Goal: Communication & Community: Answer question/provide support

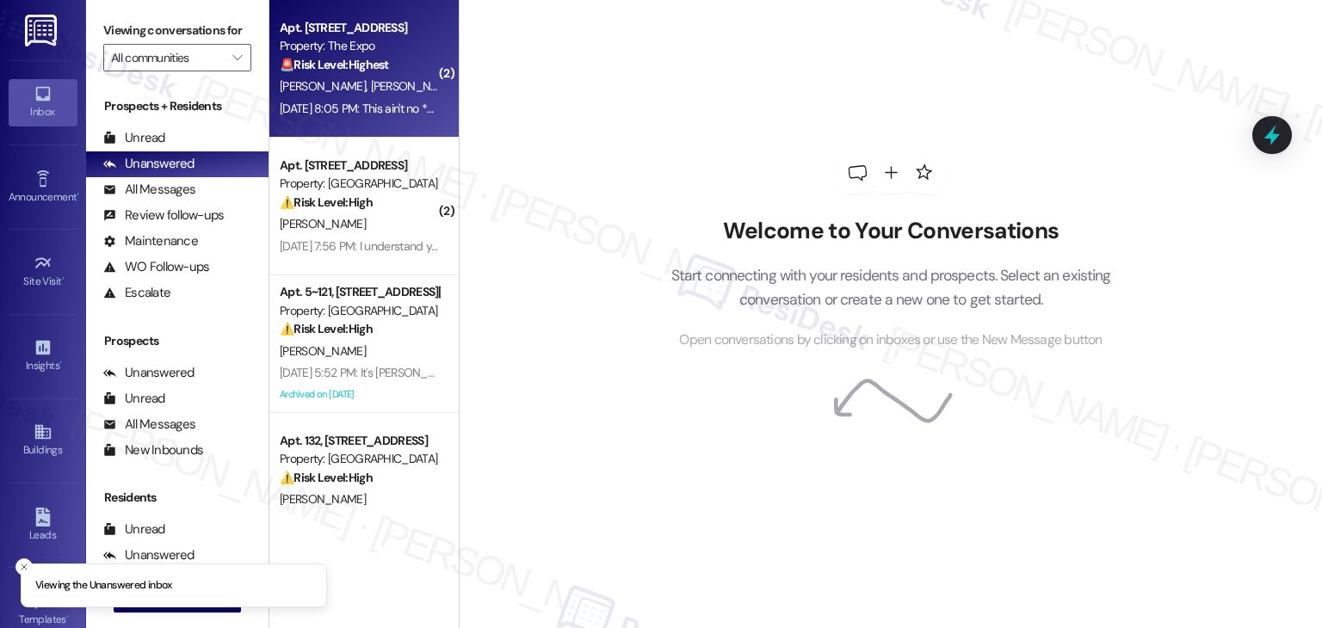
click at [388, 123] on div "Apt. [STREET_ADDRESS] Property: The Expo 🚨 Risk Level: Highest The resident is …" at bounding box center [363, 69] width 189 height 138
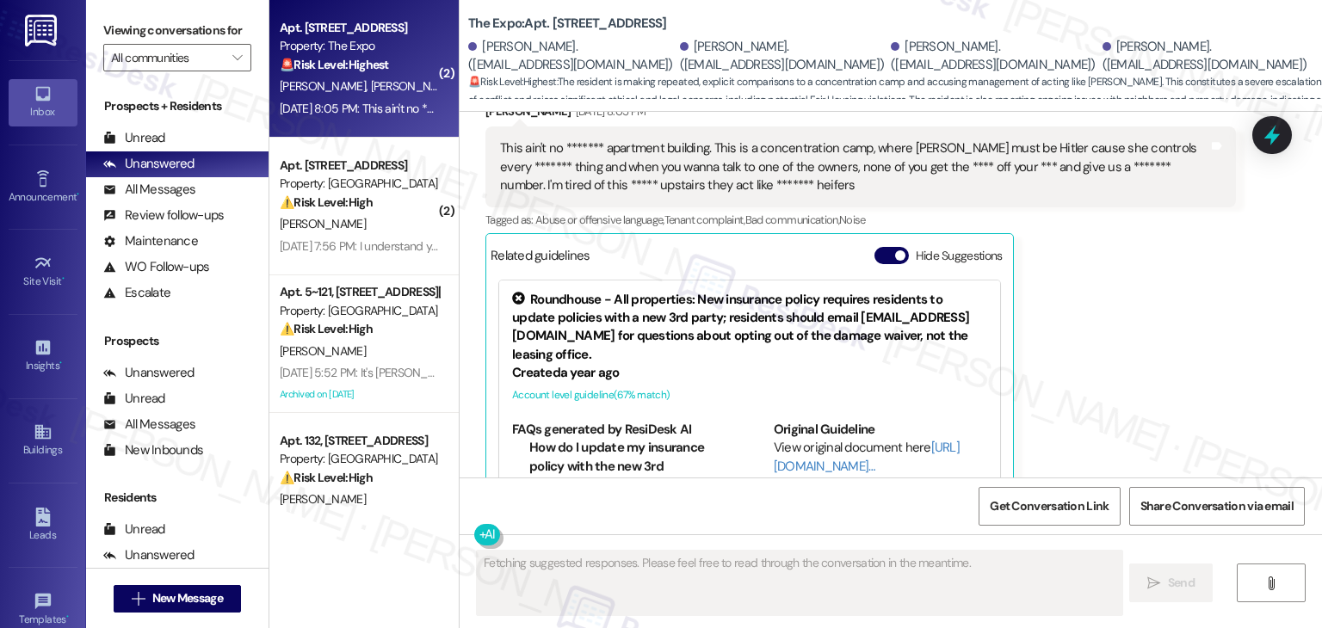
scroll to position [6275, 0]
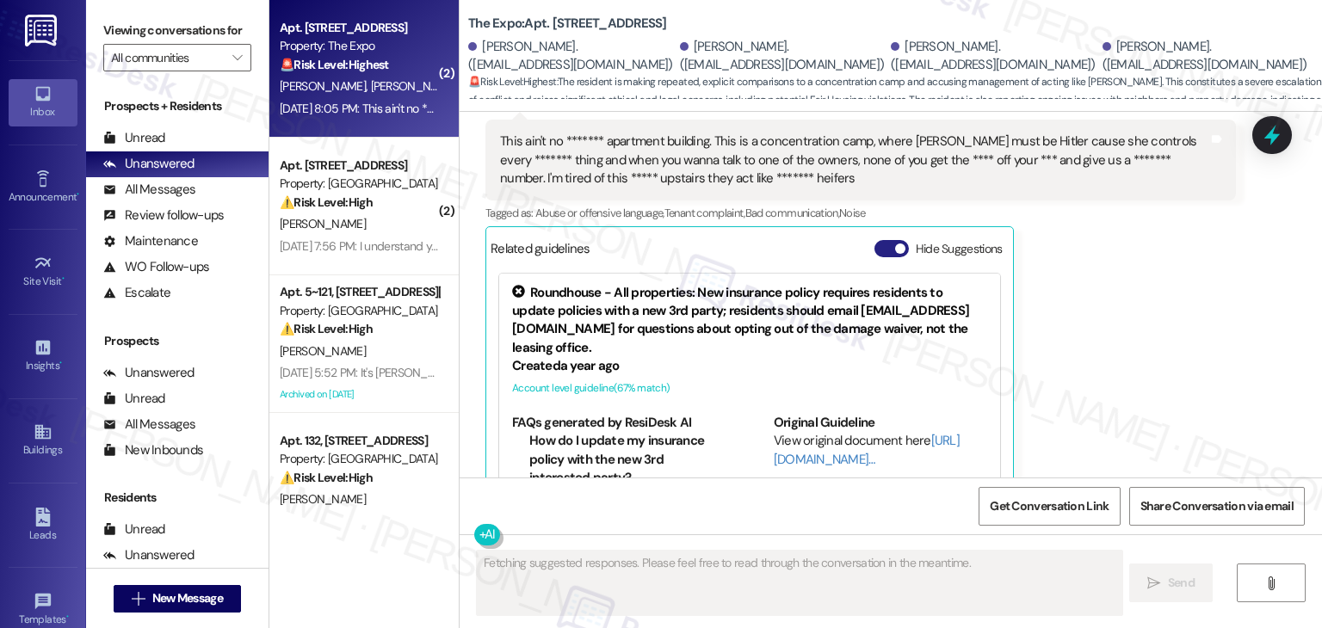
click at [874, 240] on button "Hide Suggestions" at bounding box center [891, 248] width 34 height 17
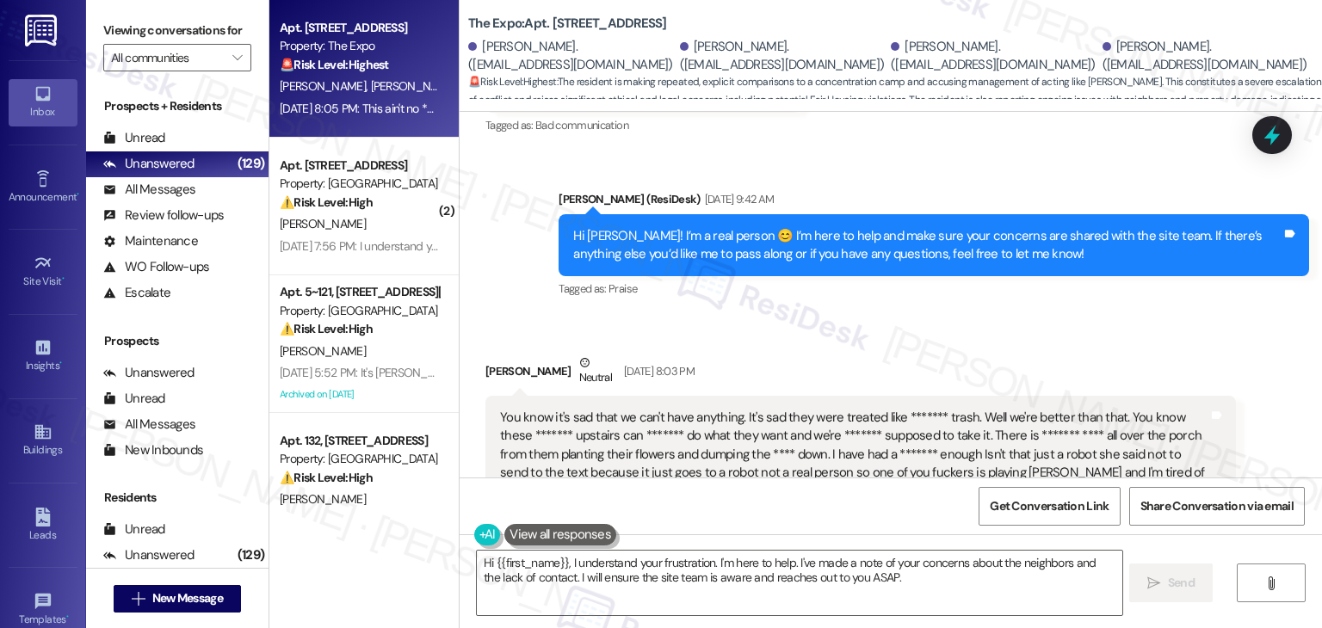
scroll to position [5680, 0]
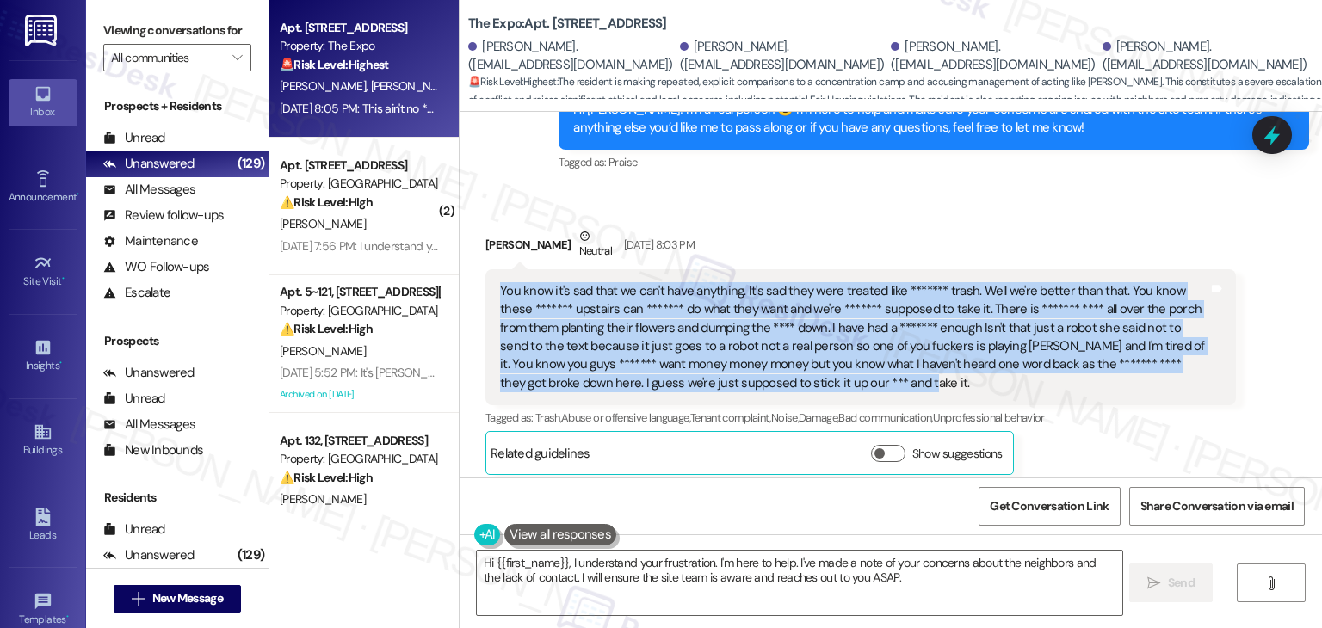
drag, startPoint x: 807, startPoint y: 329, endPoint x: 480, endPoint y: 237, distance: 339.7
click at [485, 269] on div "You know it's sad that we can't have anything. It's sad they were treated like …" at bounding box center [860, 337] width 750 height 137
copy div "You know it's sad that we can't have anything. It's sad they were treated like …"
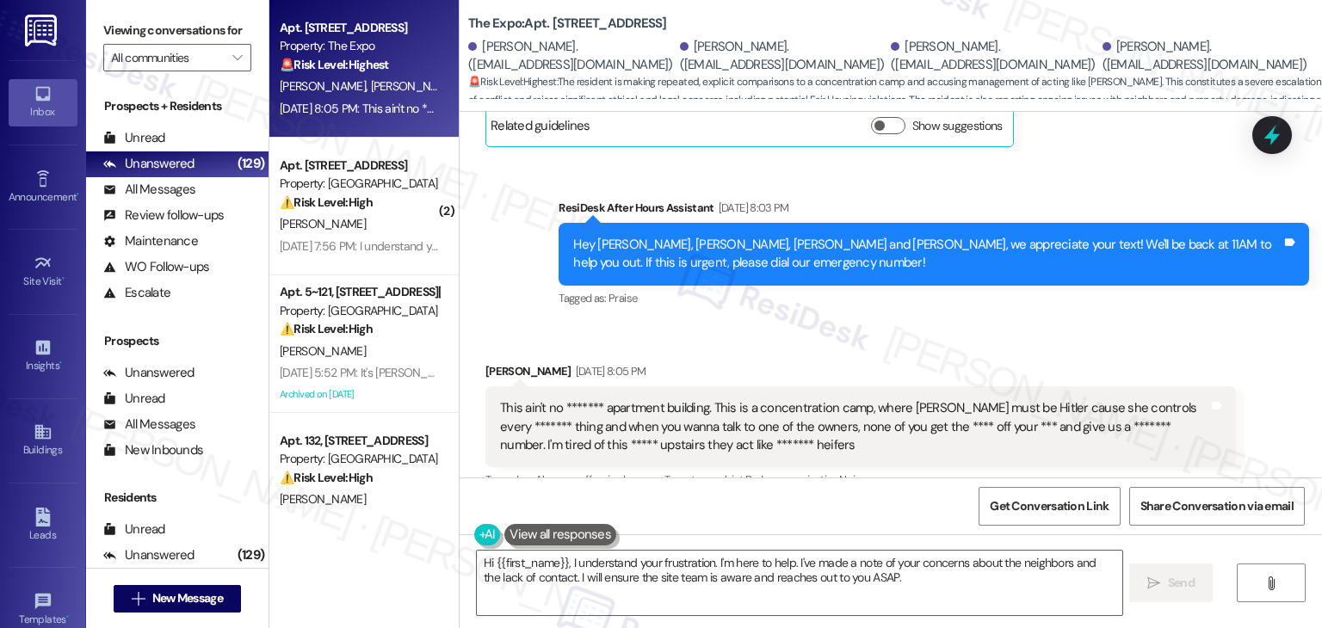
scroll to position [6025, 0]
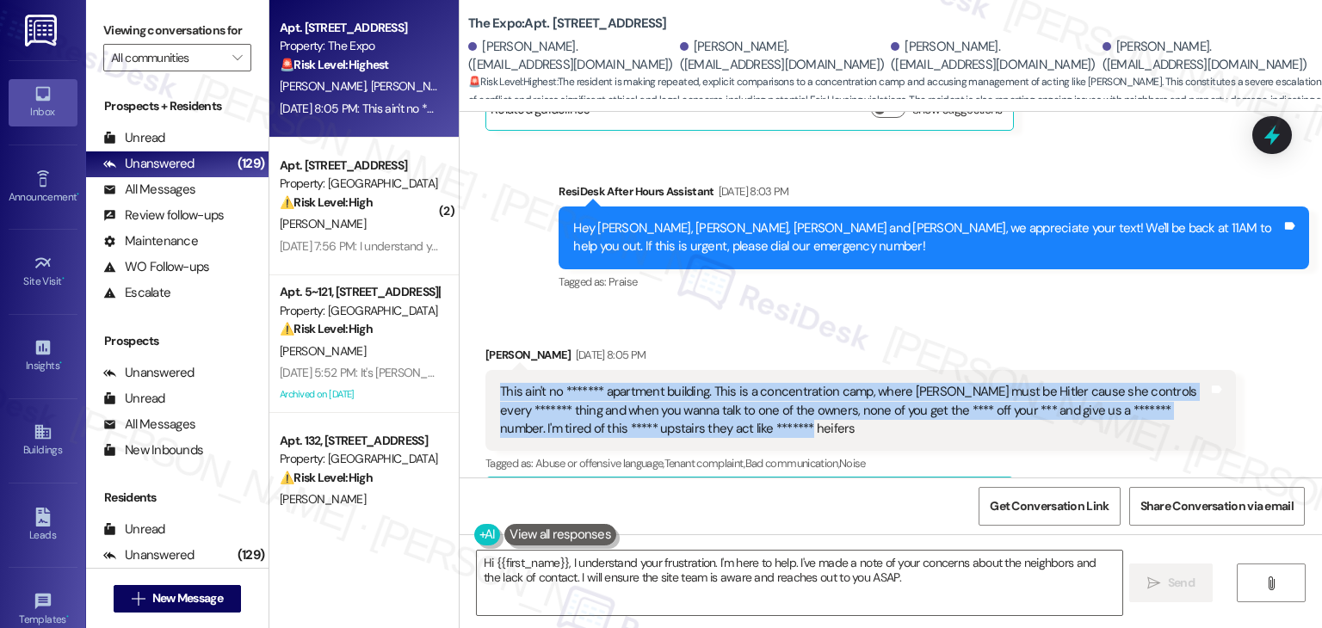
drag, startPoint x: 702, startPoint y: 373, endPoint x: 478, endPoint y: 336, distance: 226.8
click at [485, 370] on div "This ain't no ******* apartment building. This is a concentration camp, where E…" at bounding box center [860, 410] width 750 height 81
copy div "This ain't no ******* apartment building. This is a concentration camp, where E…"
click at [640, 575] on textarea "Hi {{first_name}}, I understand your frustration. I'm here to help. I've made a…" at bounding box center [799, 583] width 645 height 65
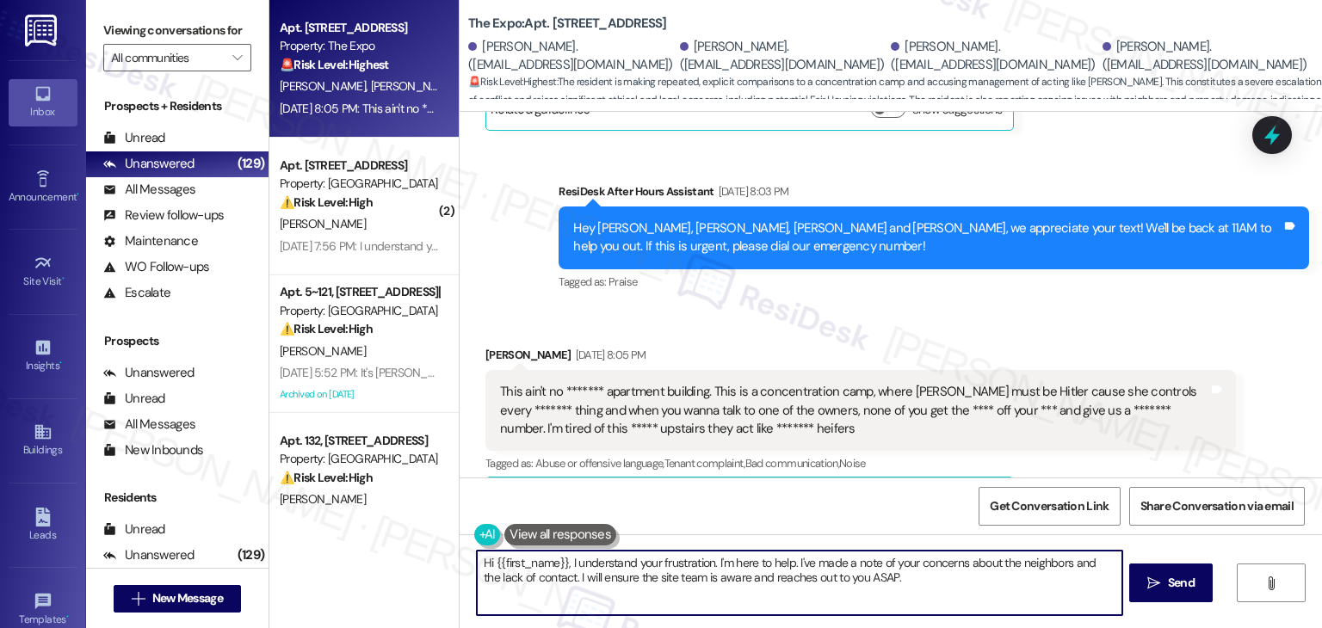
click at [640, 575] on textarea "Hi {{first_name}}, I understand your frustration. I'm here to help. I've made a…" at bounding box center [799, 583] width 645 height 65
paste textarea "Daniel, I understand you're feeling really frustrated, and I’m sorry you’re dea…"
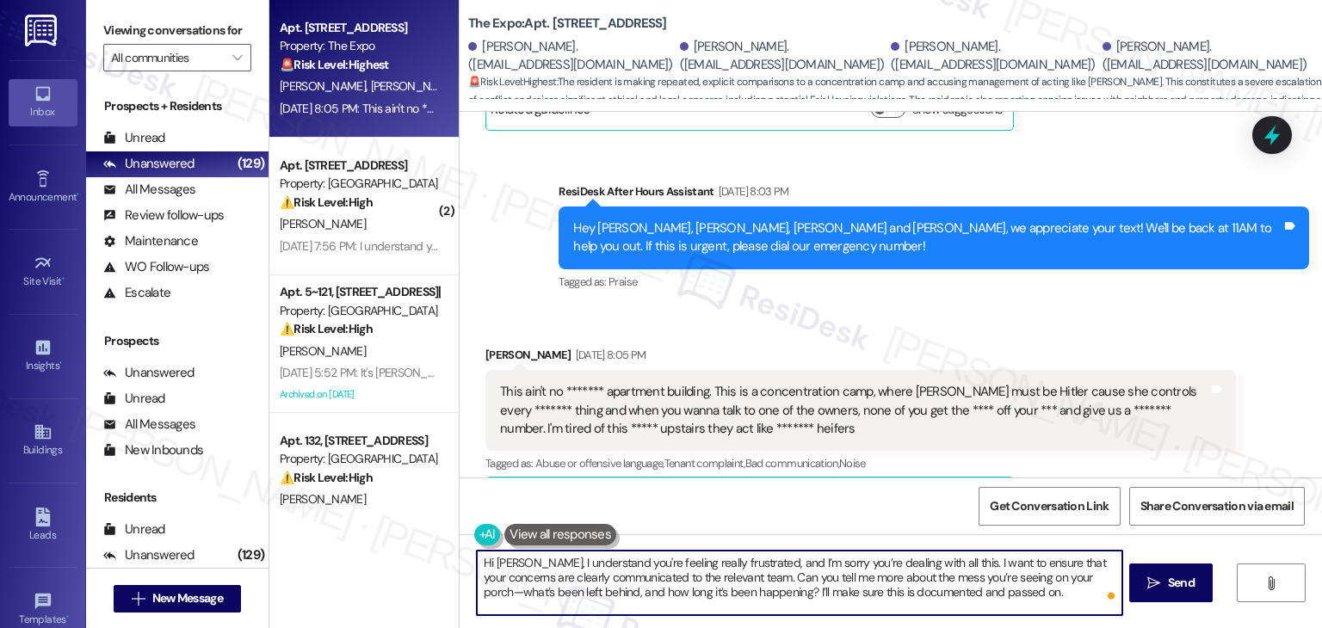
click at [659, 572] on textarea "Hi Daniel, I understand you're feeling really frustrated, and I’m sorry you’re …" at bounding box center [799, 583] width 645 height 65
click at [954, 592] on textarea "Hi Daniel, I understand you're feeling really frustrated, and I’m sorry you’re …" at bounding box center [799, 583] width 645 height 65
click at [944, 598] on textarea "Hi Daniel, I understand you're feeling really frustrated, and I’m sorry you’re …" at bounding box center [799, 583] width 645 height 65
paste textarea "Thanks for your patience while we work on this for you."
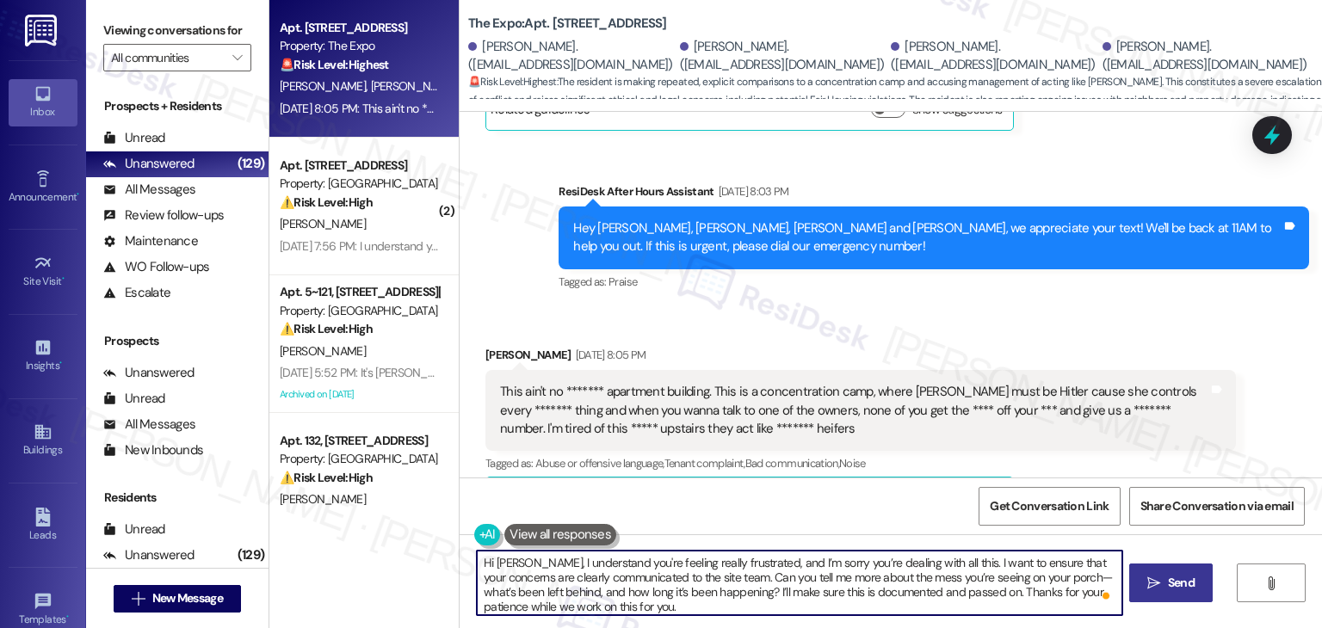
type textarea "Hi Daniel, I understand you're feeling really frustrated, and I’m sorry you’re …"
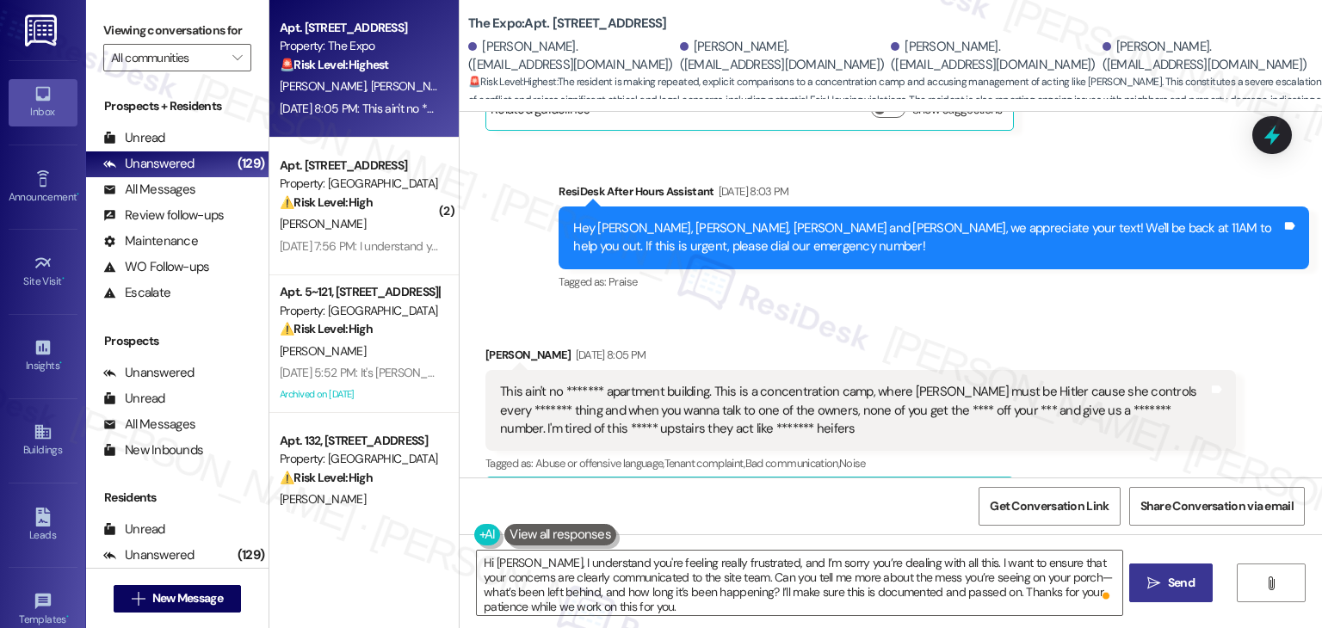
click at [1191, 588] on span "Send" at bounding box center [1181, 583] width 27 height 18
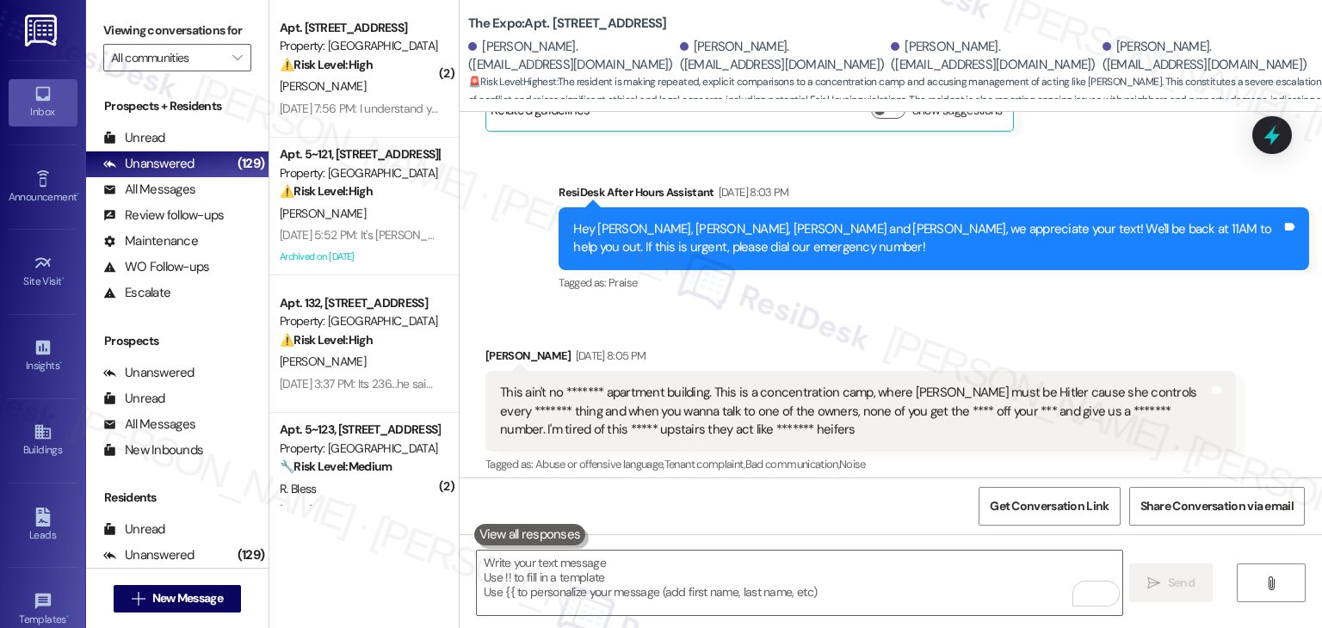
scroll to position [6199, 0]
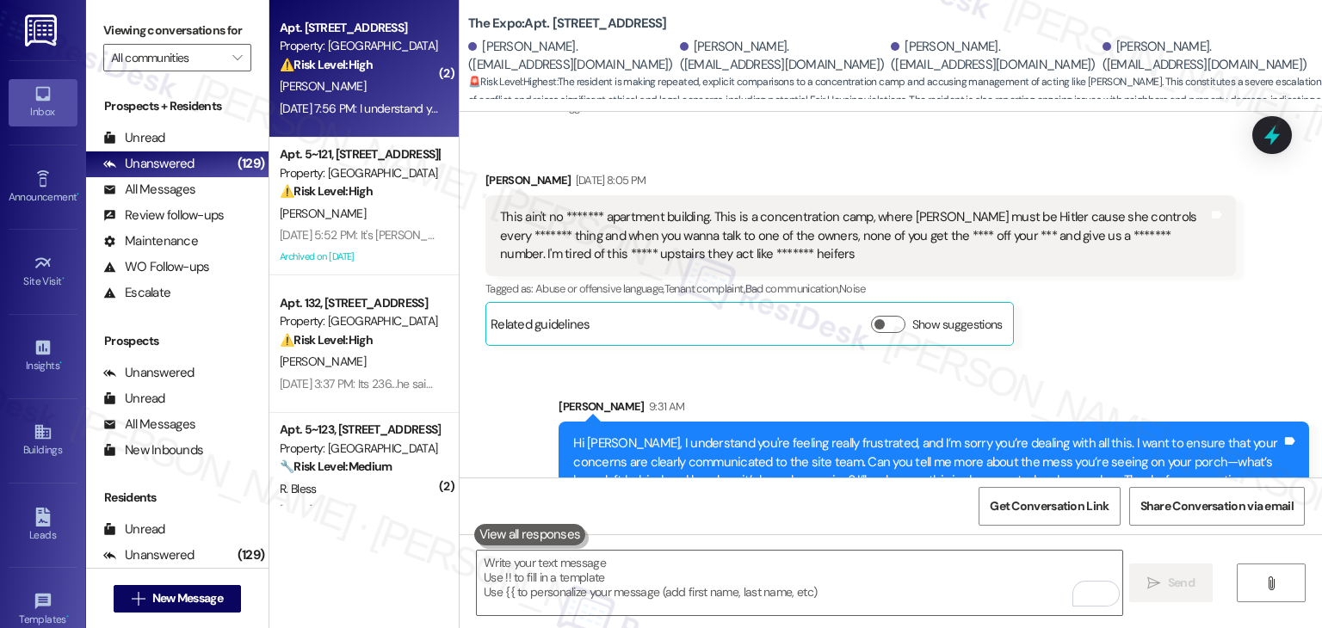
click at [340, 85] on div "A. Cabrera" at bounding box center [359, 87] width 163 height 22
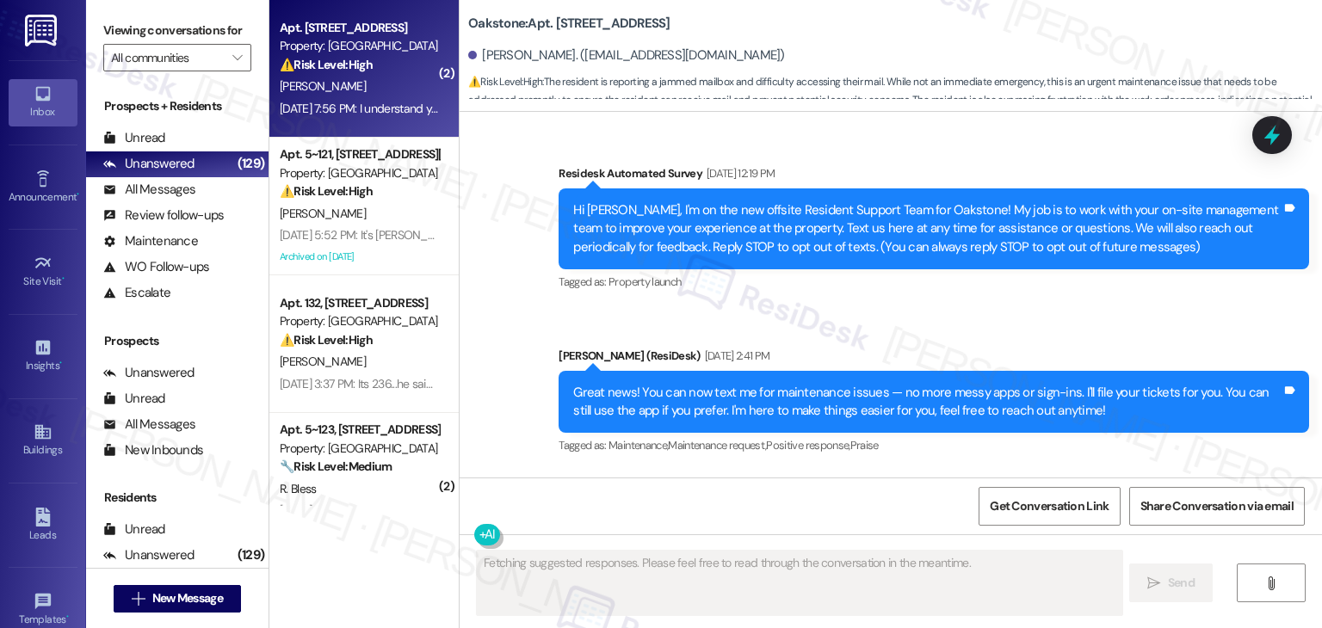
scroll to position [15240, 0]
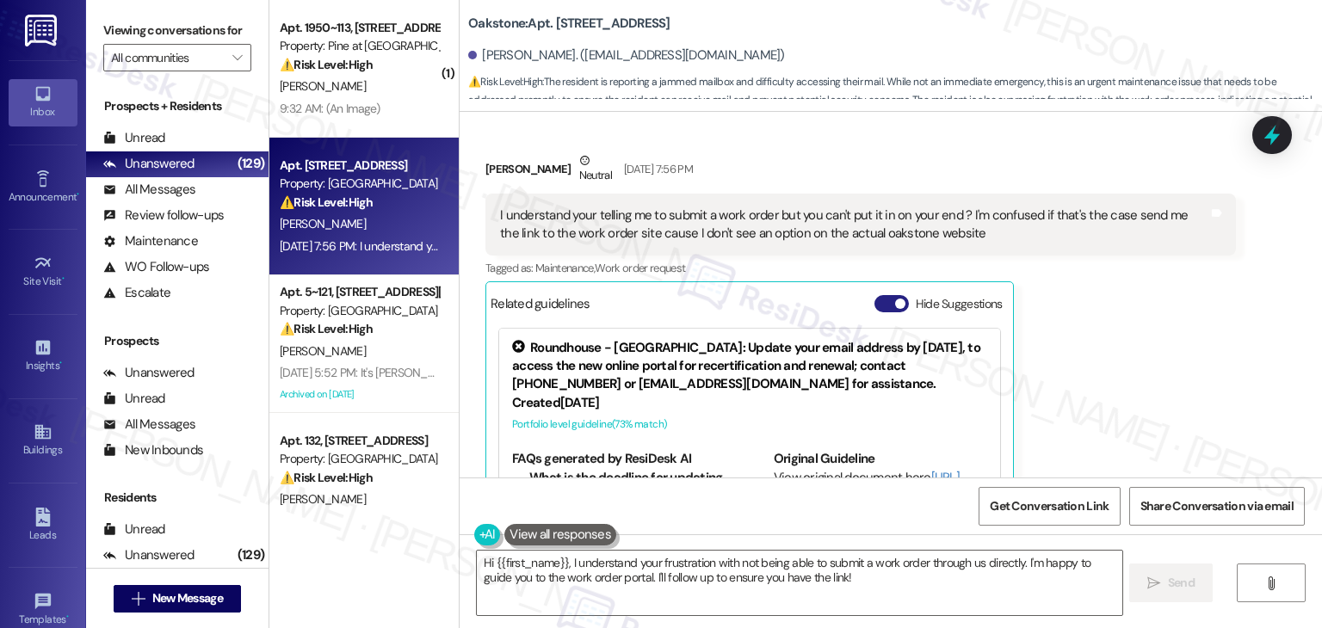
click at [874, 295] on button "Hide Suggestions" at bounding box center [891, 303] width 34 height 17
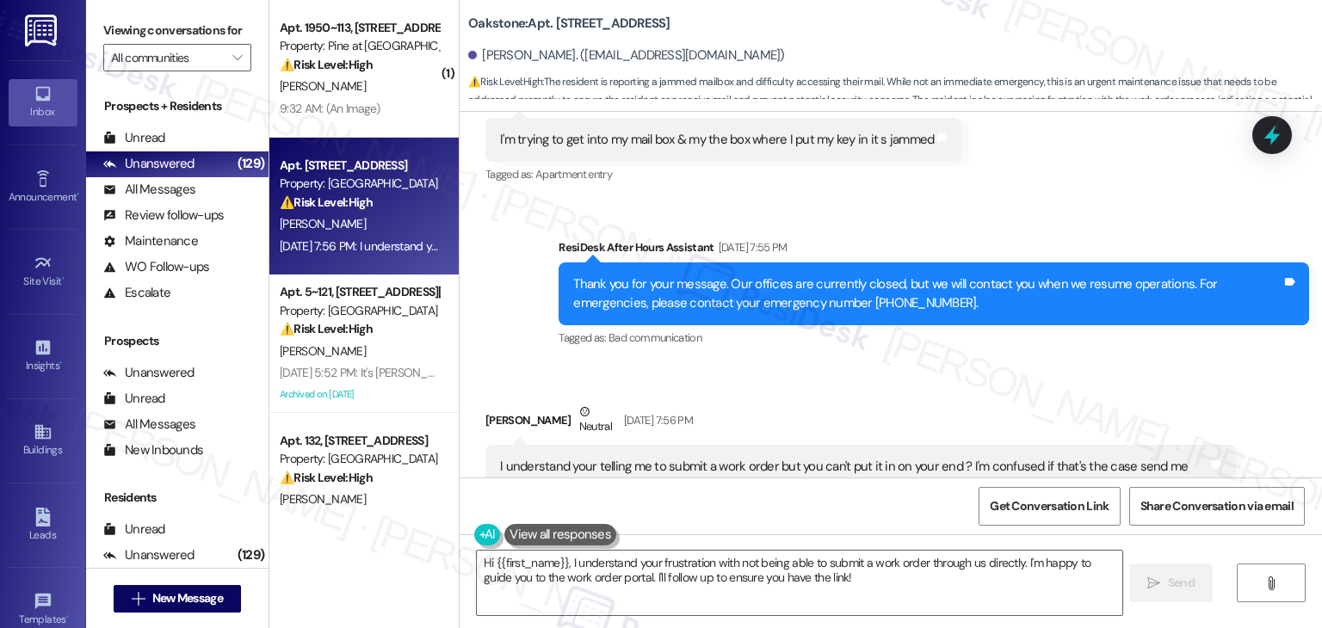
click at [898, 390] on div "Received via SMS Anthony Cabrera Neutral Sep 19, 2025 at 7:56 PM I understand y…" at bounding box center [860, 490] width 776 height 201
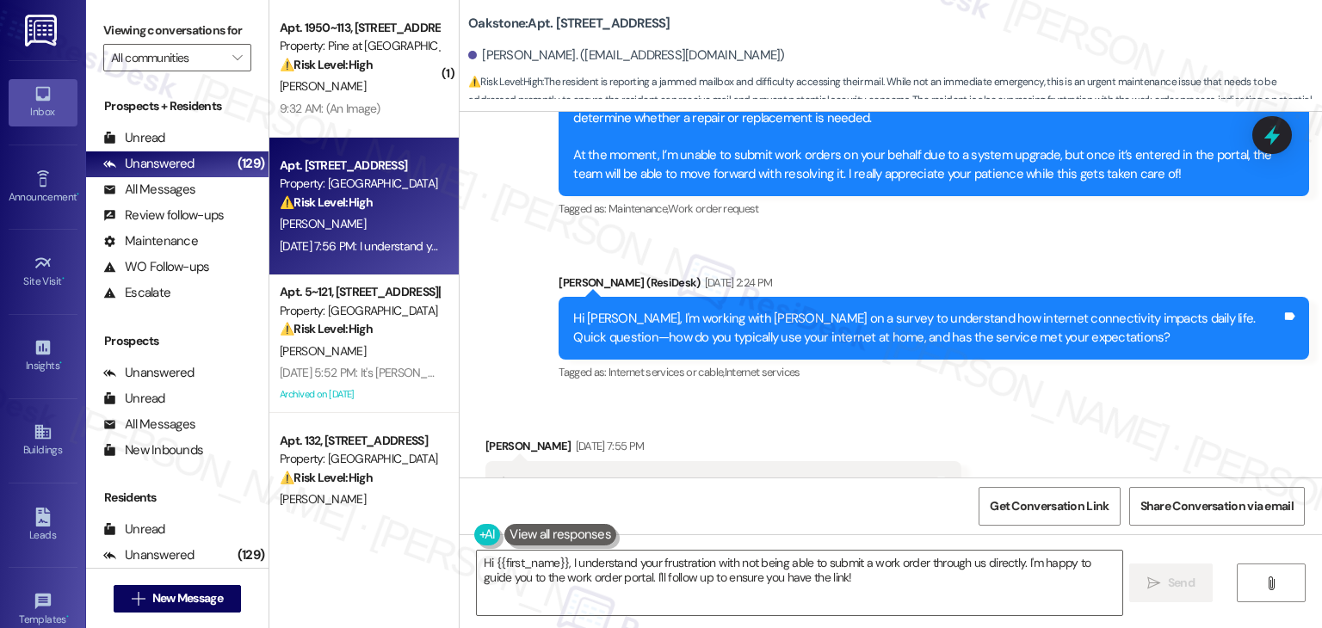
scroll to position [14645, 0]
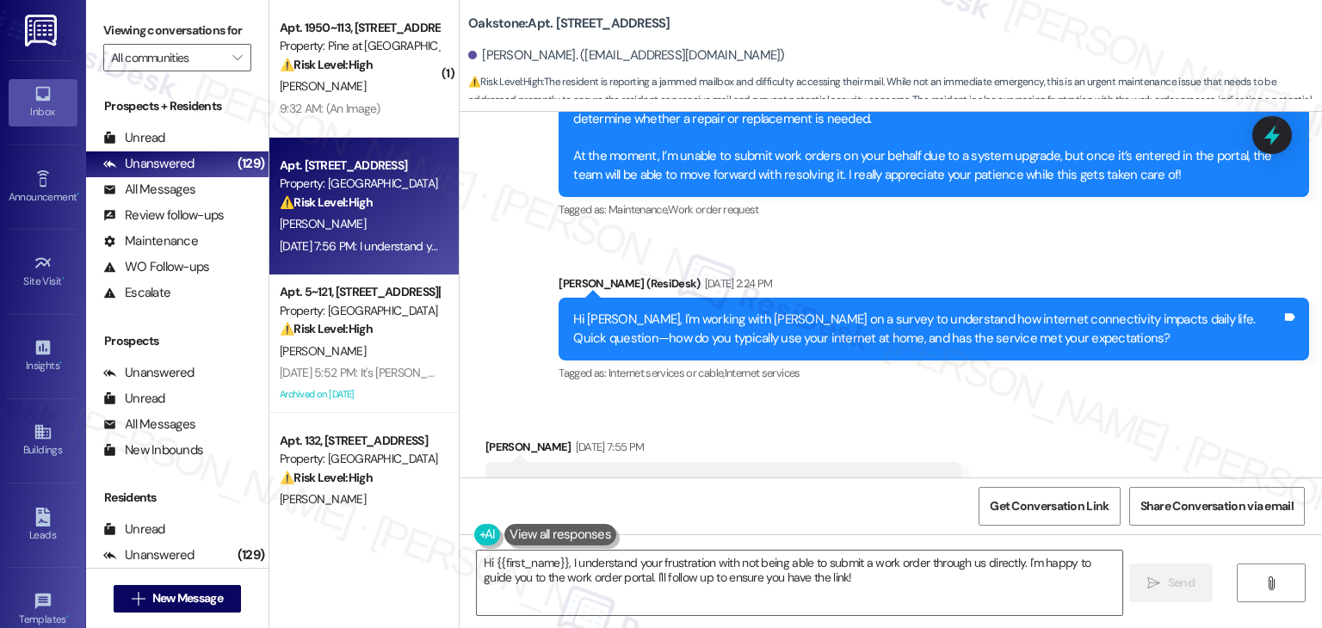
click at [1088, 399] on div "Received via SMS Anthony Cabrera Sep 19, 2025 at 7:55 PM I'm trying to get into…" at bounding box center [891, 471] width 862 height 145
click at [792, 475] on div "I'm trying to get into my mail box & my the box where I put my key in it s jamm…" at bounding box center [717, 484] width 434 height 18
copy div "I'm trying to get into my mail box & my the box where I put my key in it s jamm…"
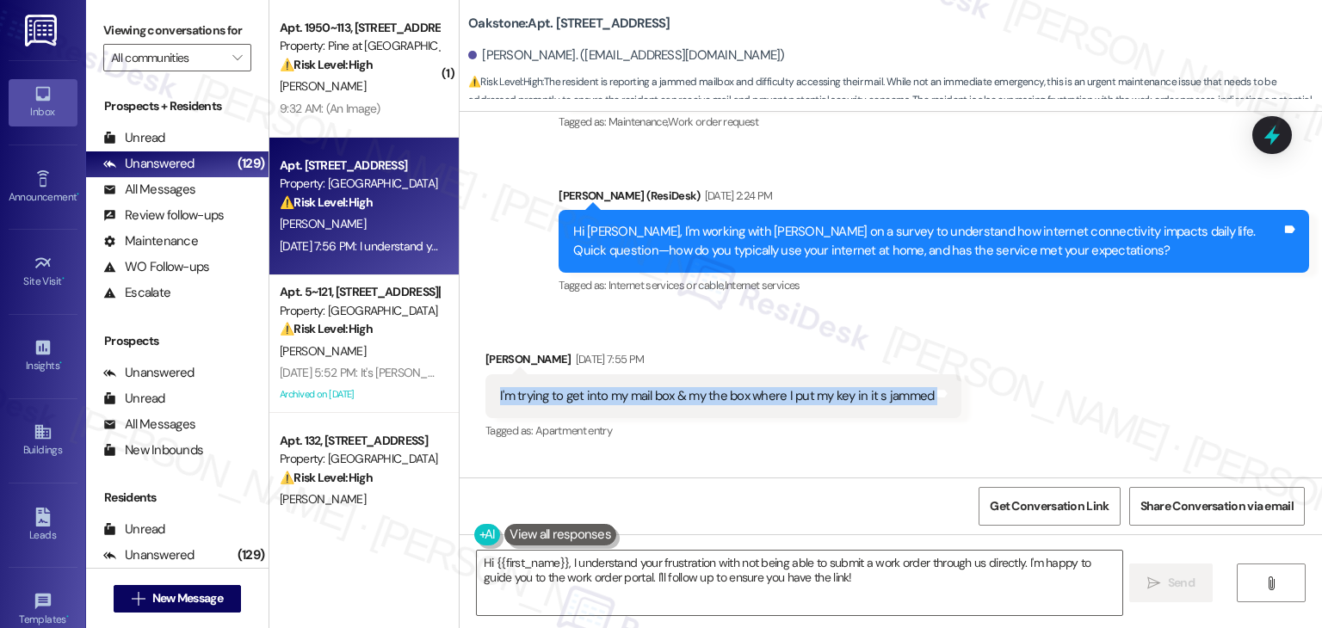
scroll to position [14731, 0]
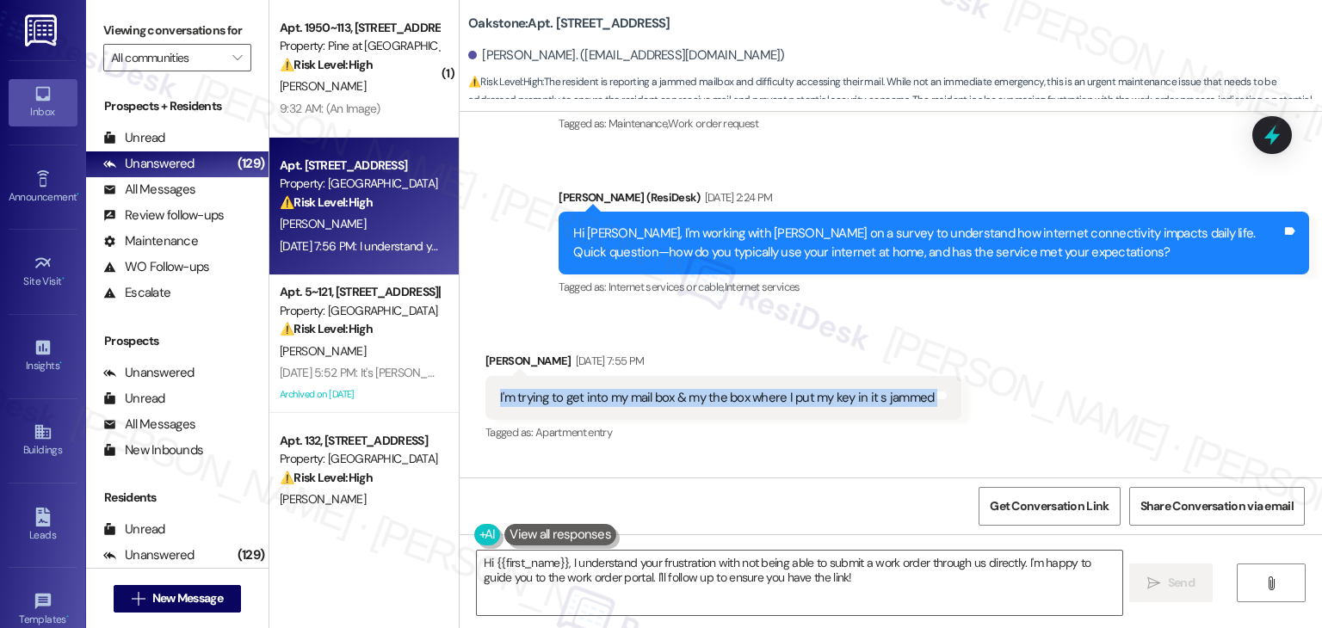
copy div "I'm trying to get into my mail box & my the box where I put my key in it s jamm…"
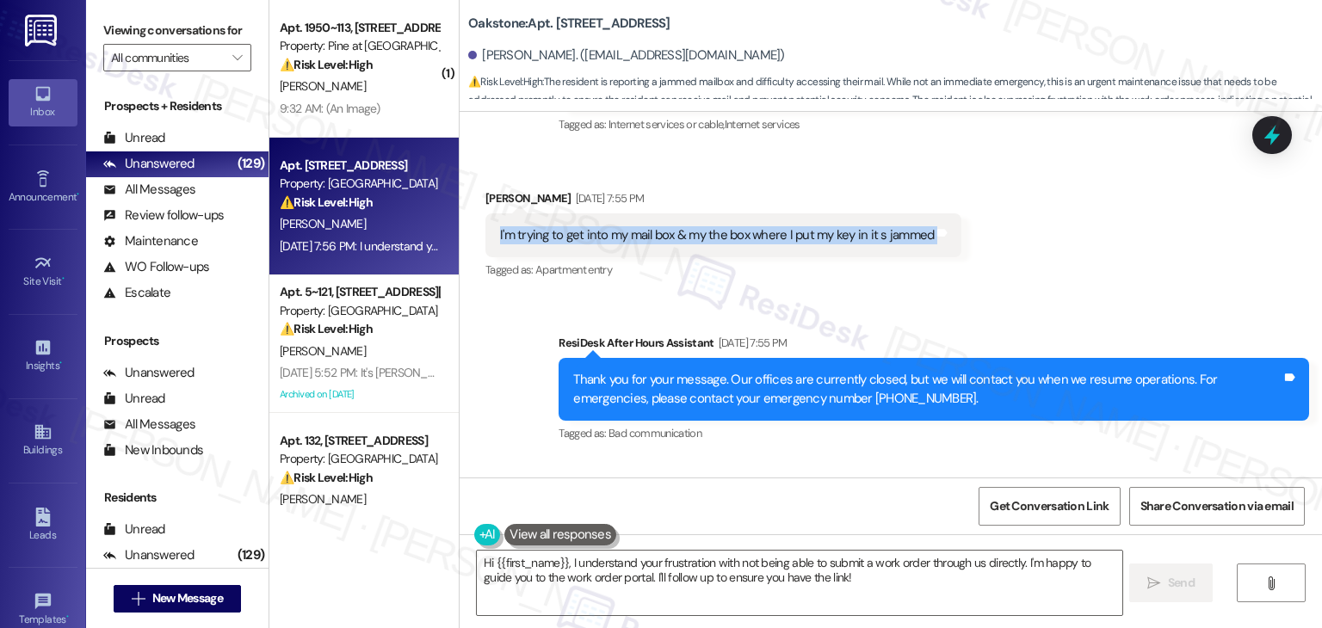
scroll to position [14989, 0]
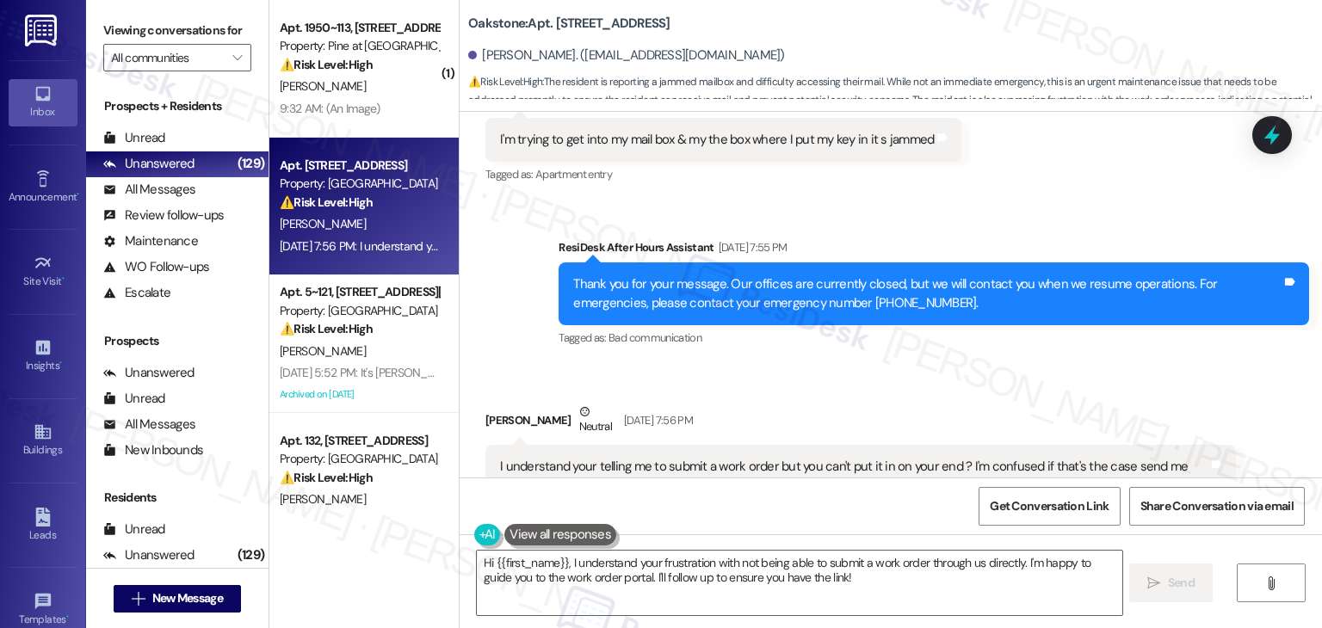
click at [750, 458] on div "I understand your telling me to submit a work order but you can't put it in on …" at bounding box center [854, 476] width 708 height 37
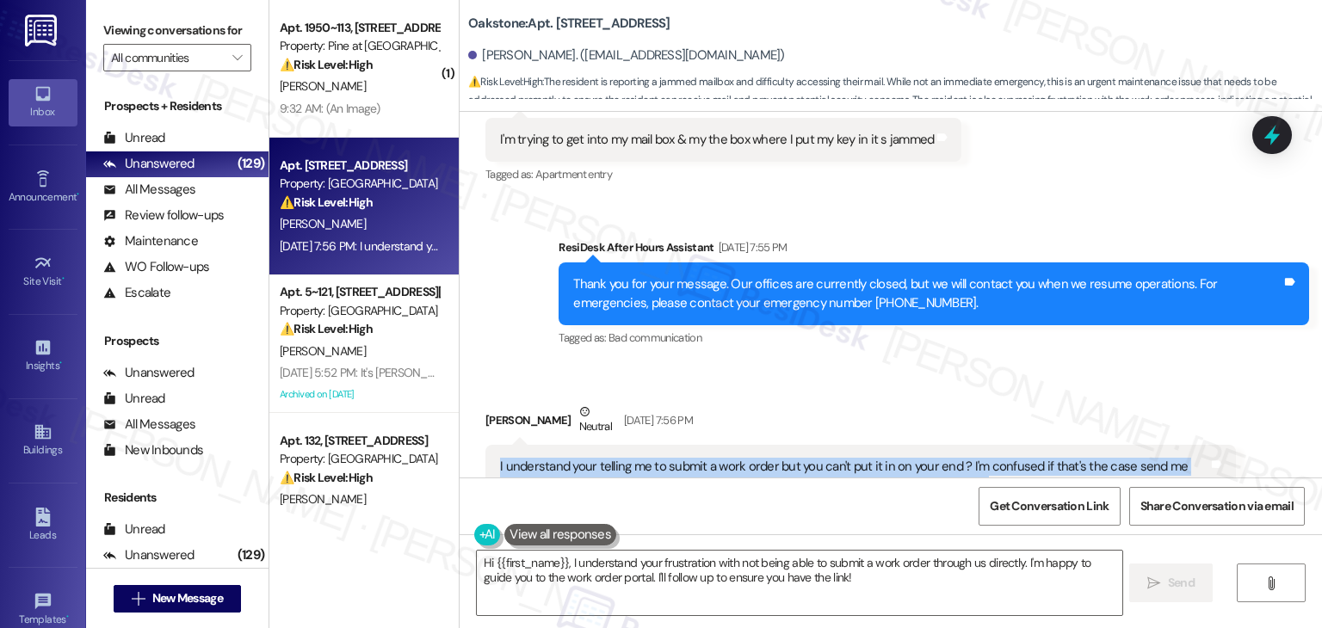
click at [750, 458] on div "I understand your telling me to submit a work order but you can't put it in on …" at bounding box center [854, 476] width 708 height 37
copy div "I understand your telling me to submit a work order but you can't put it in on …"
click at [701, 572] on textarea "Hi {{first_name}}, I understand your frustration with not being able to submit …" at bounding box center [799, 583] width 645 height 65
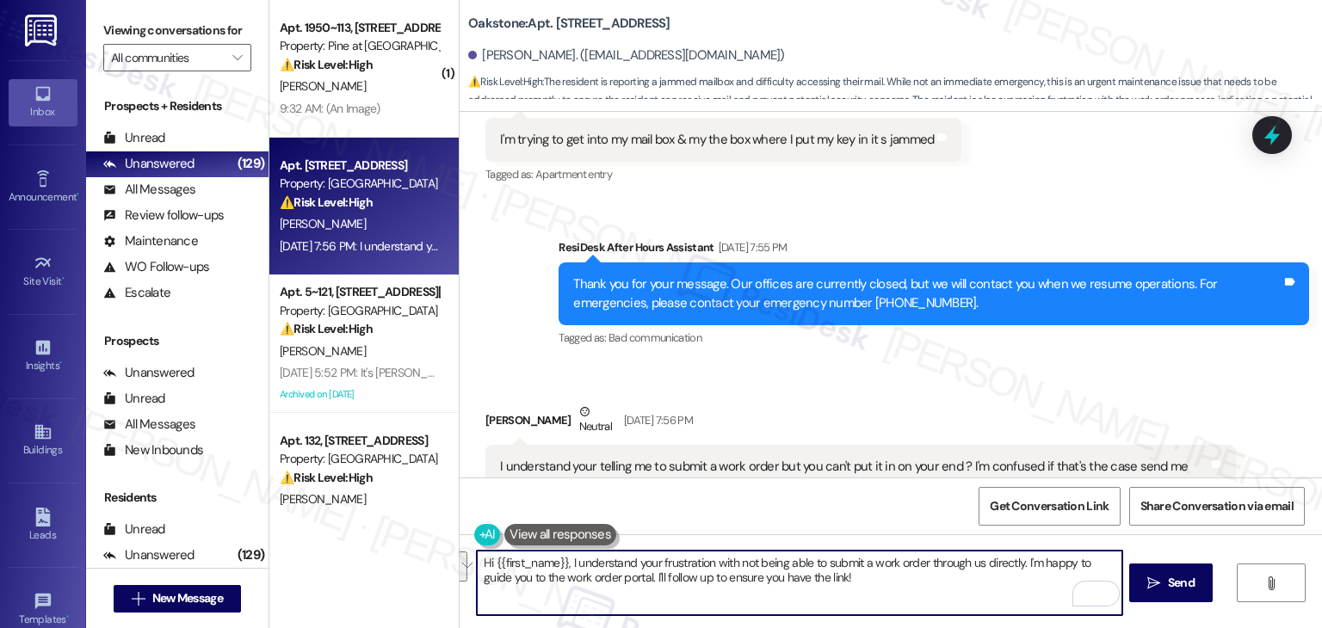
paste textarea "Anthony, thanks for reaching out! I understand the mailbox issue is frustrating…"
type textarea "Hi Anthony, thanks for reaching out! I understand the mailbox issue is frustrat…"
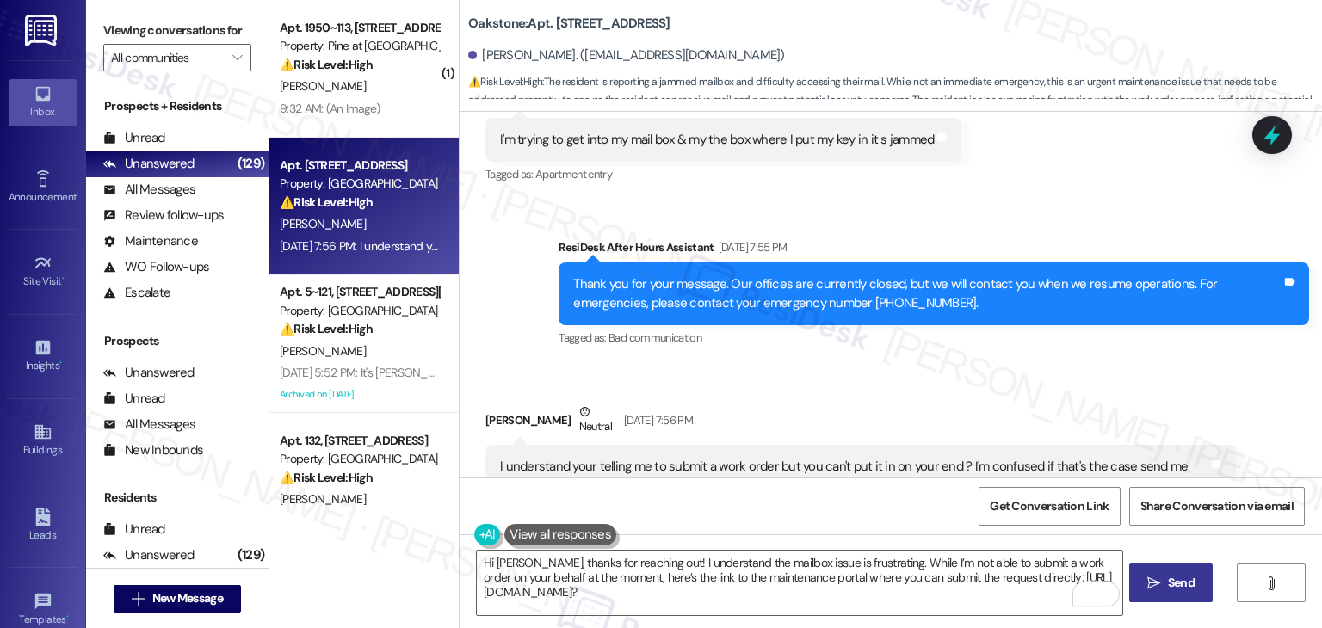
click at [1164, 585] on span "Send" at bounding box center [1181, 583] width 34 height 18
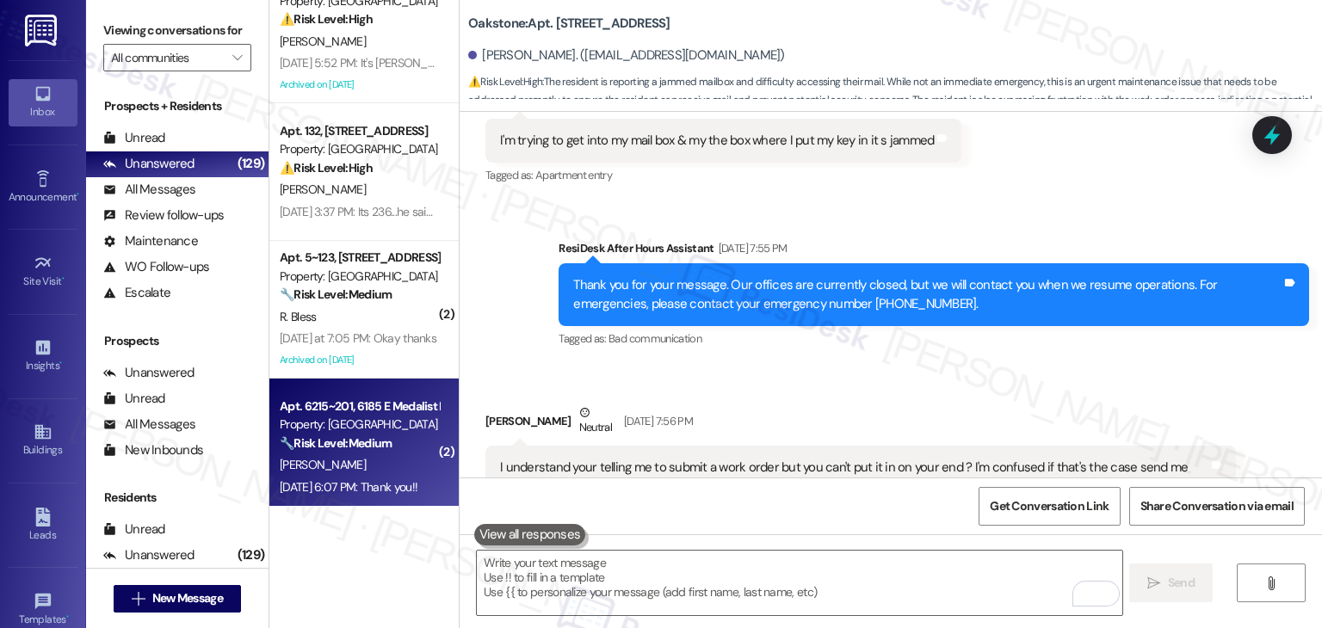
scroll to position [86, 0]
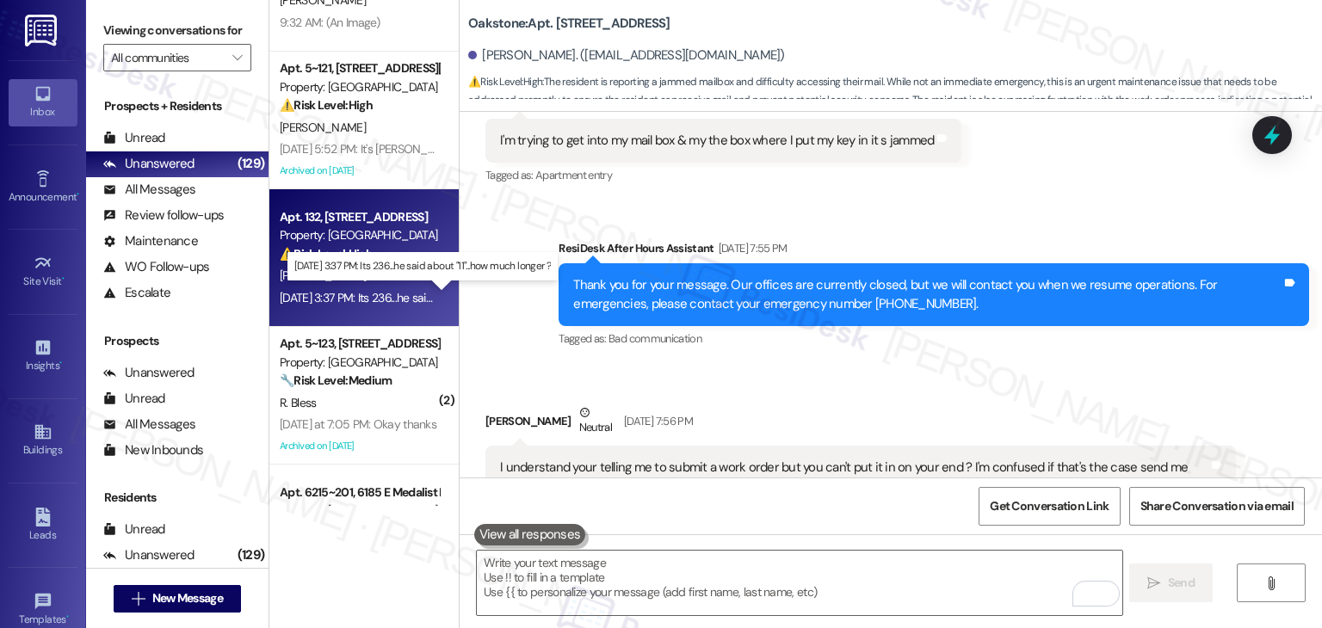
click at [365, 298] on div "Sep 19, 2025 at 3:37 PM: Its 236...he said about "11"...how much longer ? Sep 1…" at bounding box center [430, 297] width 300 height 15
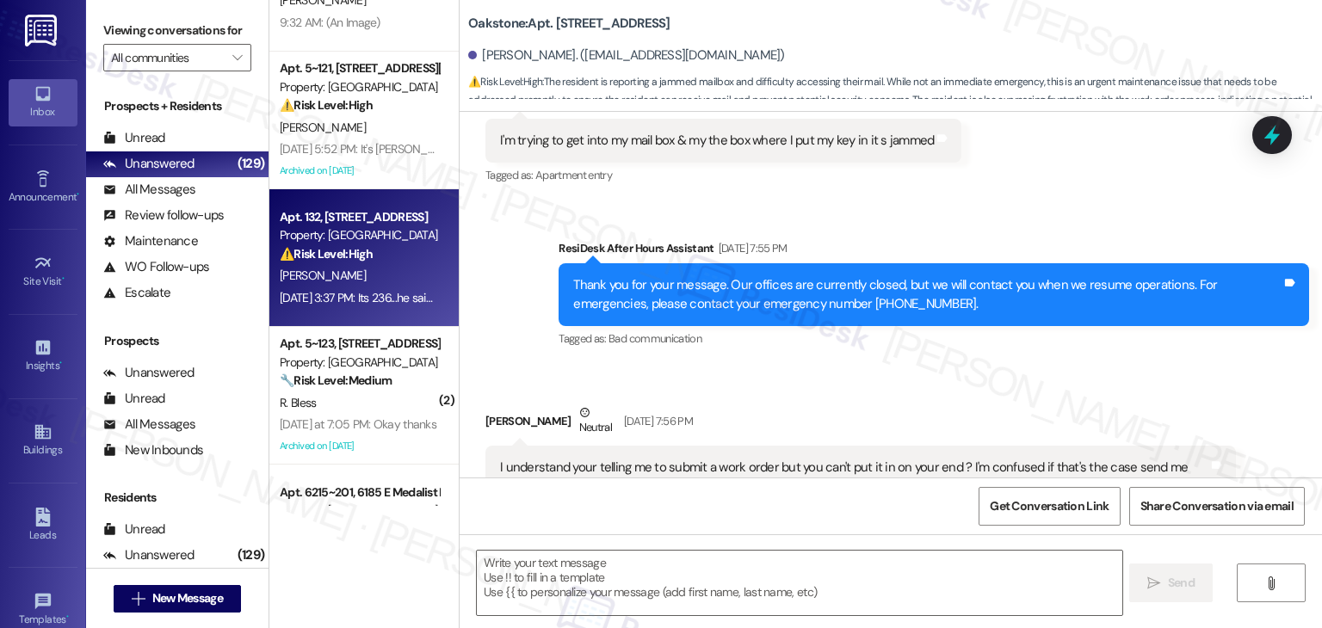
type textarea "Fetching suggested responses. Please feel free to read through the conversation…"
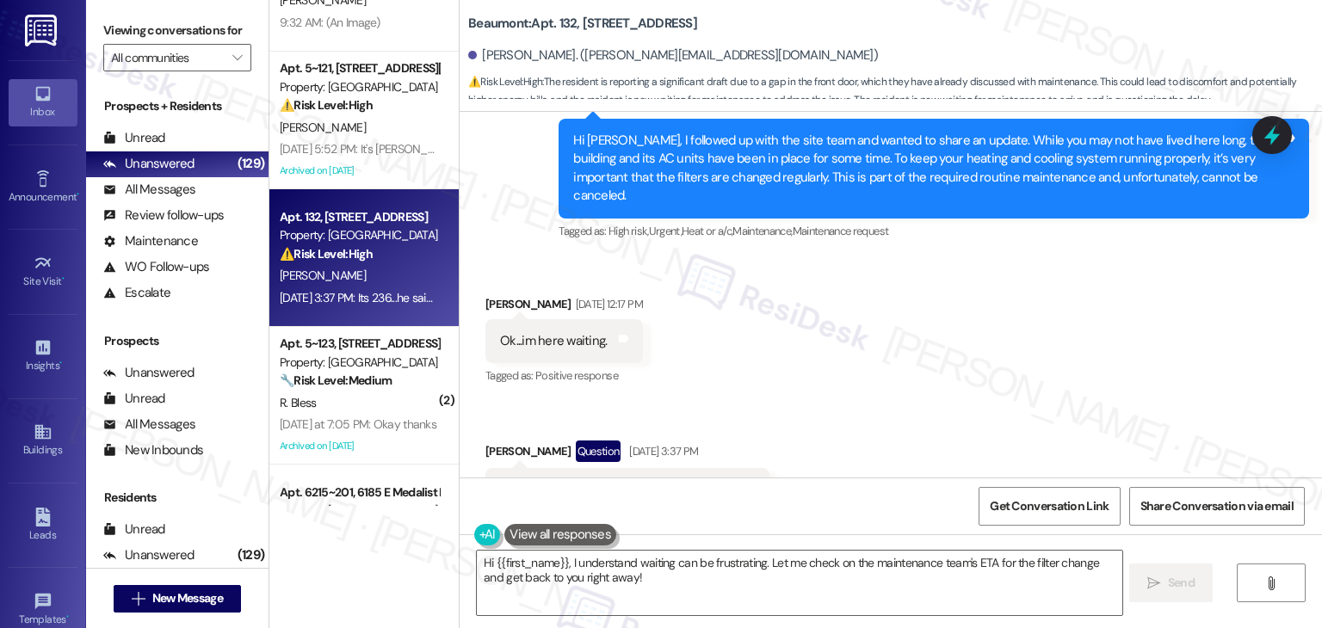
scroll to position [4791, 0]
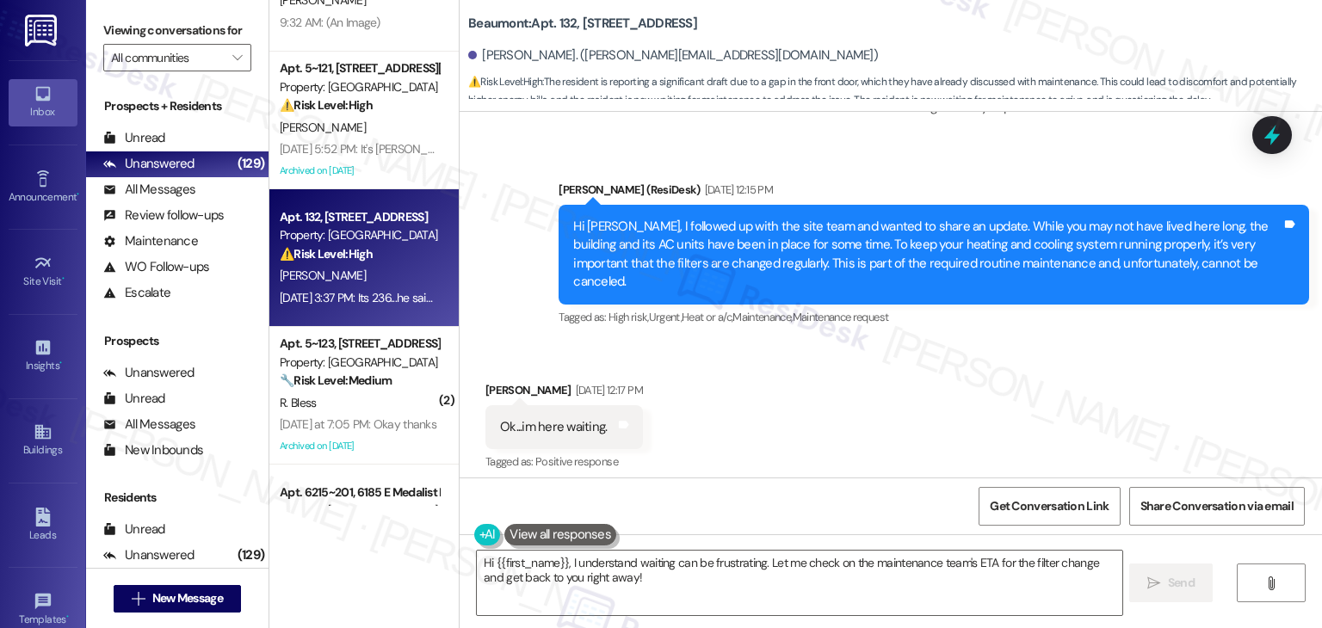
click at [1063, 218] on div "Hi Bruce, I followed up with the site team and wanted to share an update. While…" at bounding box center [927, 255] width 708 height 74
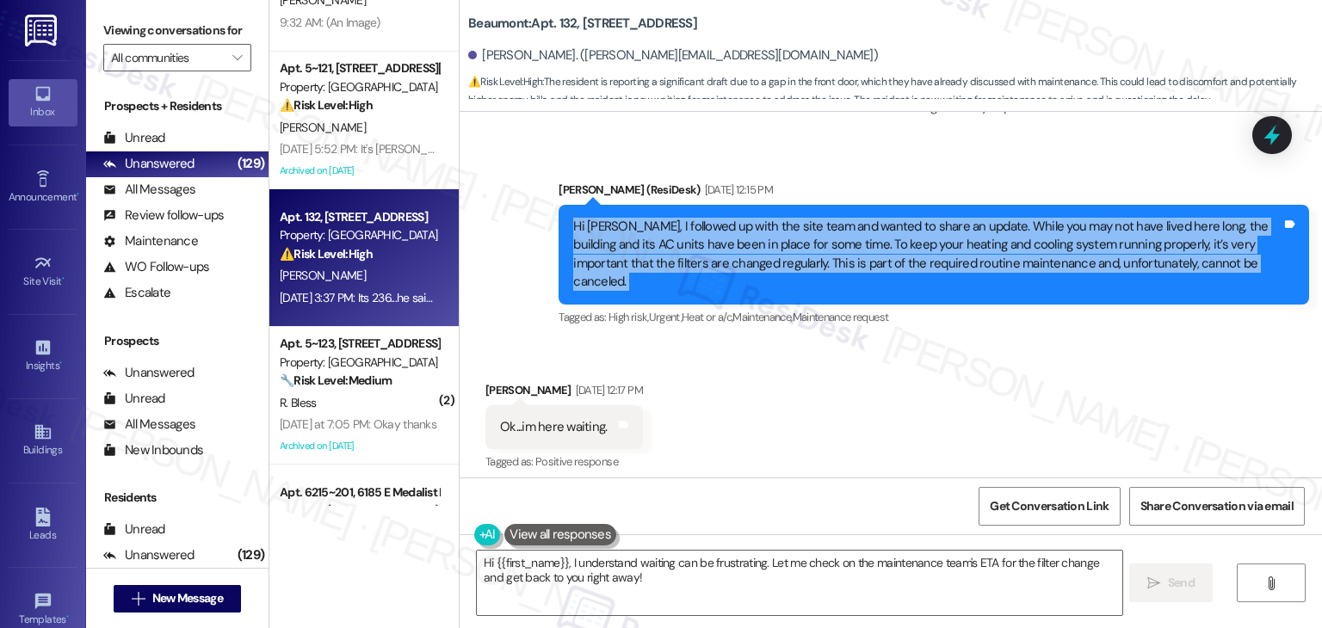
click at [1063, 218] on div "Hi Bruce, I followed up with the site team and wanted to share an update. While…" at bounding box center [927, 255] width 708 height 74
copy div "Hi Bruce, I followed up with the site team and wanted to share an update. While…"
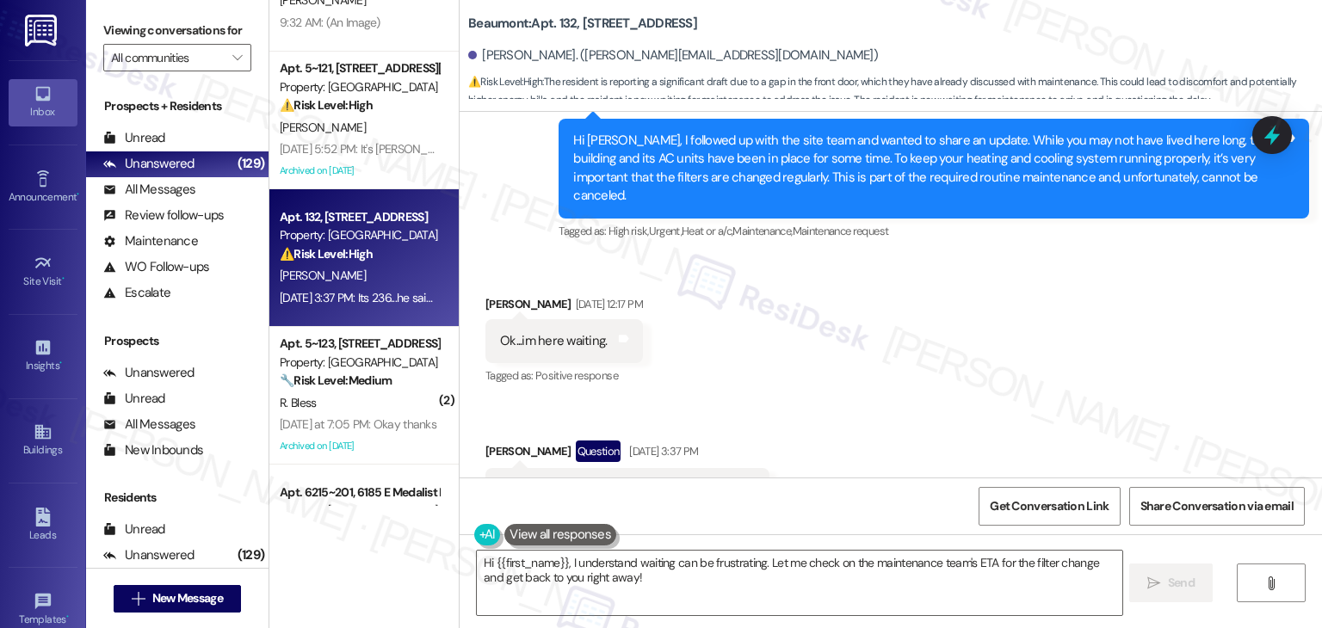
click at [540, 332] on div "Ok...im here waiting." at bounding box center [553, 341] width 107 height 18
copy div "Ok...im here waiting. Tags and notes"
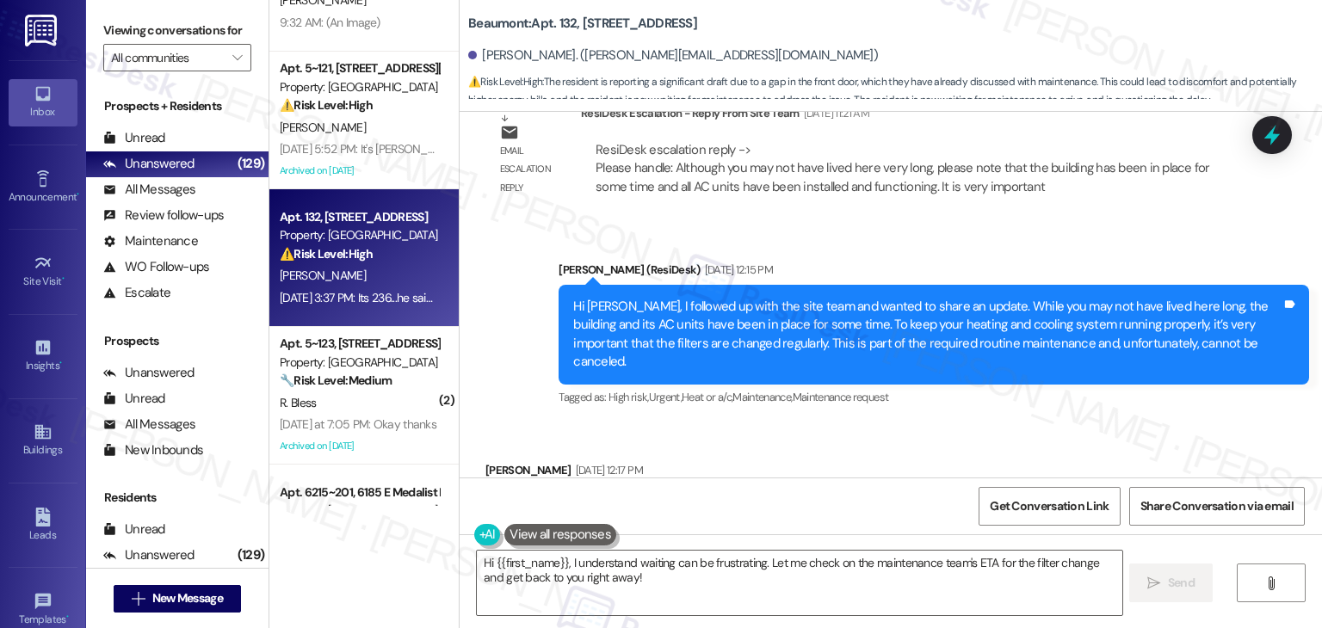
scroll to position [4705, 0]
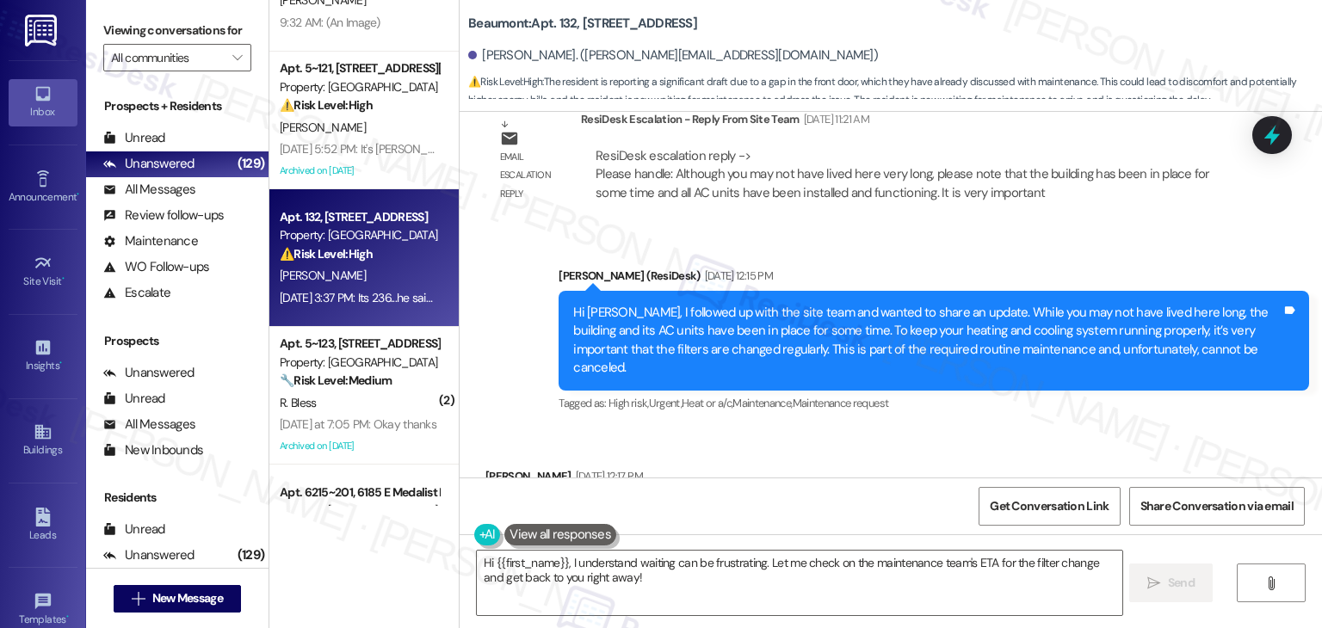
click at [787, 304] on div "Hi Bruce, I followed up with the site team and wanted to share an update. While…" at bounding box center [927, 341] width 708 height 74
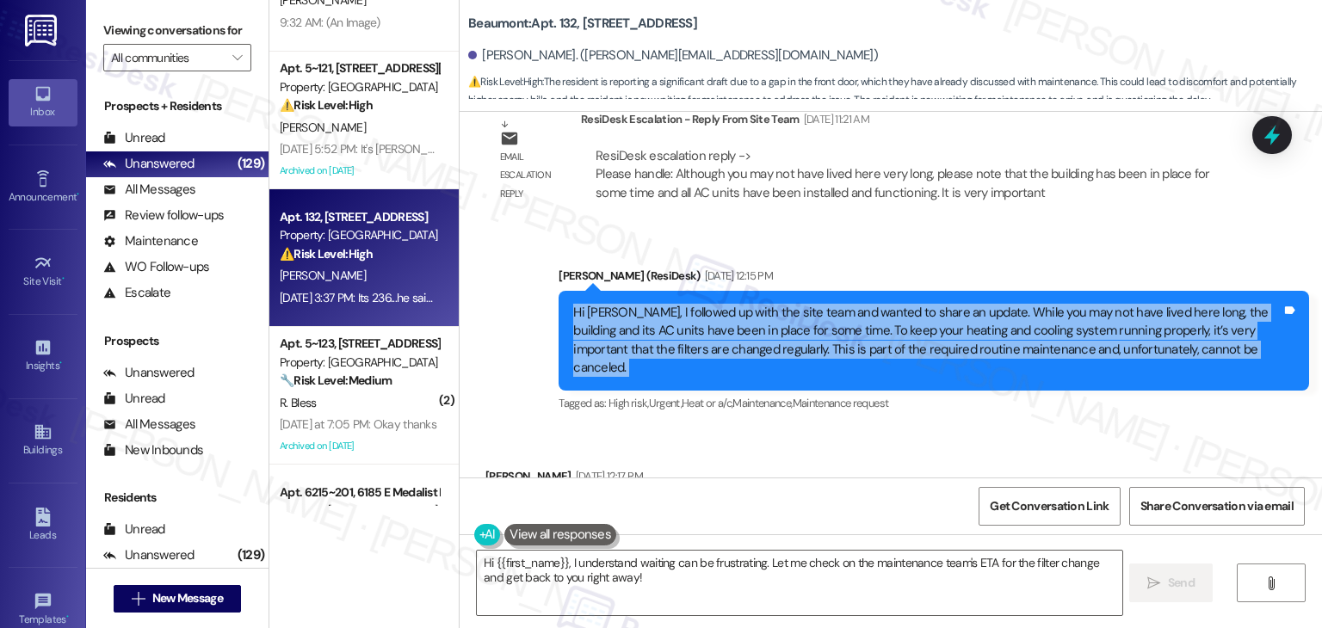
click at [787, 304] on div "Hi Bruce, I followed up with the site team and wanted to share an update. While…" at bounding box center [927, 341] width 708 height 74
copy div "Hi Bruce, I followed up with the site team and wanted to share an update. While…"
click at [759, 581] on textarea "Hi {{first_name}}, I understand waiting can be frustrating. Let me check on the…" at bounding box center [799, 583] width 645 height 65
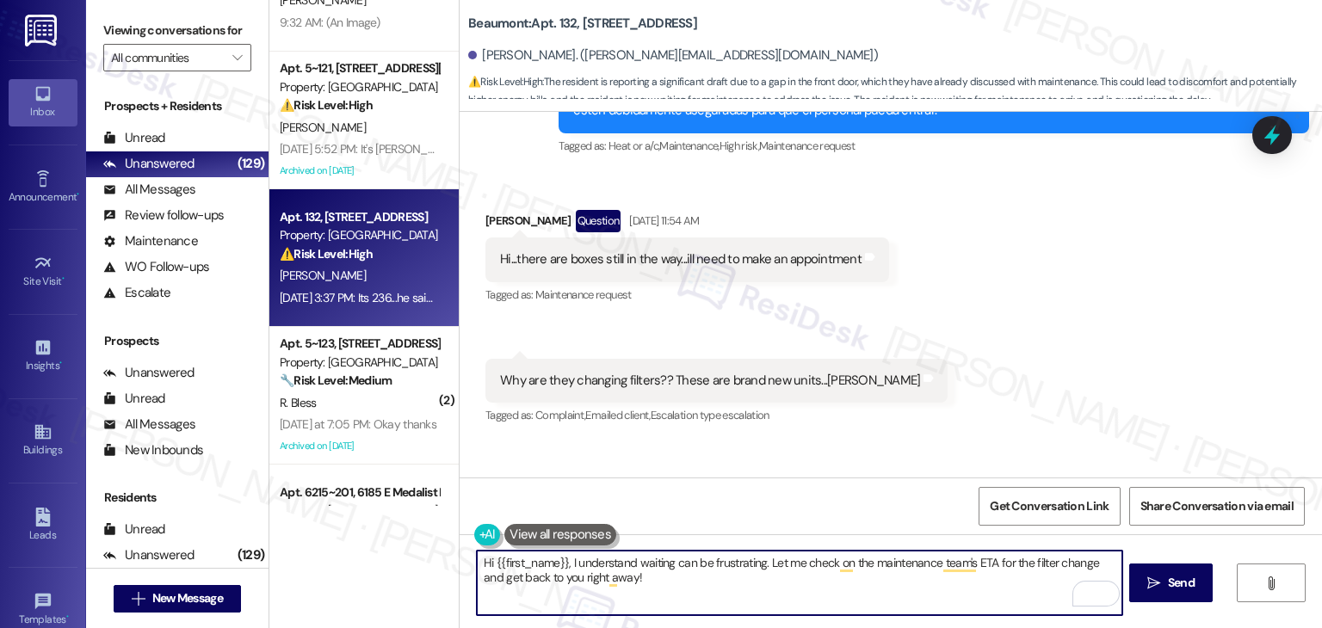
scroll to position [2037, 0]
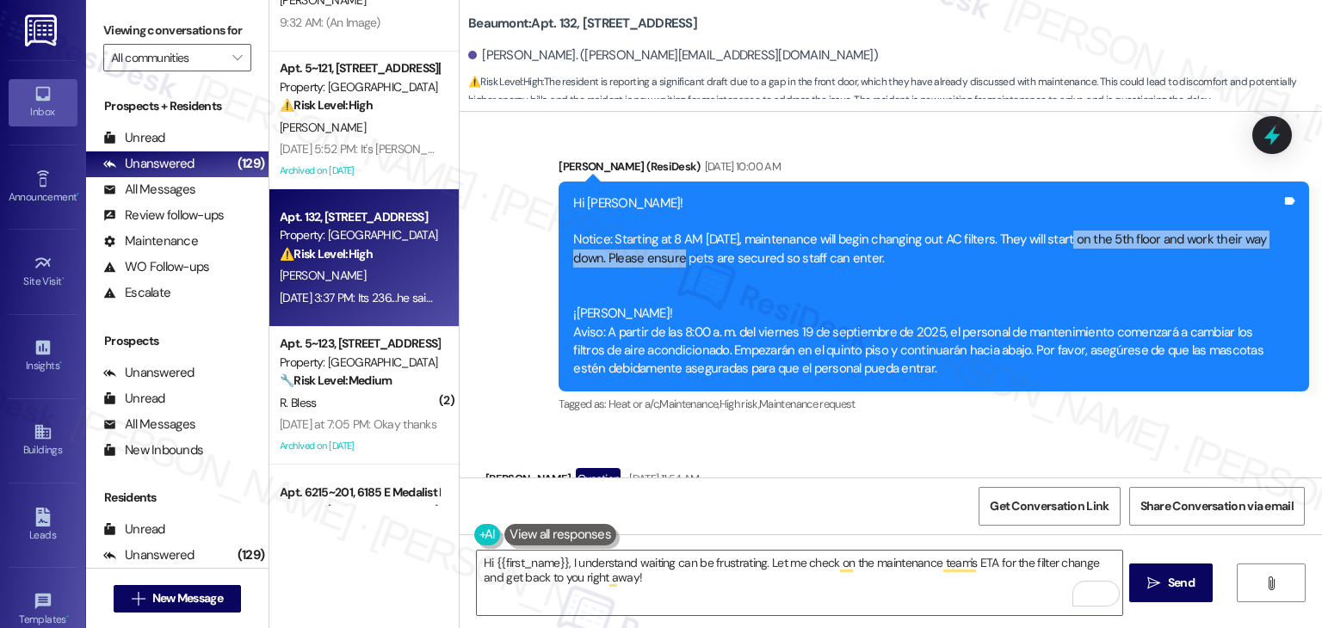
drag, startPoint x: 648, startPoint y: 201, endPoint x: 1064, endPoint y: 187, distance: 415.9
click at [1064, 194] on div "Hi Bruce! Notice: Starting at 8 AM on Friday, 9/19/2025, maintenance will begin…" at bounding box center [927, 286] width 708 height 184
copy div "hey will start on the 5th floor and work their way down."
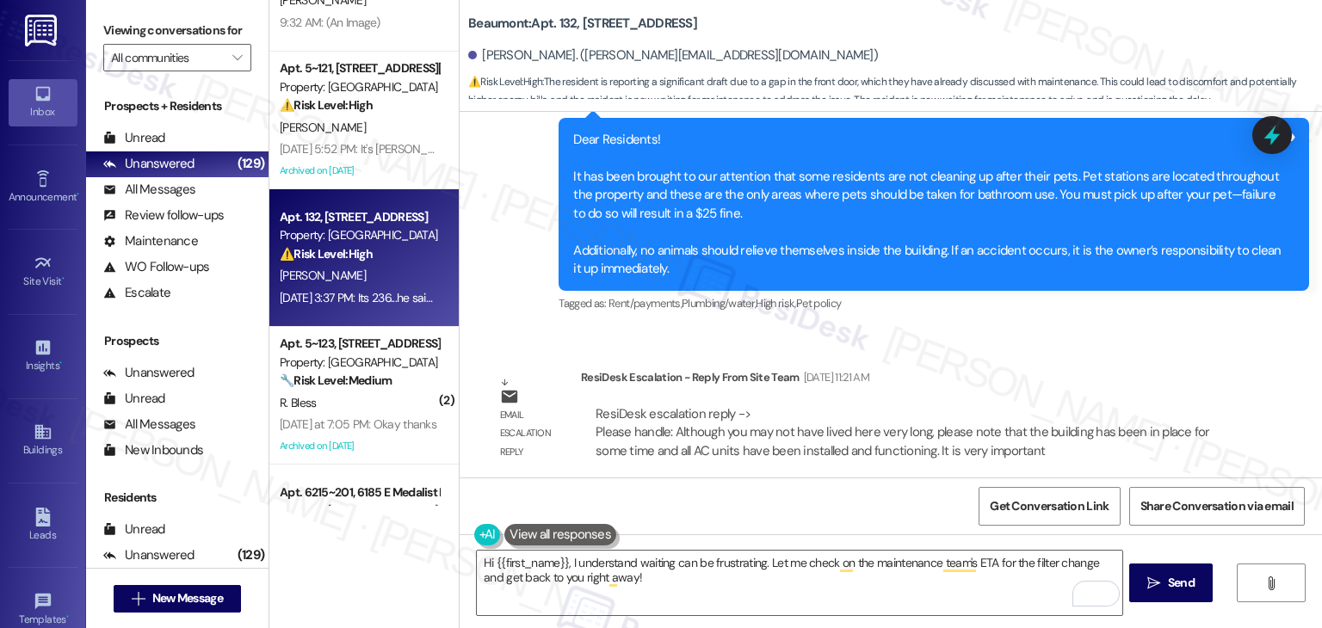
scroll to position [4877, 0]
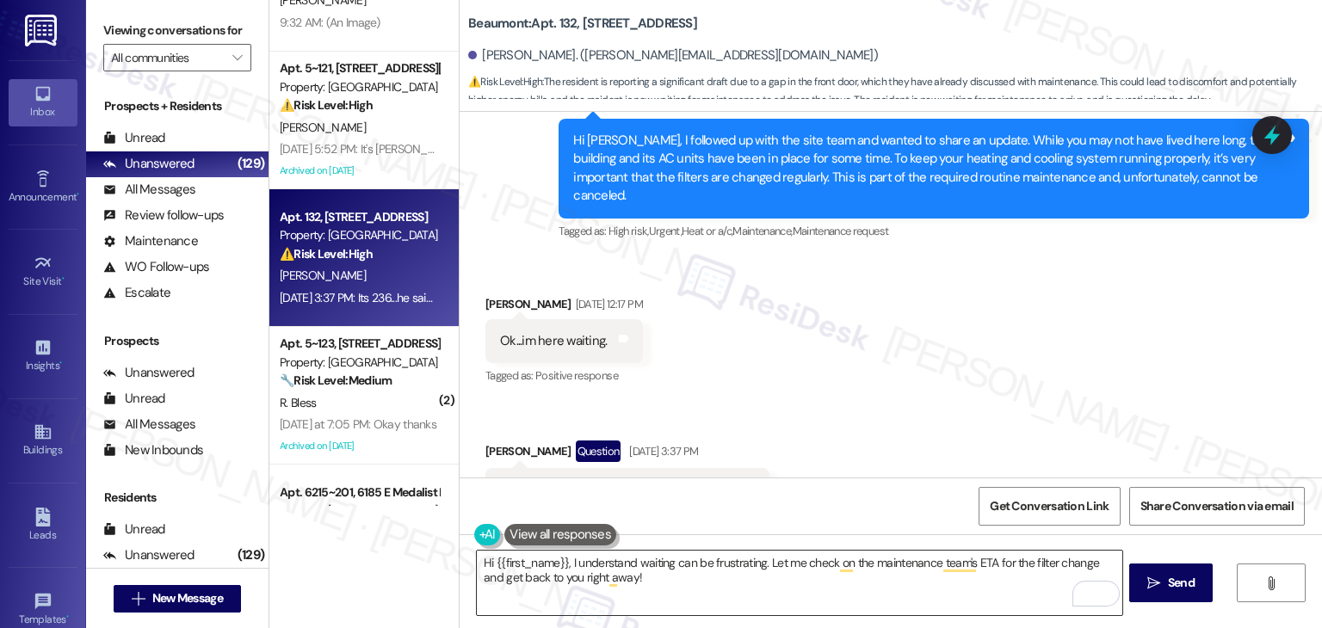
click at [726, 558] on textarea "Hi {{first_name}}, I understand waiting can be frustrating. Let me check on the…" at bounding box center [799, 583] width 645 height 65
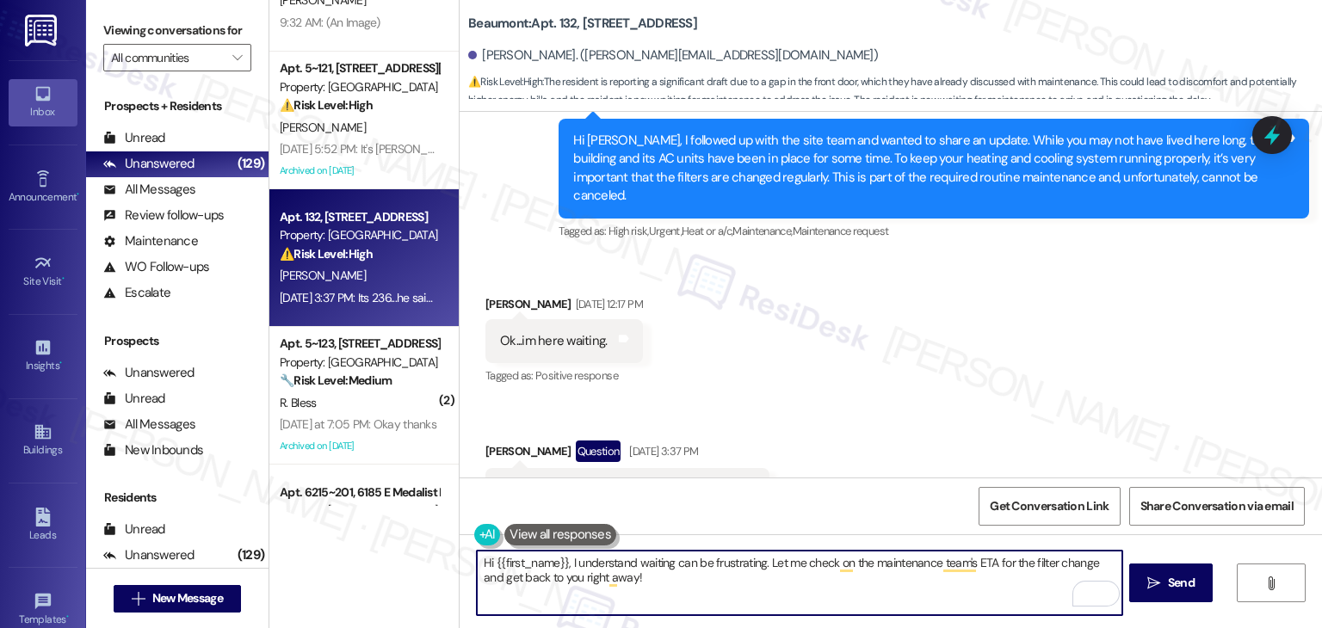
click at [726, 558] on textarea "Hi {{first_name}}, I understand waiting can be frustrating. Let me check on the…" at bounding box center [799, 583] width 645 height 65
paste textarea "Bruce, I understand you’ve been waiting and I appreciate your patience. May I a…"
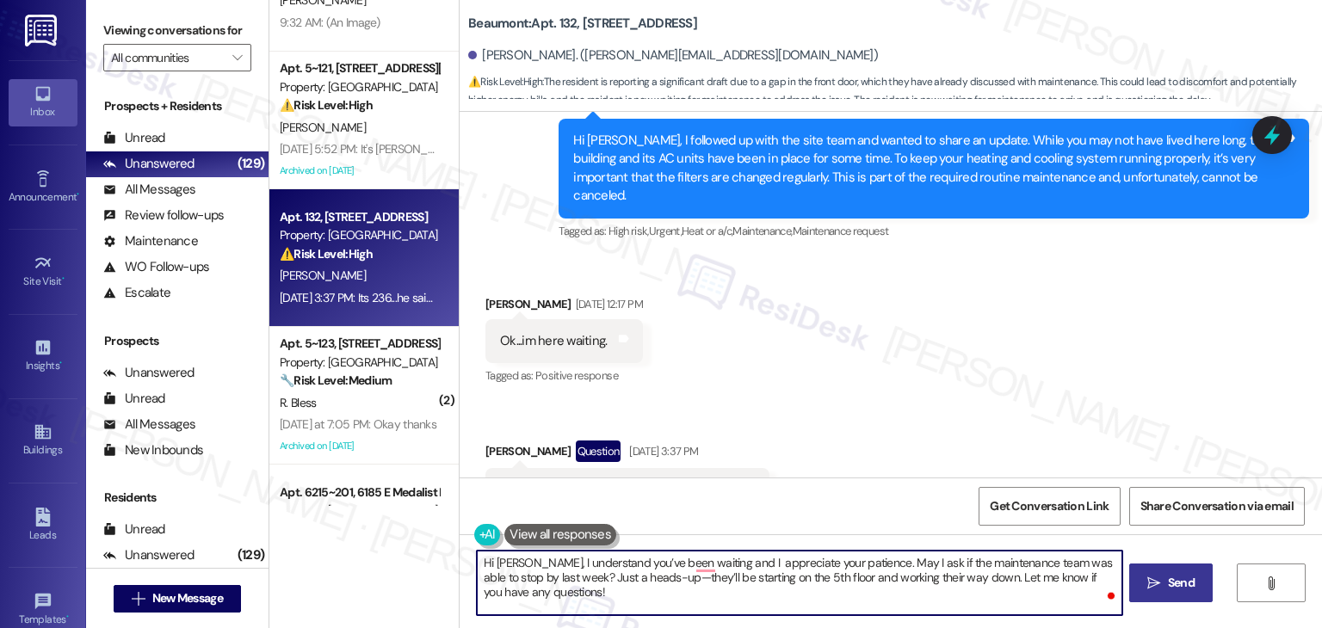
type textarea "Hi Bruce, I understand you’ve been waiting and I appreciate your patience. May …"
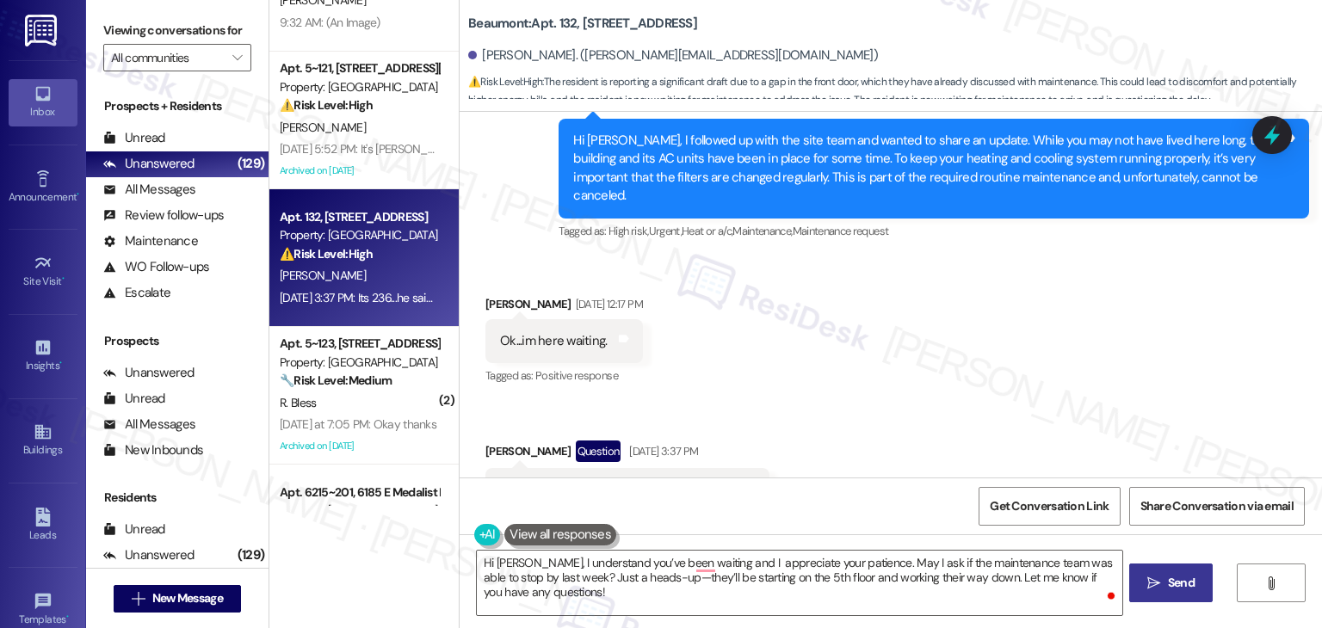
click at [1181, 583] on span "Send" at bounding box center [1181, 583] width 27 height 18
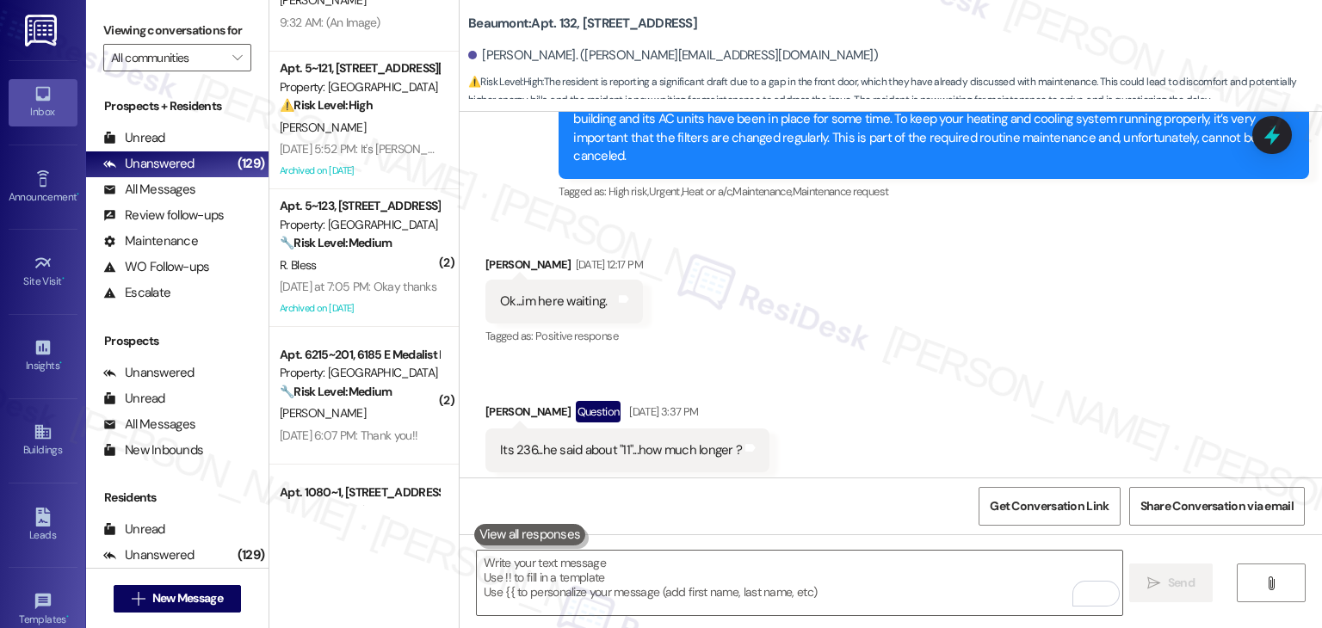
scroll to position [5015, 0]
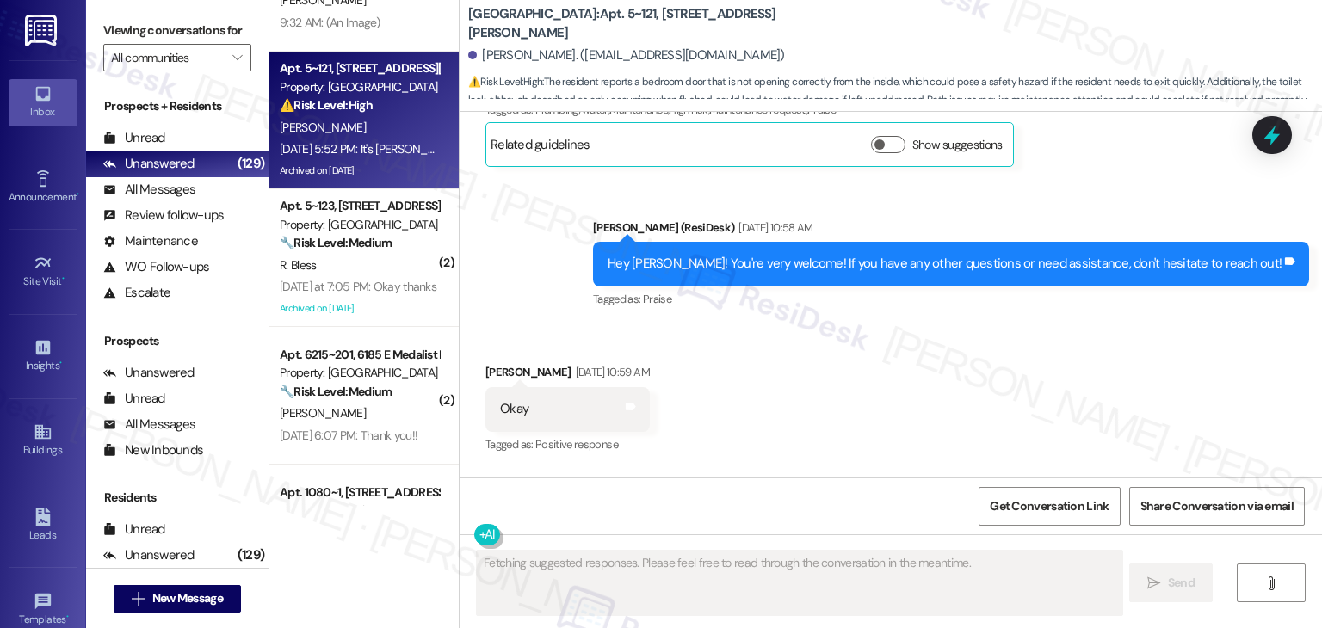
scroll to position [57782, 0]
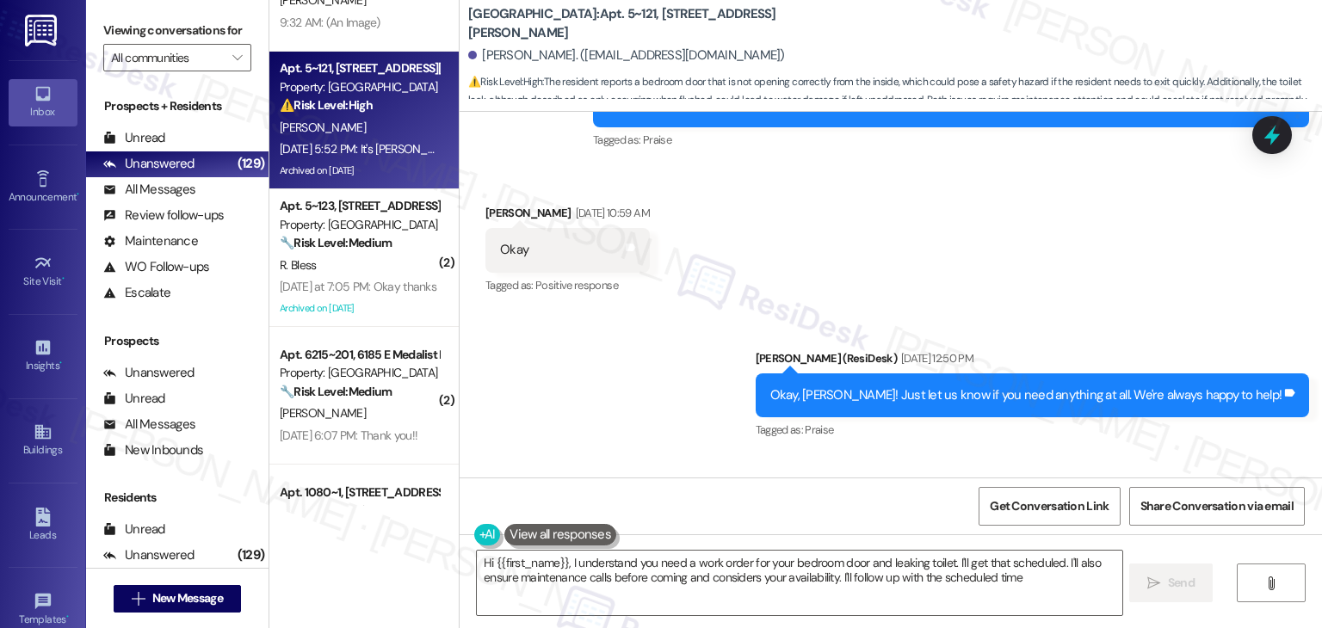
type textarea "Hi {{first_name}}, I understand you need a work order for your bedroom door and…"
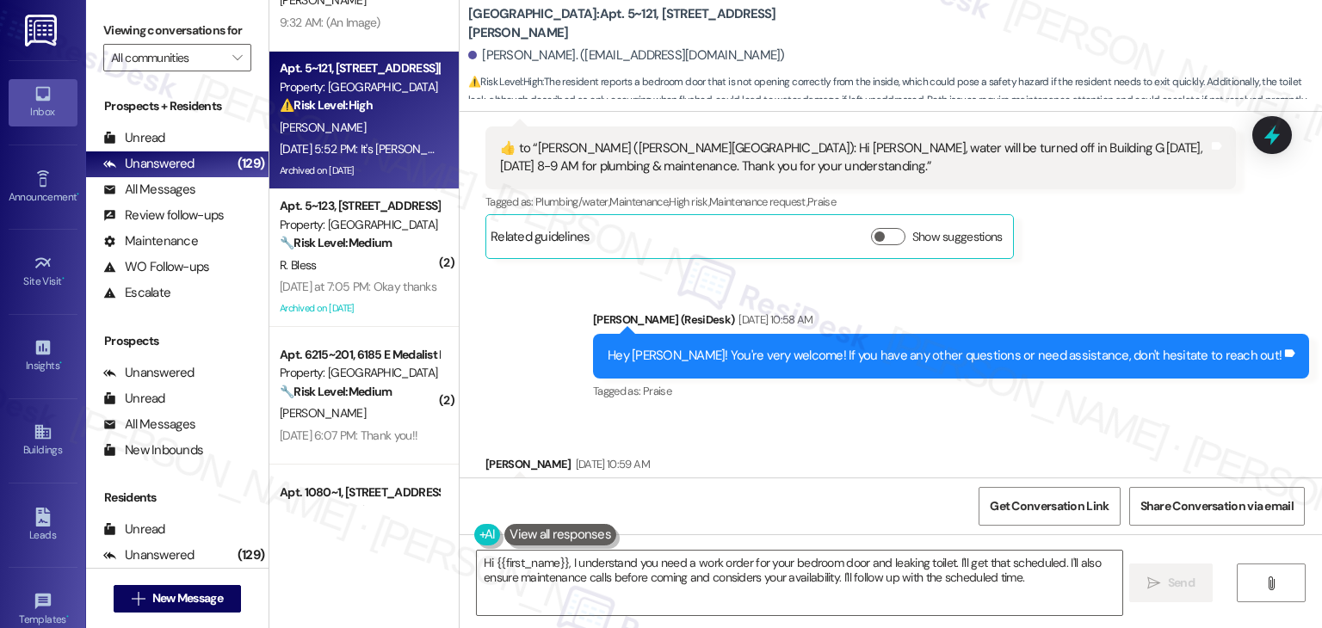
copy div "It's Mary Brown in Apartment in #121. I need to request a work order for two th…"
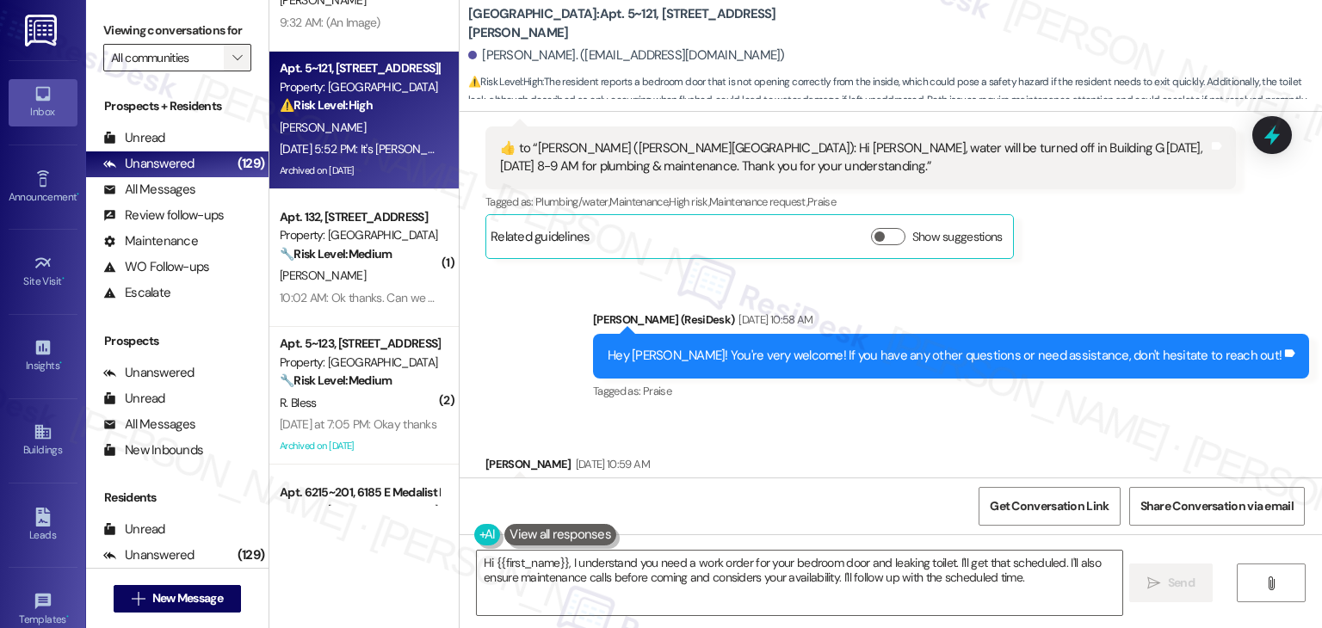
click at [232, 56] on icon "" at bounding box center [236, 58] width 9 height 14
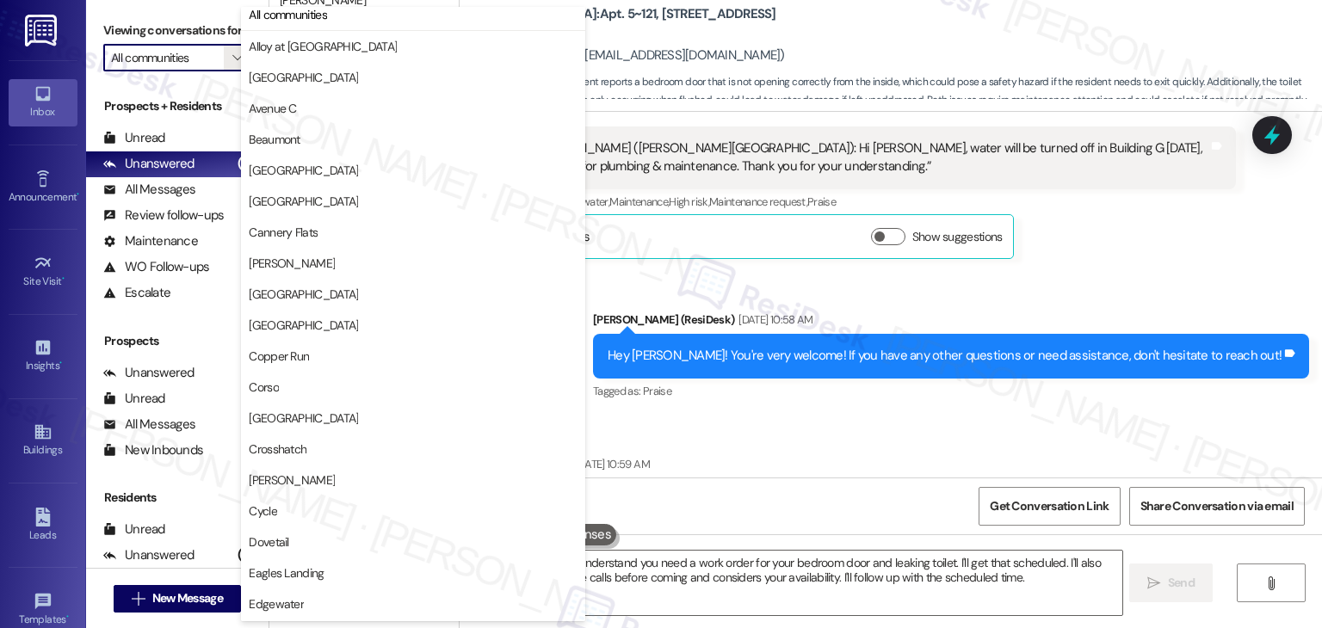
scroll to position [0, 0]
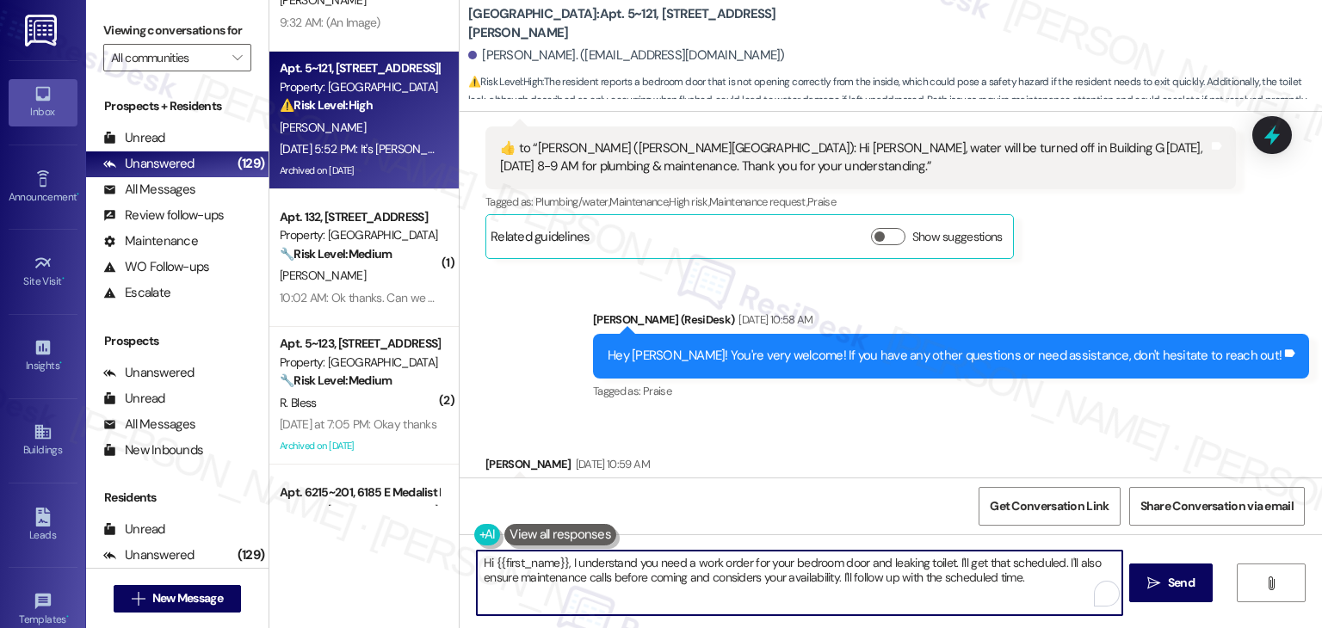
drag, startPoint x: 744, startPoint y: 565, endPoint x: 563, endPoint y: 562, distance: 180.7
click at [563, 562] on textarea "Hi {{first_name}}, I understand you need a work order for your bedroom door and…" at bounding box center [799, 583] width 645 height 65
click at [784, 576] on textarea "Hi {{first_name}}, I understand you need a work order for your bedroom door and…" at bounding box center [799, 583] width 645 height 65
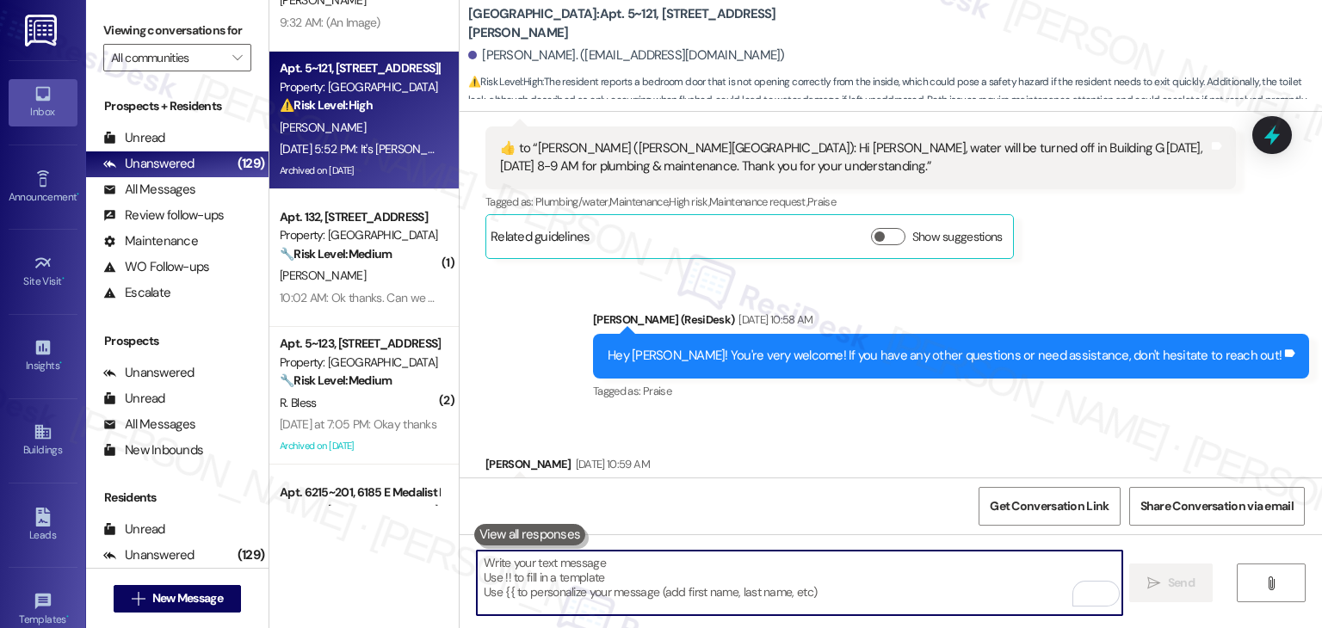
paste textarea "Hi Mary, thanks for reaching out. I understand you need a work order for your b…"
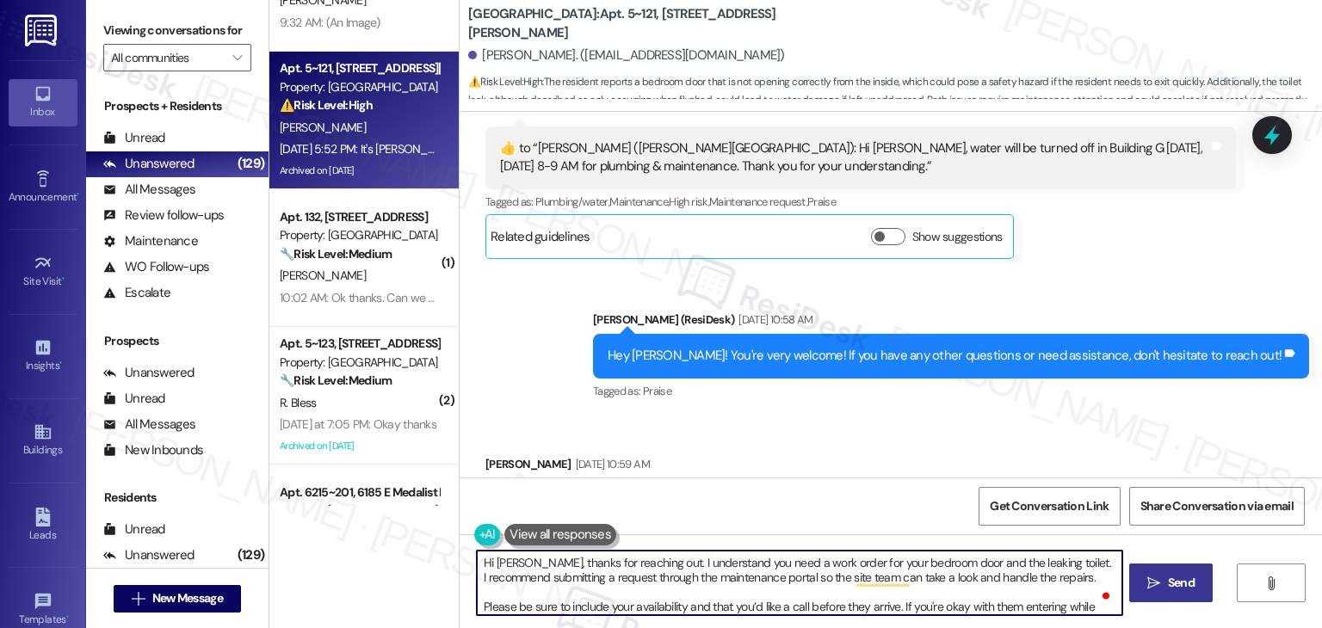
type textarea "Hi Mary, thanks for reaching out. I understand you need a work order for your b…"
click at [1183, 584] on span "Send" at bounding box center [1181, 583] width 27 height 18
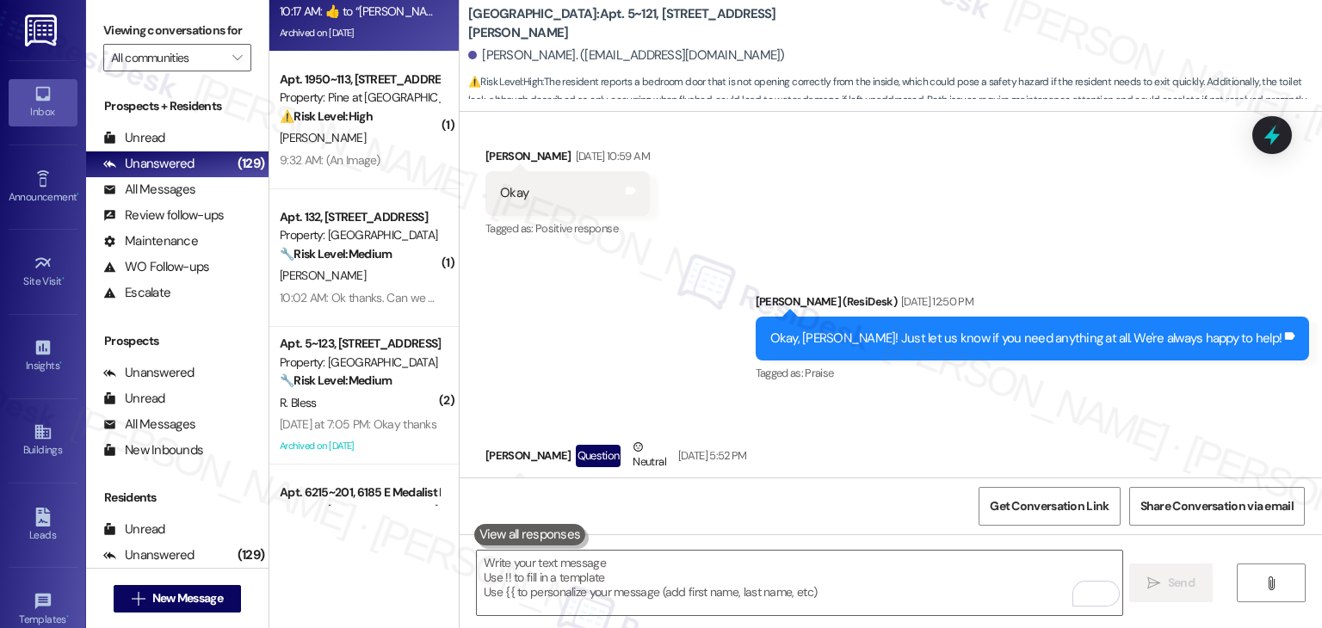
scroll to position [57862, 0]
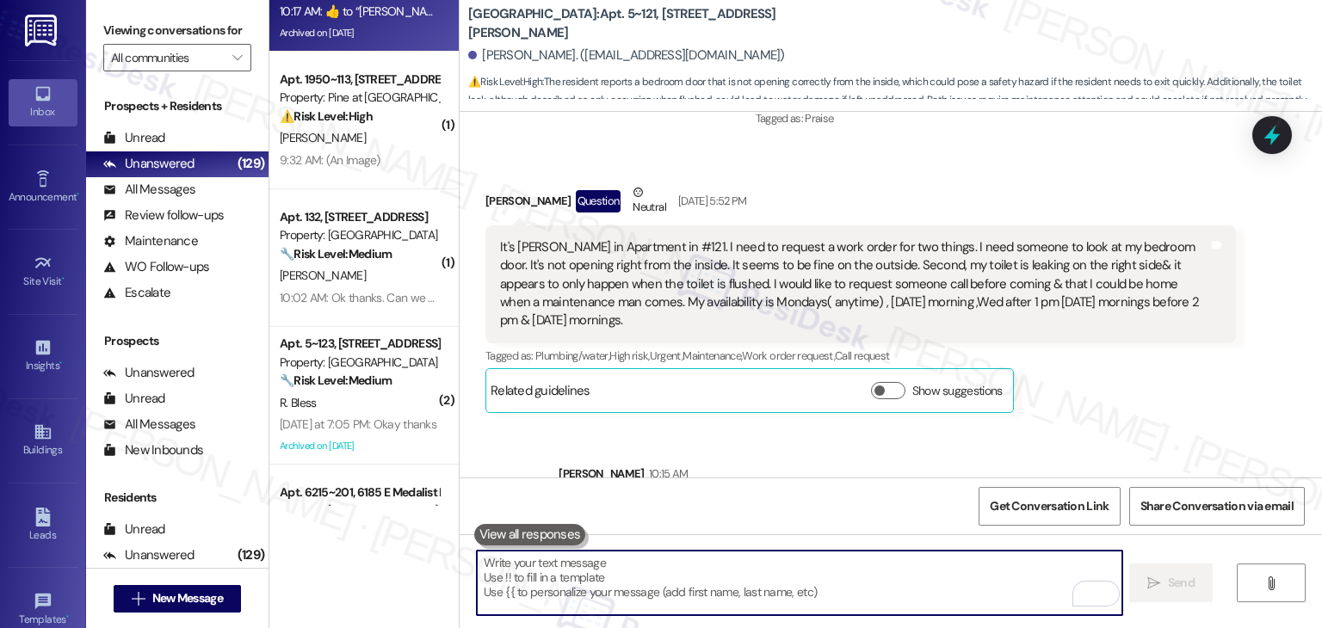
click at [581, 558] on textarea "To enrich screen reader interactions, please activate Accessibility in Grammarl…" at bounding box center [799, 583] width 645 height 65
paste textarea "Hi Mary! You can submit maintenance requests directly through the portal or by …"
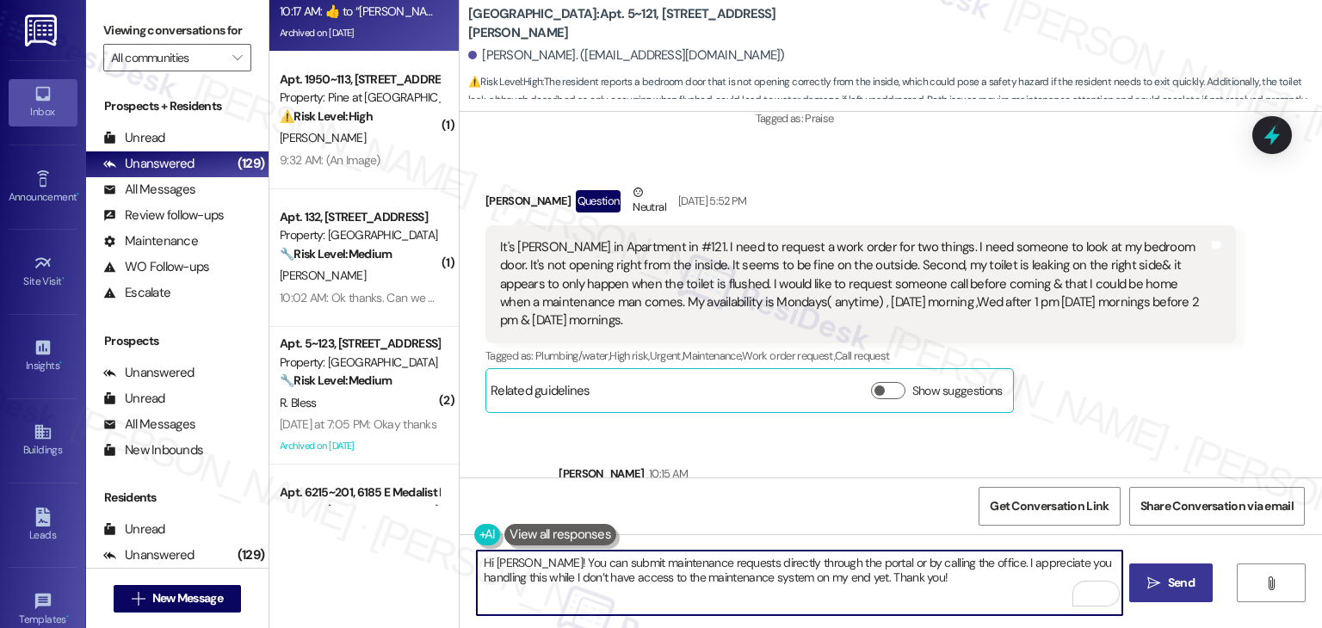
type textarea "Hi Mary! You can submit maintenance requests directly through the portal or by …"
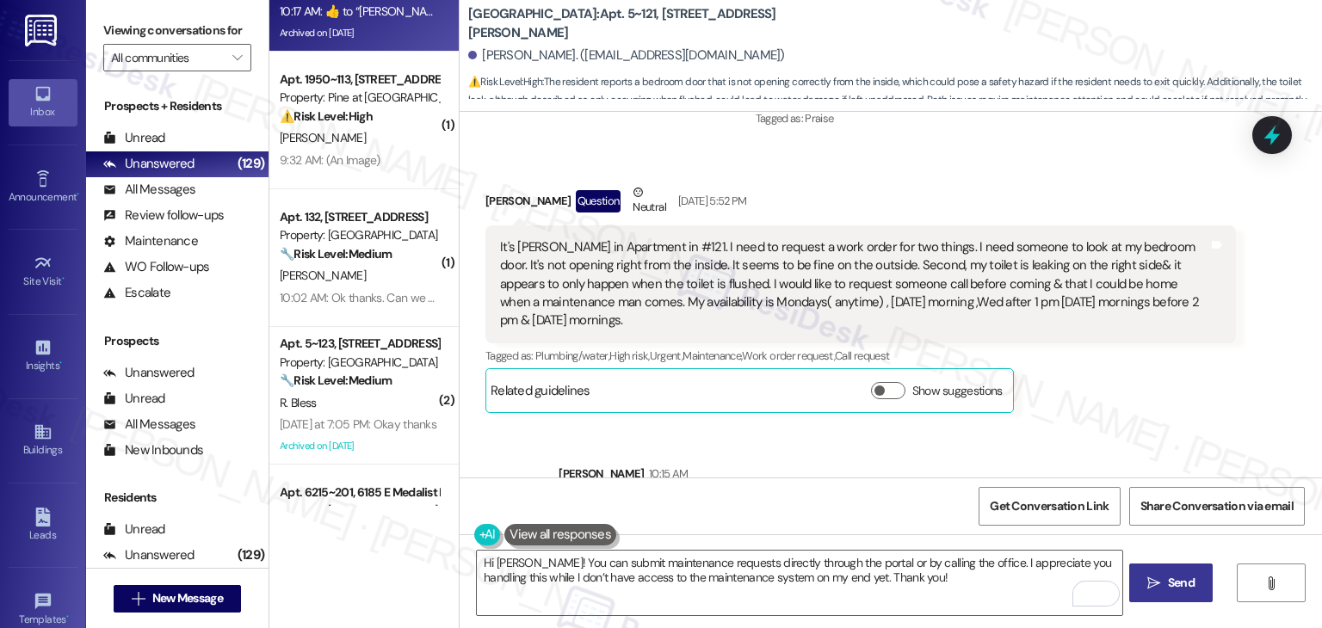
click at [1175, 582] on span "Send" at bounding box center [1181, 583] width 27 height 18
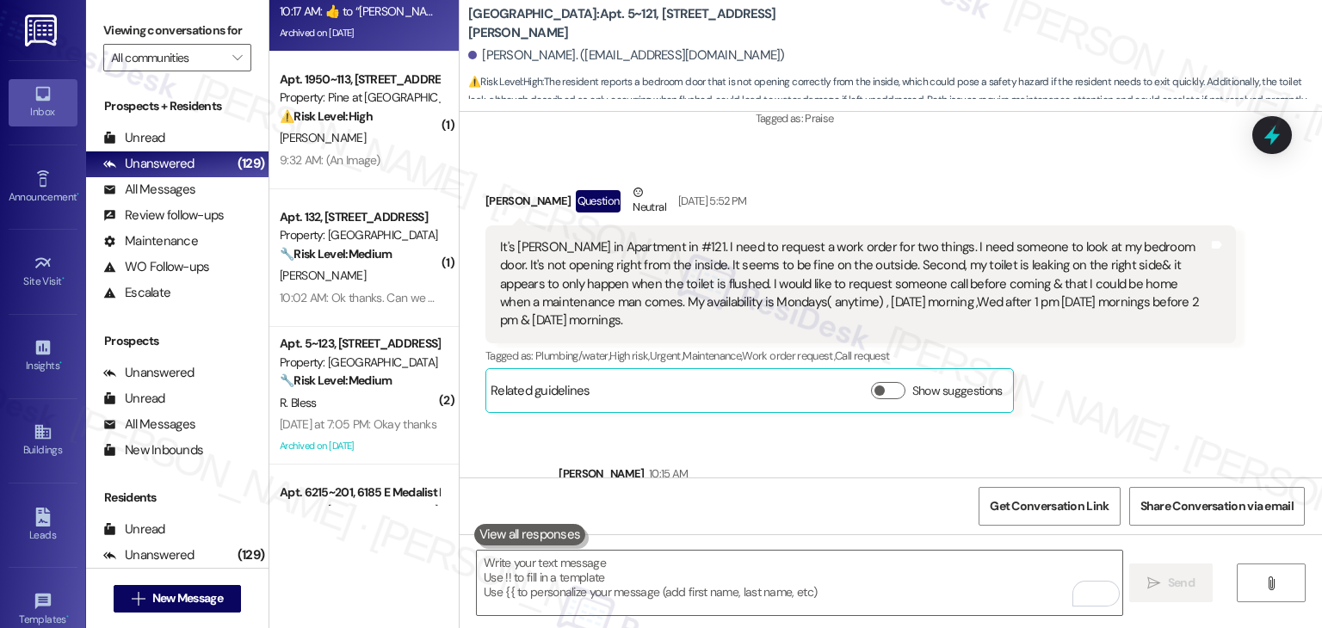
scroll to position [58093, 0]
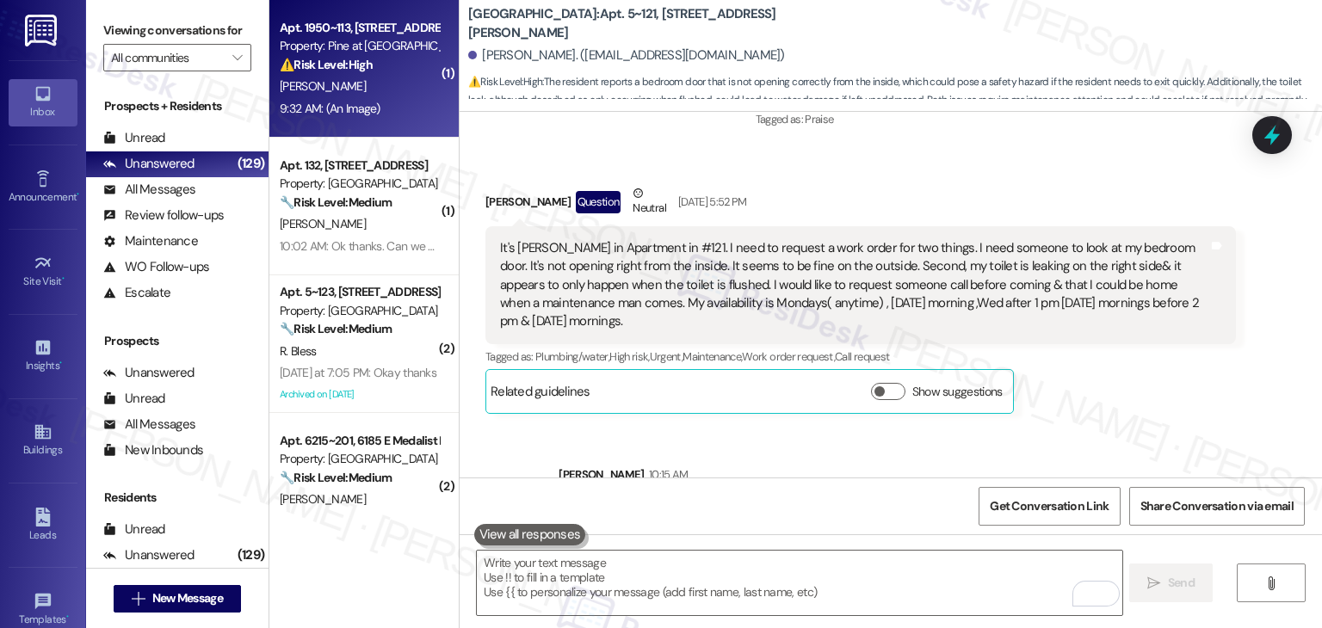
click at [361, 90] on div "V. Gleaton" at bounding box center [359, 87] width 163 height 22
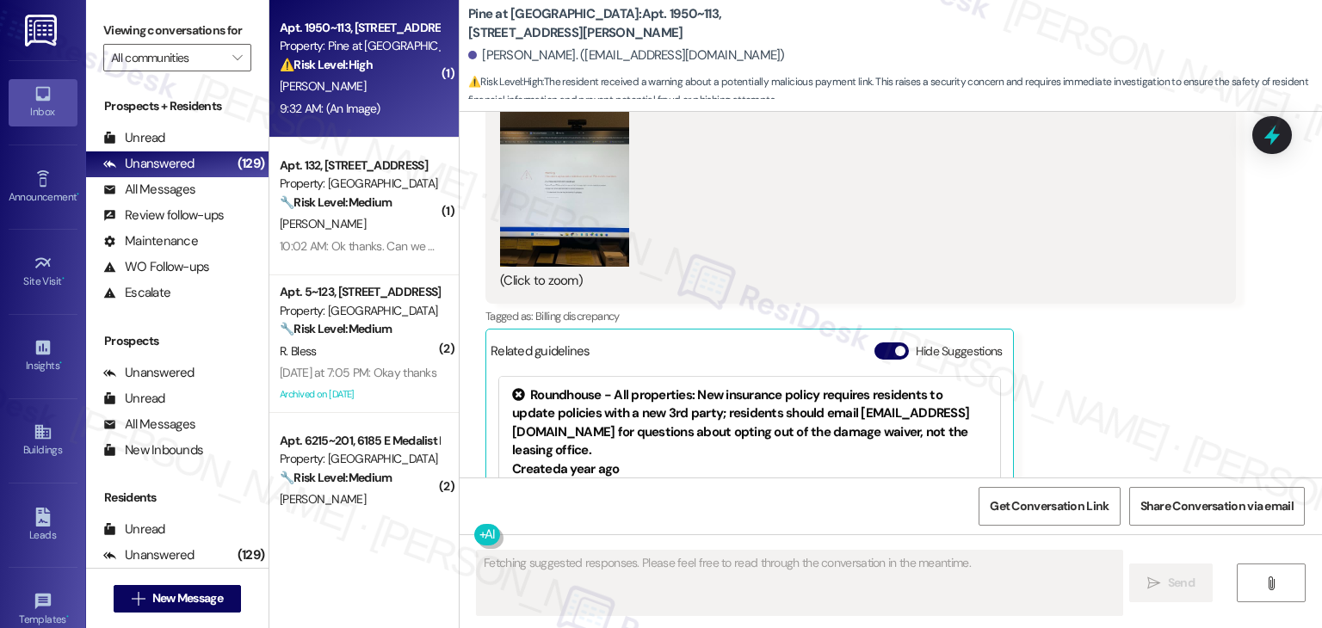
scroll to position [957, 0]
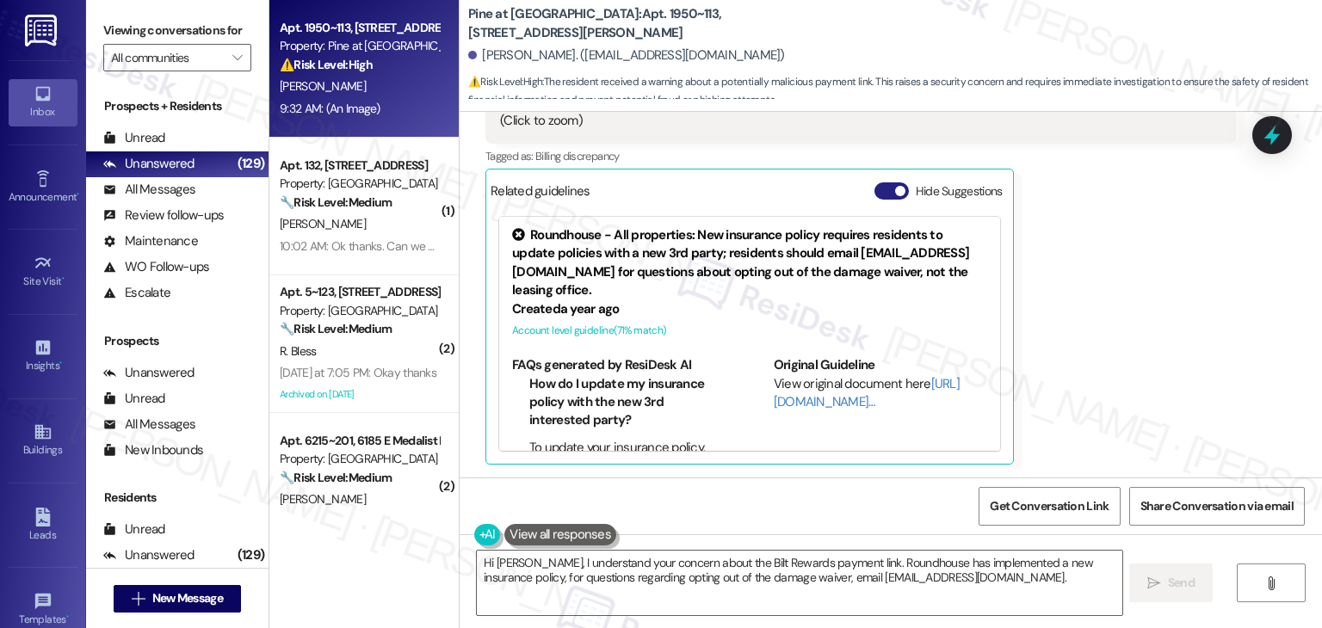
click at [878, 194] on button "Hide Suggestions" at bounding box center [891, 190] width 34 height 17
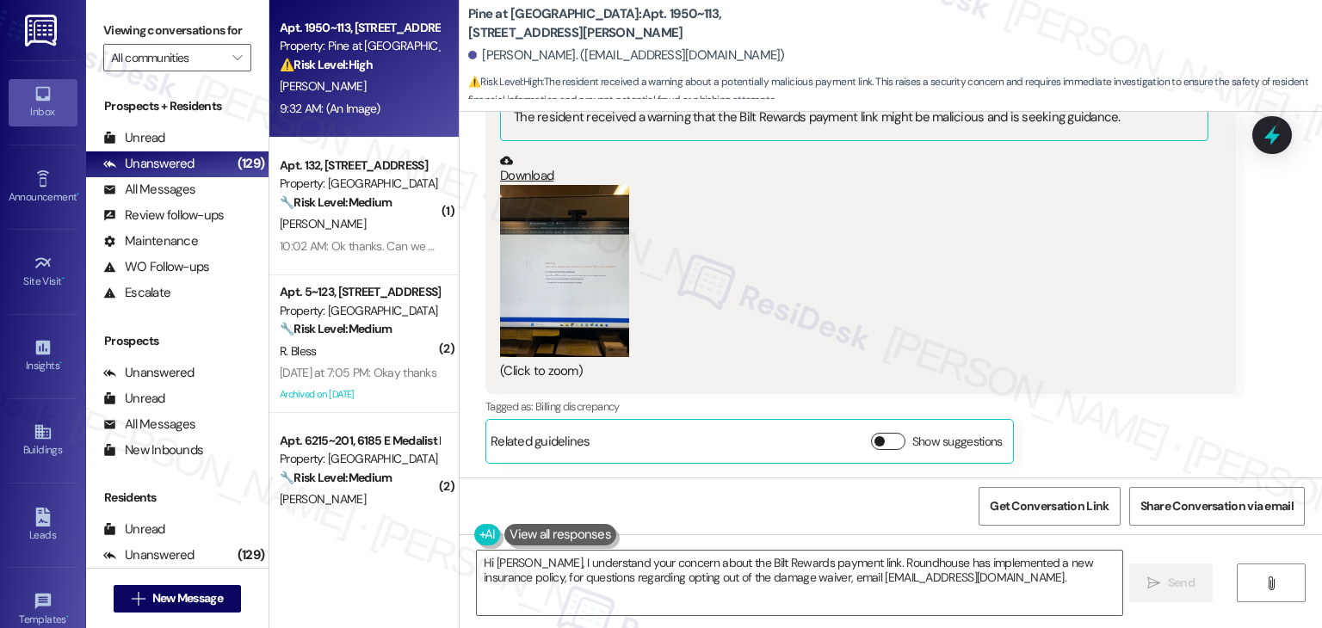
scroll to position [706, 0]
click at [558, 281] on button "Zoom image" at bounding box center [564, 272] width 129 height 172
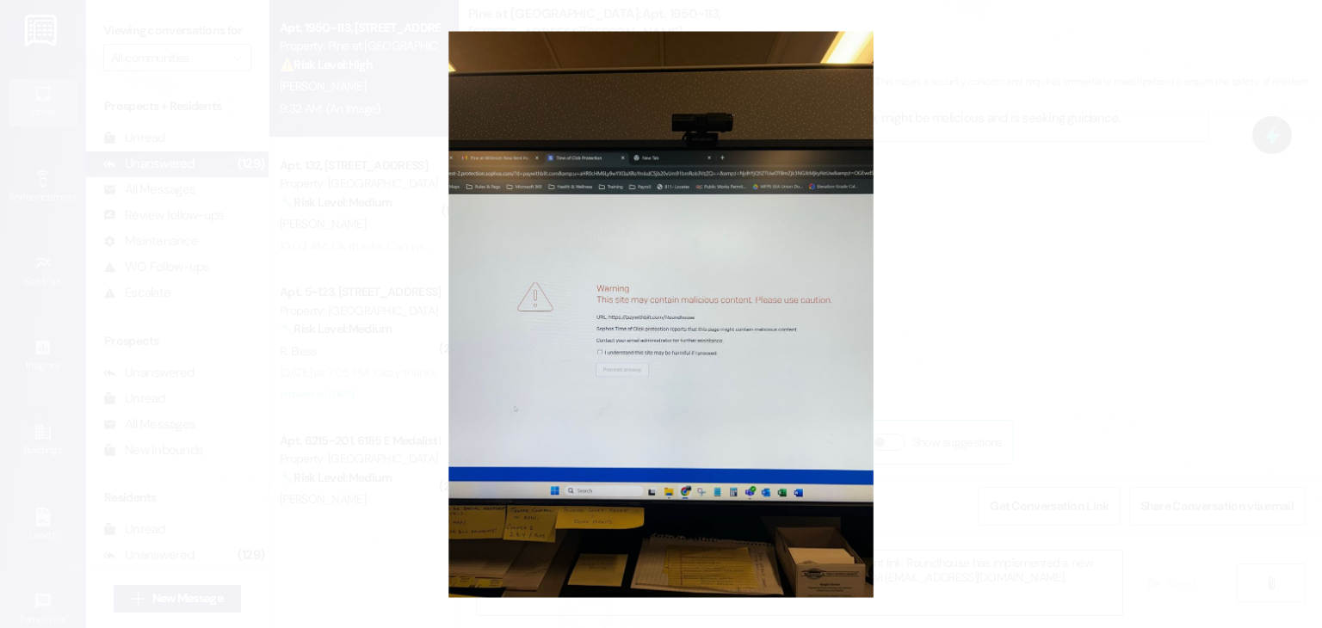
click at [744, 364] on button "Unzoom image" at bounding box center [661, 314] width 1322 height 628
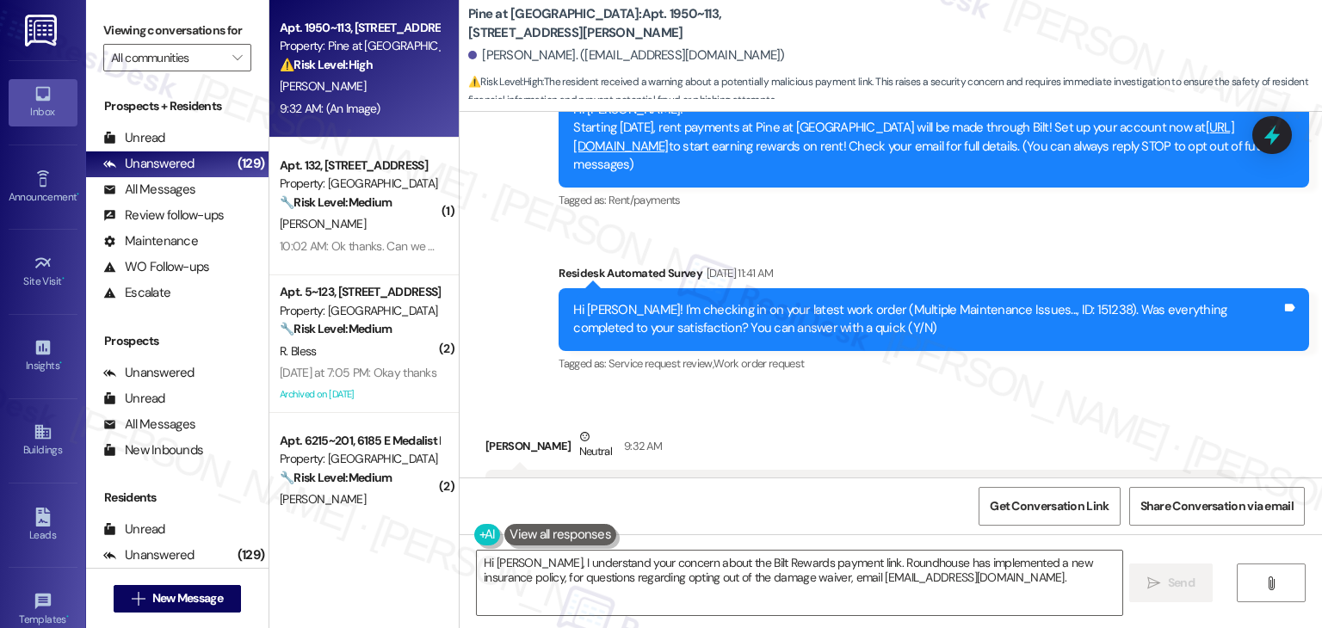
scroll to position [103, 0]
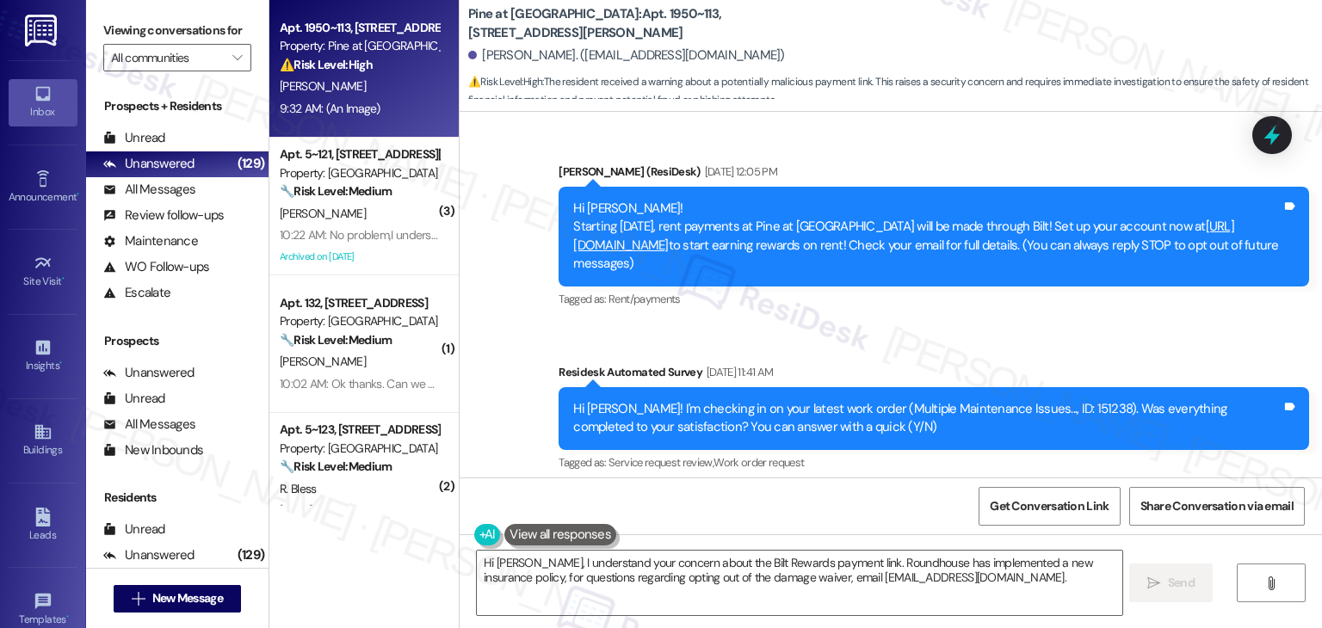
click at [733, 245] on link "[URL][DOMAIN_NAME]" at bounding box center [903, 235] width 661 height 35
click at [1009, 351] on div "Survey, sent via SMS Residesk Automated Survey Sep 18, 2025 at 11:41 AM Hi Vale…" at bounding box center [934, 419] width 776 height 138
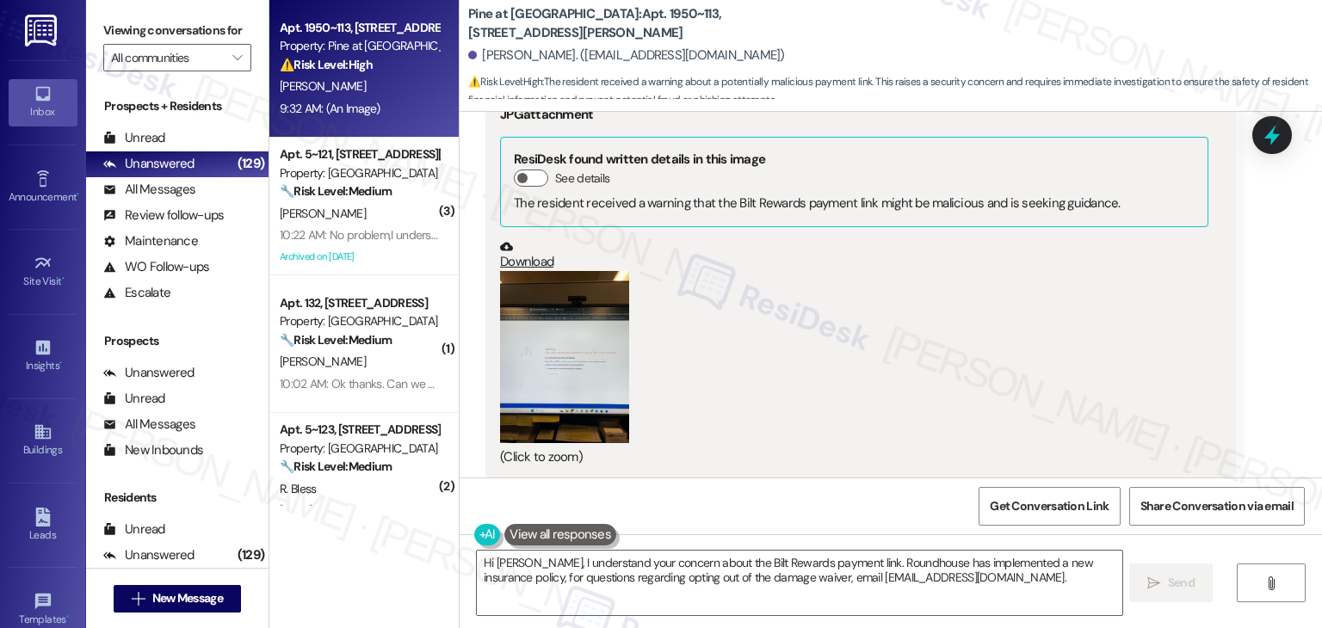
scroll to position [706, 0]
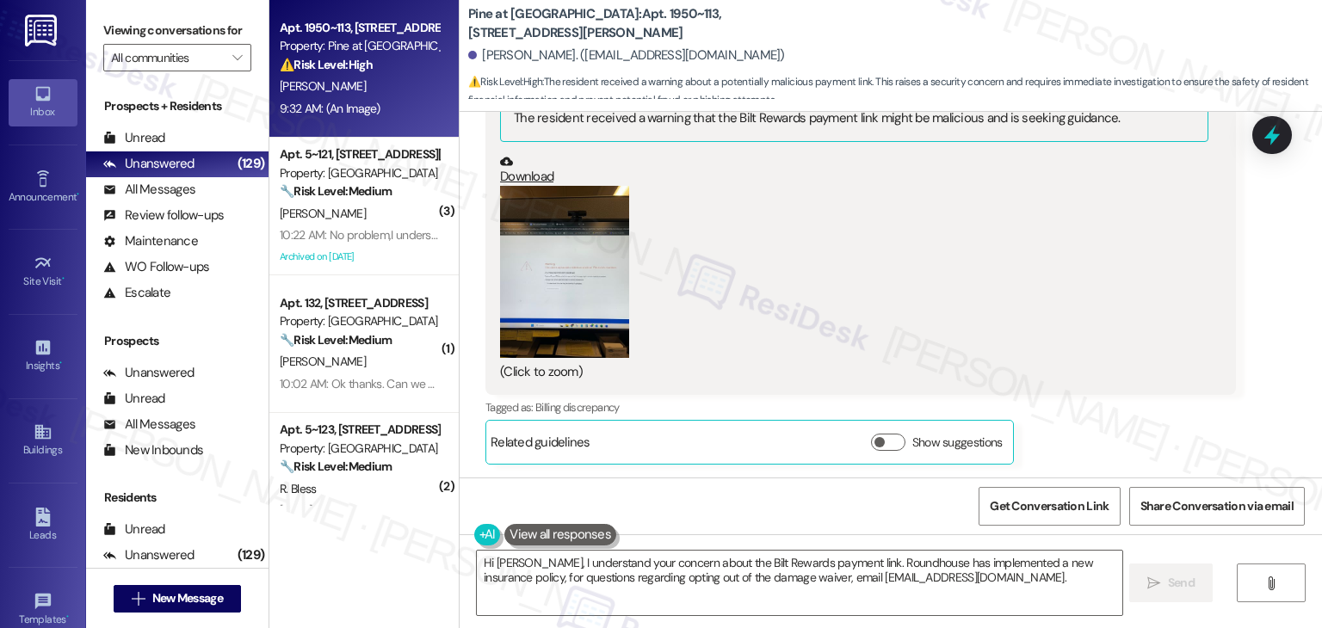
click at [537, 273] on button "Zoom image" at bounding box center [564, 272] width 129 height 172
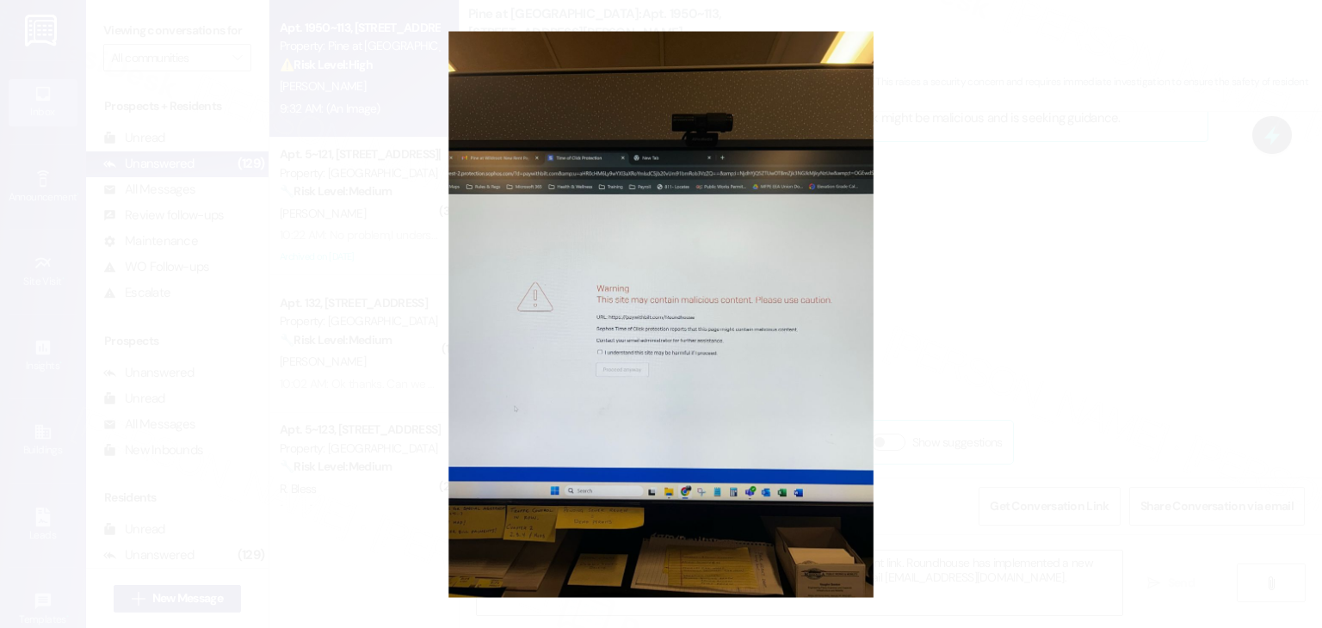
click at [990, 465] on button "Unzoom image" at bounding box center [661, 314] width 1322 height 628
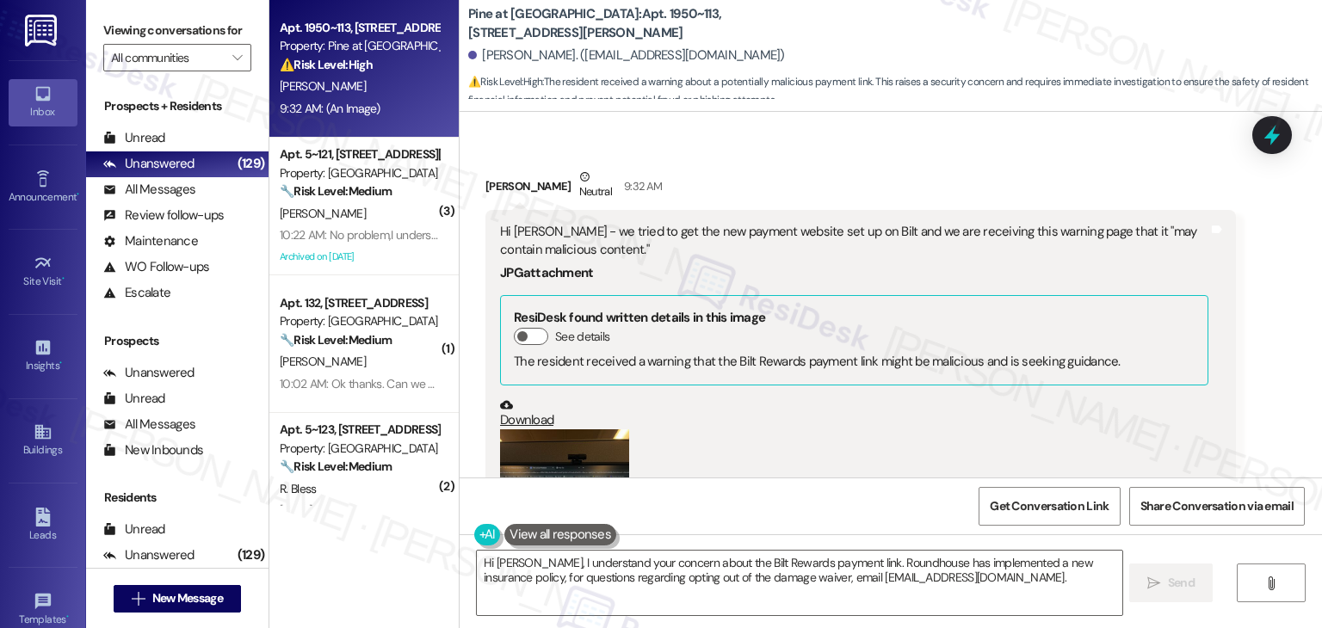
scroll to position [447, 0]
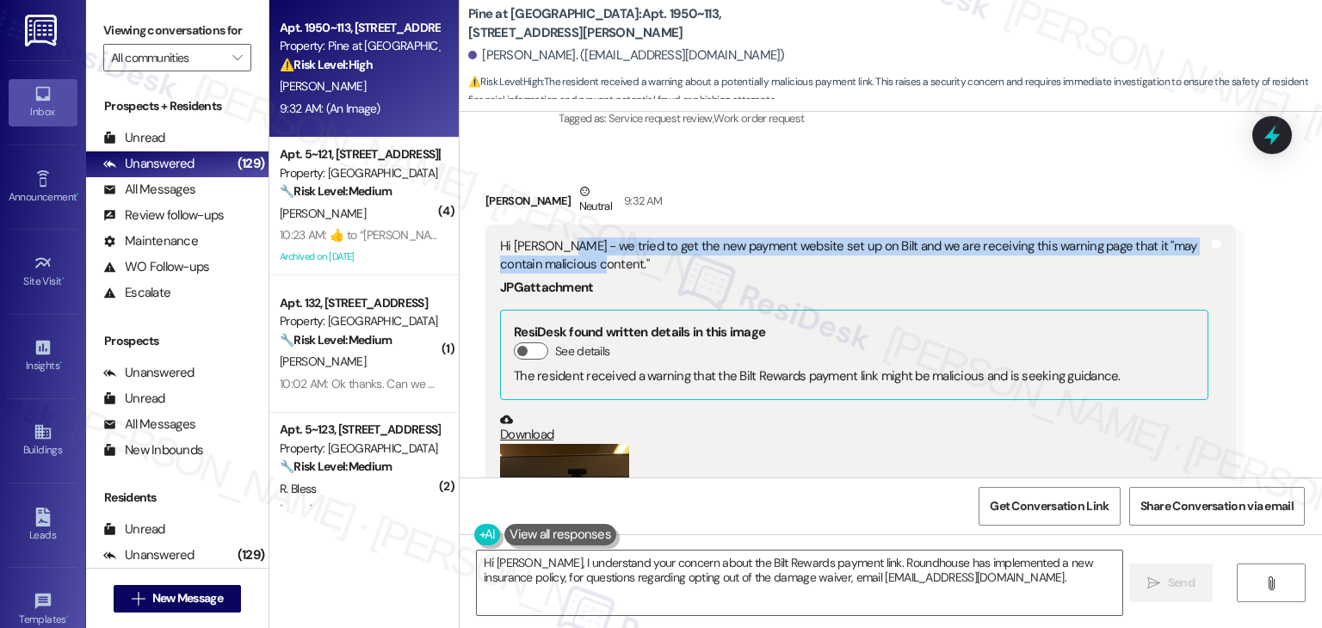
drag, startPoint x: 587, startPoint y: 262, endPoint x: 547, endPoint y: 241, distance: 45.1
click at [547, 241] on div "Hi [PERSON_NAME] - we tried to get the new payment website set up on Bilt and w…" at bounding box center [854, 256] width 708 height 37
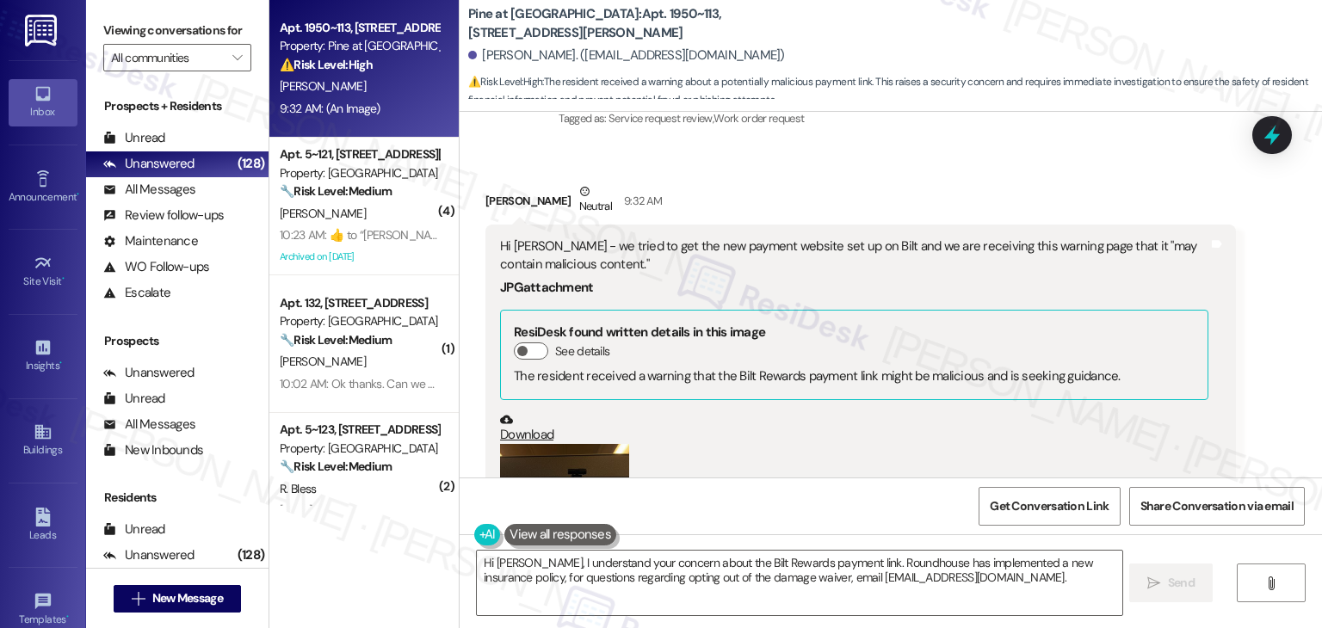
click at [486, 58] on div "[PERSON_NAME]. ([EMAIL_ADDRESS][DOMAIN_NAME])" at bounding box center [626, 55] width 317 height 18
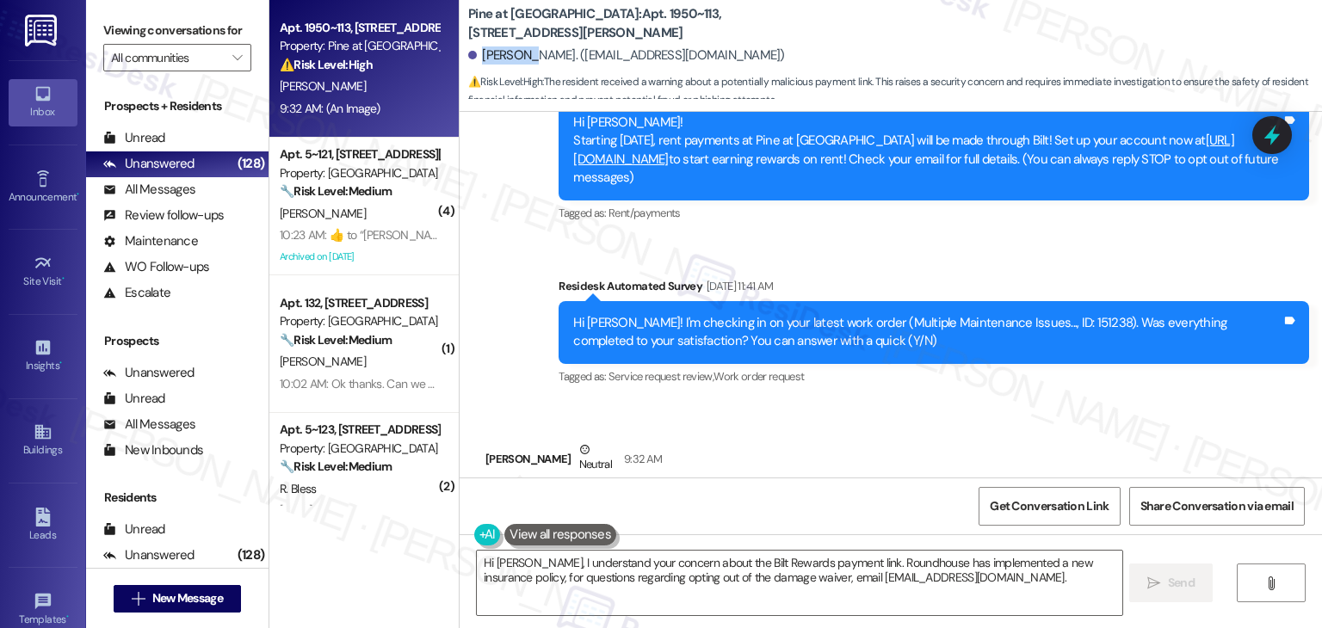
scroll to position [706, 0]
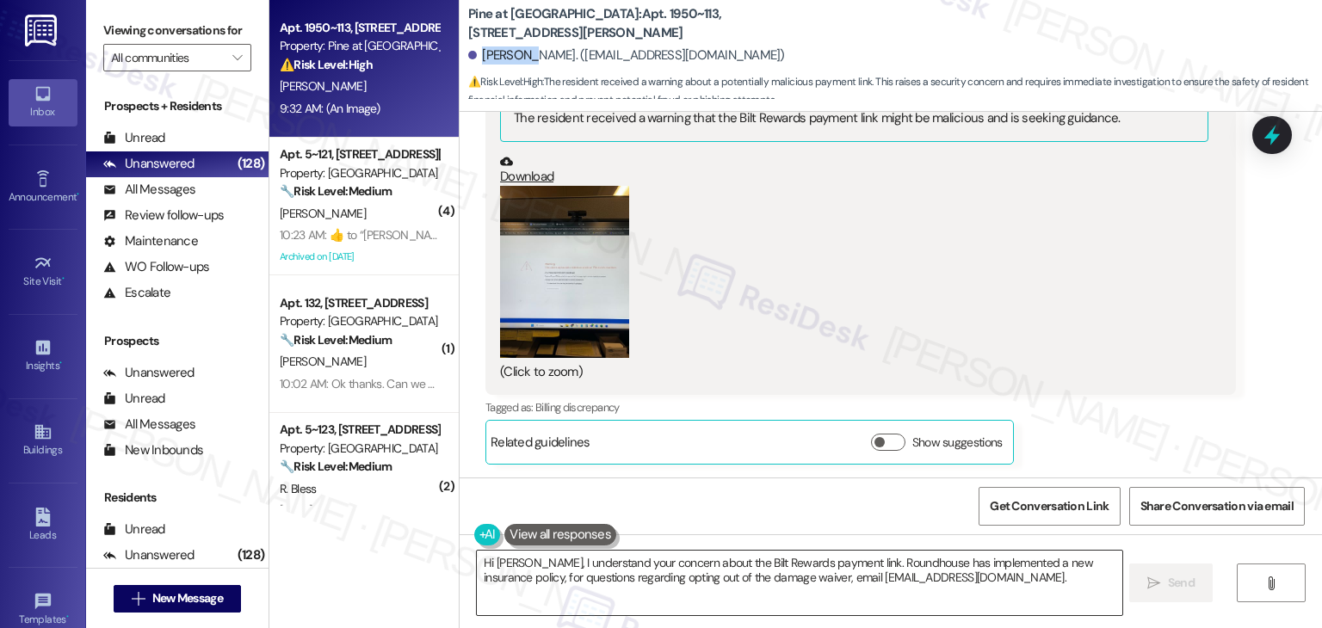
click at [700, 583] on textarea "Hi Valerie, I understand your concern about the Bilt Rewards payment link. Roun…" at bounding box center [799, 583] width 645 height 65
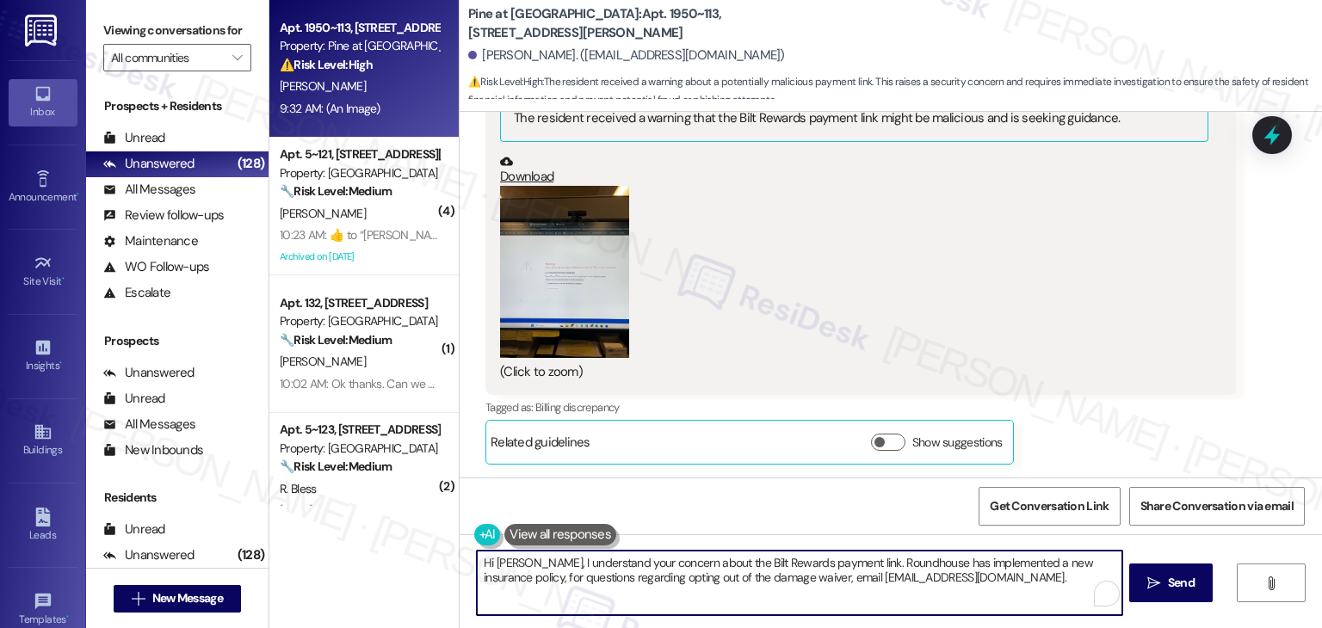
click at [700, 583] on textarea "Hi Valerie, I understand your concern about the Bilt Rewards payment link. Roun…" at bounding box center [799, 583] width 645 height 65
paste textarea "thanks for bringing this up. I didn’t see that warning when opening the Bilt ac…"
click at [1048, 579] on html "Inbox Go to Inbox Announcement • Send A Text Announcement Site Visit • Go to Si…" at bounding box center [661, 314] width 1322 height 628
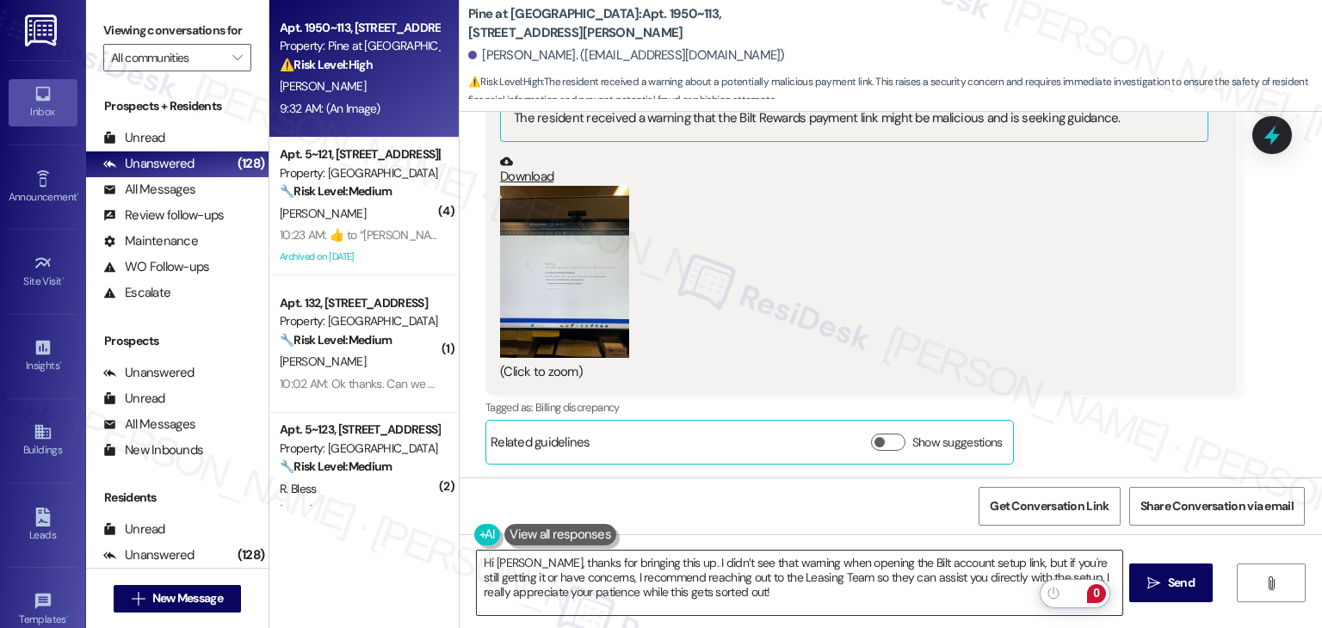
click at [1048, 579] on div "0" at bounding box center [1080, 597] width 80 height 36
click at [1046, 577] on textarea "Hi Valerie, thanks for bringing this up. I didn’t see that warning when opening…" at bounding box center [799, 583] width 645 height 65
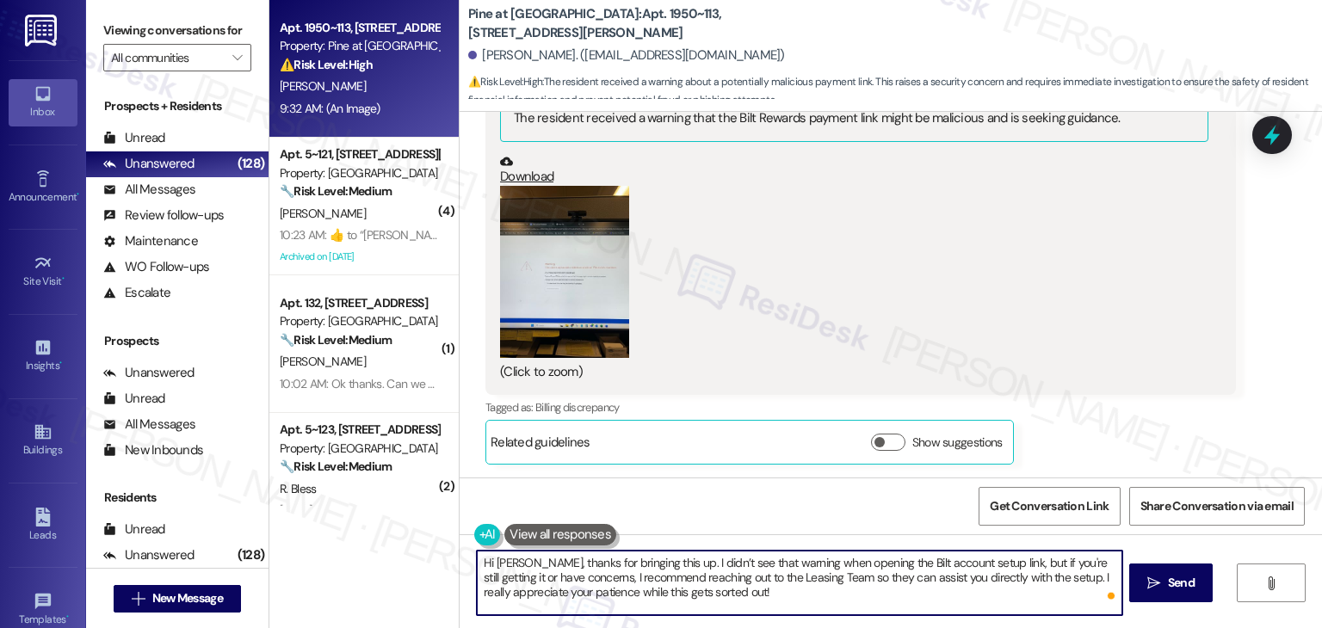
click at [1046, 577] on textarea "Hi Valerie, thanks for bringing this up. I didn’t see that warning when opening…" at bounding box center [799, 583] width 645 height 65
click at [722, 593] on textarea "Hi [PERSON_NAME], thanks for bringing this up. I didn’t see that warning when o…" at bounding box center [799, 583] width 645 height 65
click at [687, 595] on textarea "Hi [PERSON_NAME], thanks for bringing this up. I didn’t see that warning when o…" at bounding box center [799, 583] width 645 height 65
type textarea "Hi [PERSON_NAME], thanks for bringing this up. I didn’t see that warning when o…"
click at [1169, 579] on span "Send" at bounding box center [1181, 583] width 27 height 18
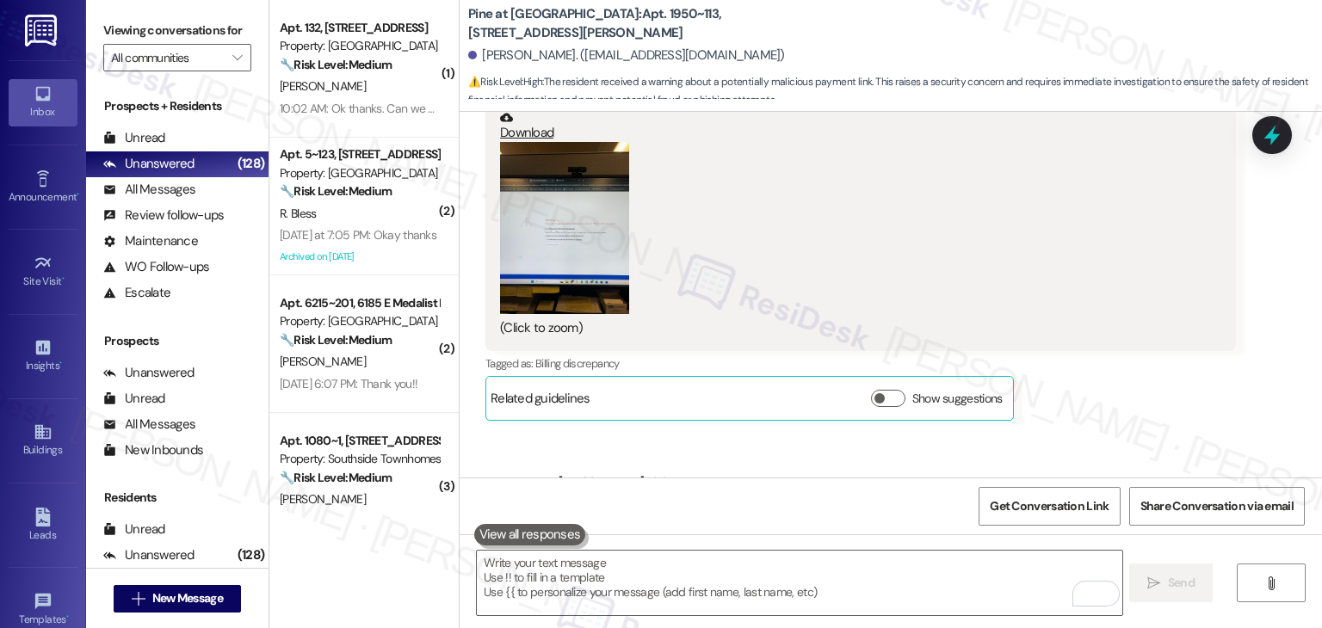
scroll to position [862, 0]
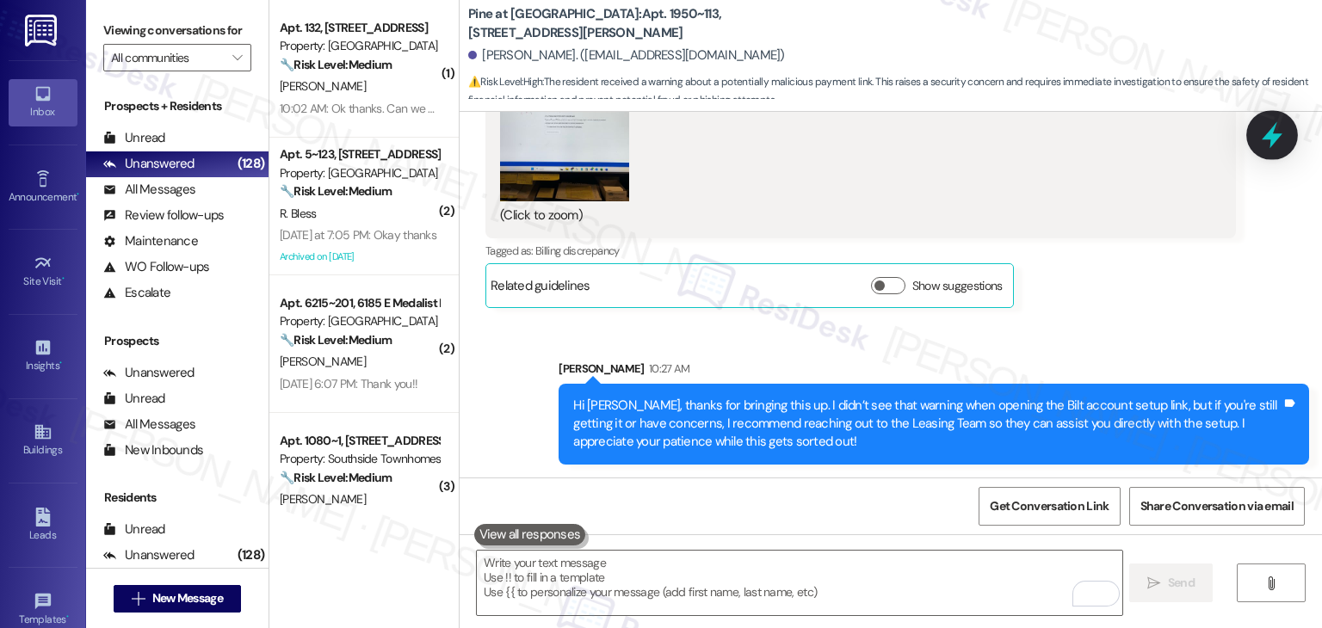
click at [1276, 133] on icon at bounding box center [1271, 134] width 29 height 29
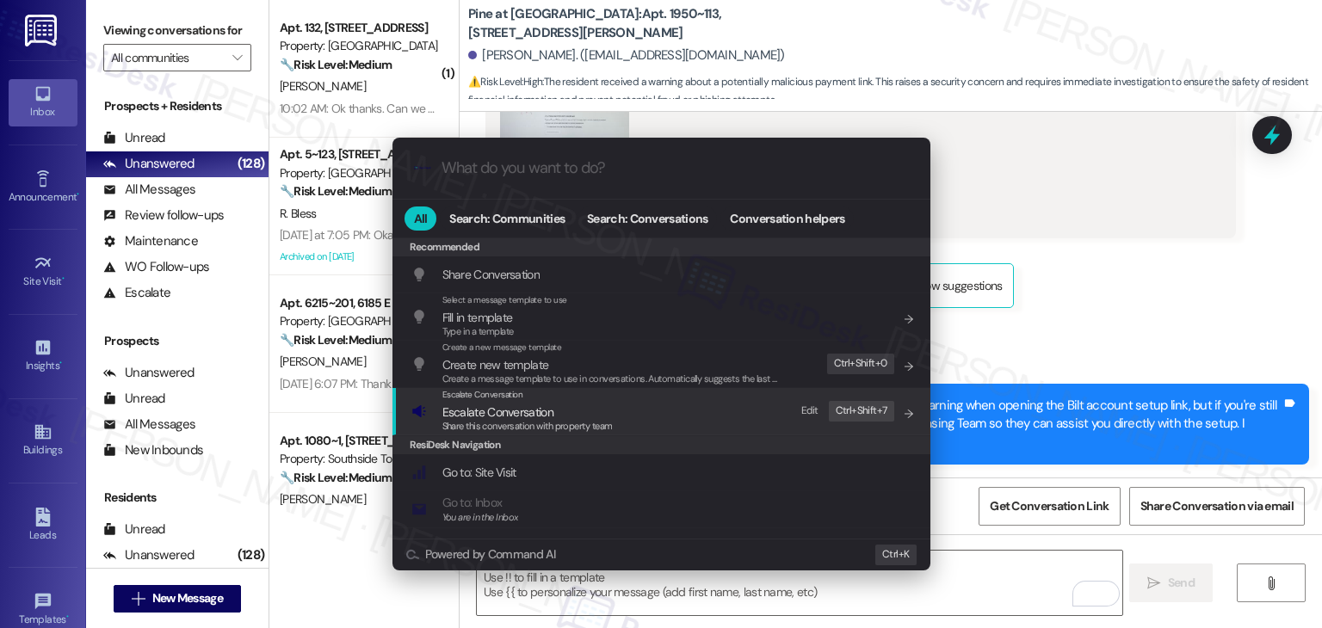
click at [568, 428] on span "Share this conversation with property team" at bounding box center [527, 426] width 170 height 12
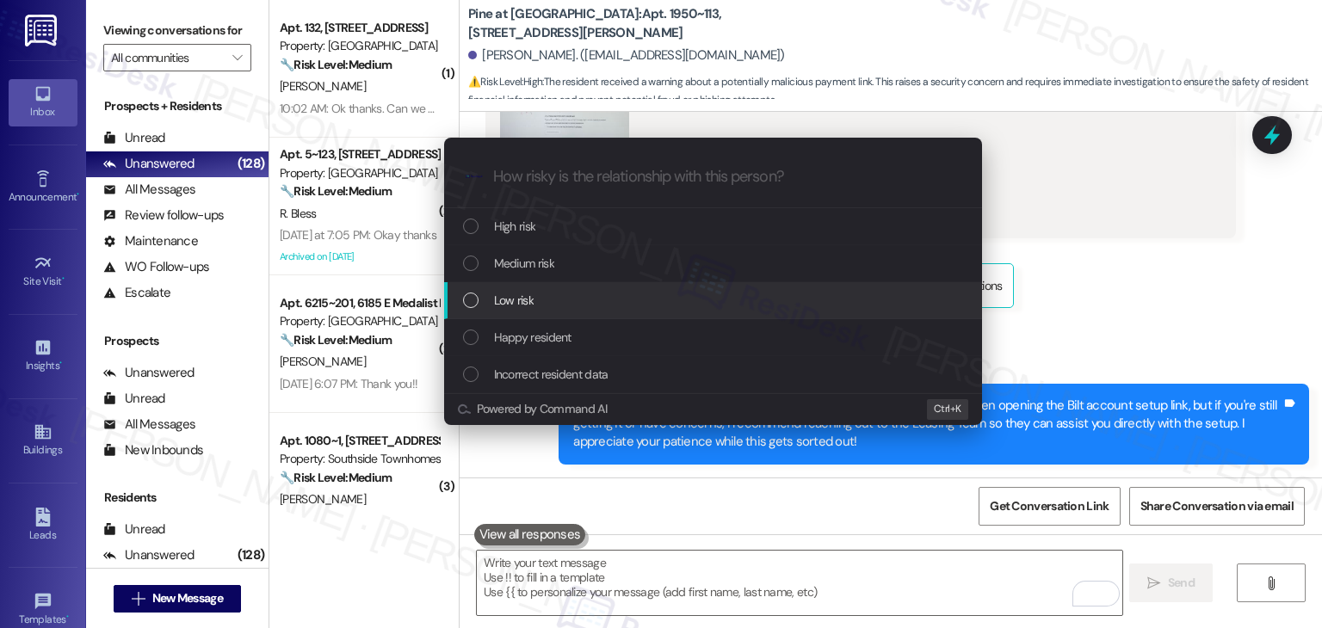
click at [475, 297] on div "List of options" at bounding box center [470, 300] width 15 height 15
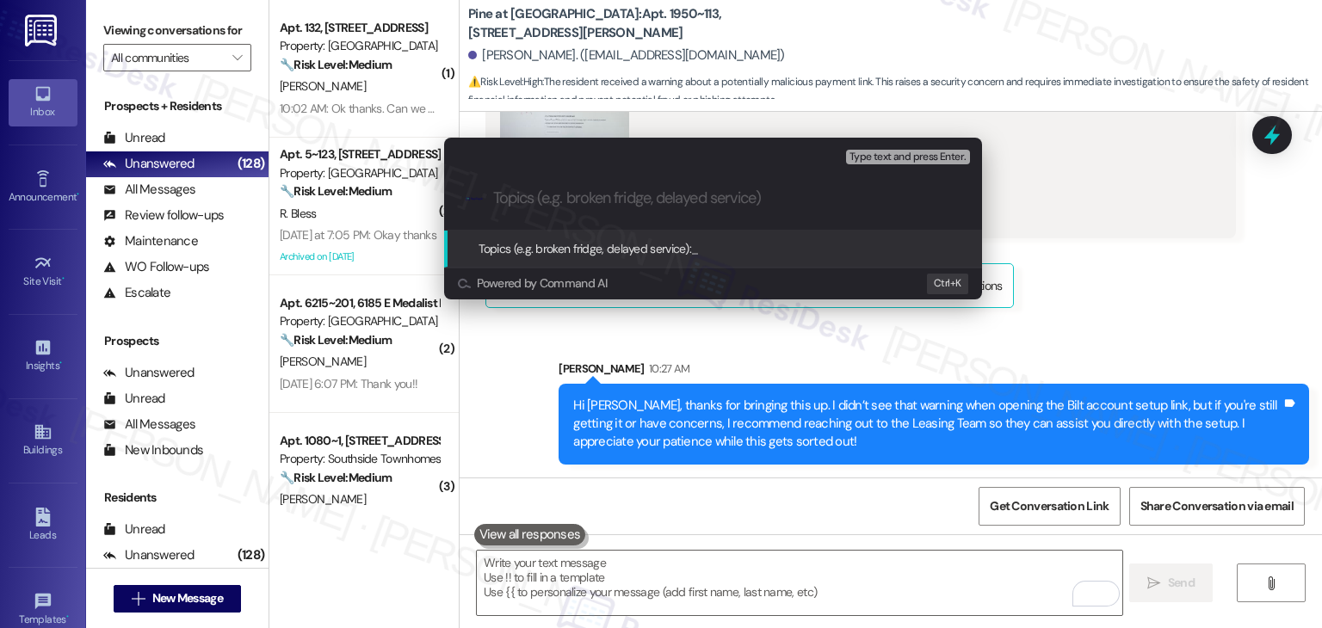
paste input "Concern About Security Warning on Bilt Account Setup Page"
type input "Concern About Security Warning on Bilt Account Setup Page"
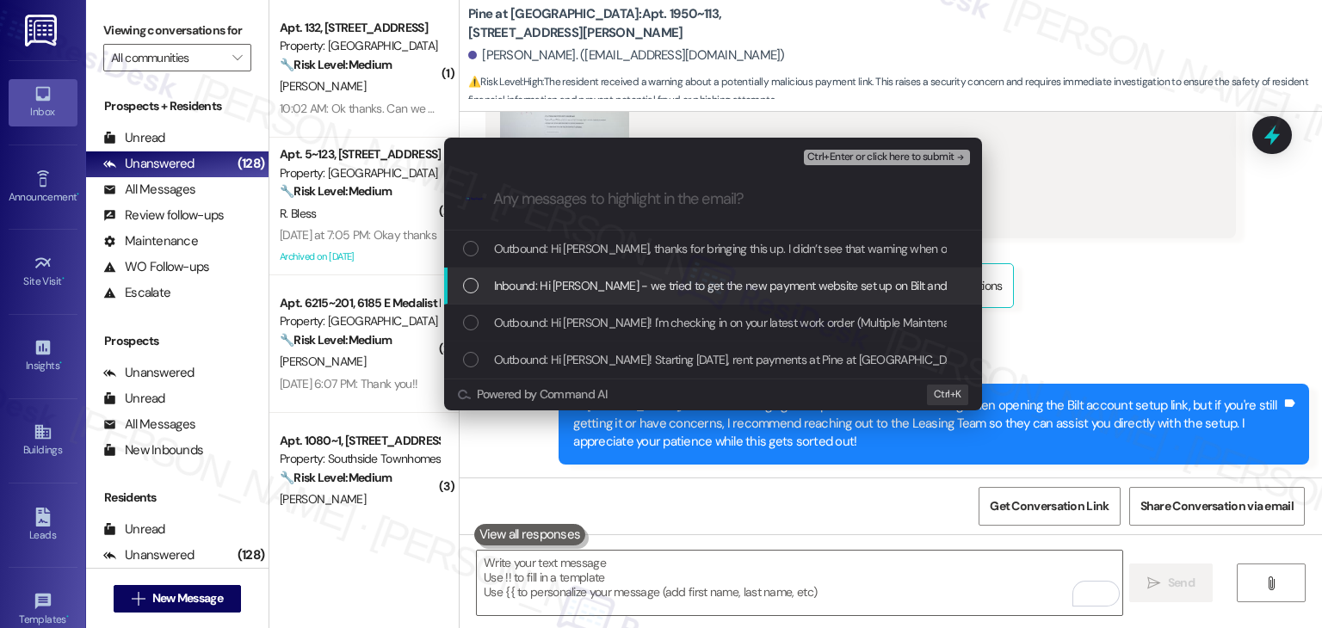
click at [471, 287] on div "List of options" at bounding box center [470, 285] width 15 height 15
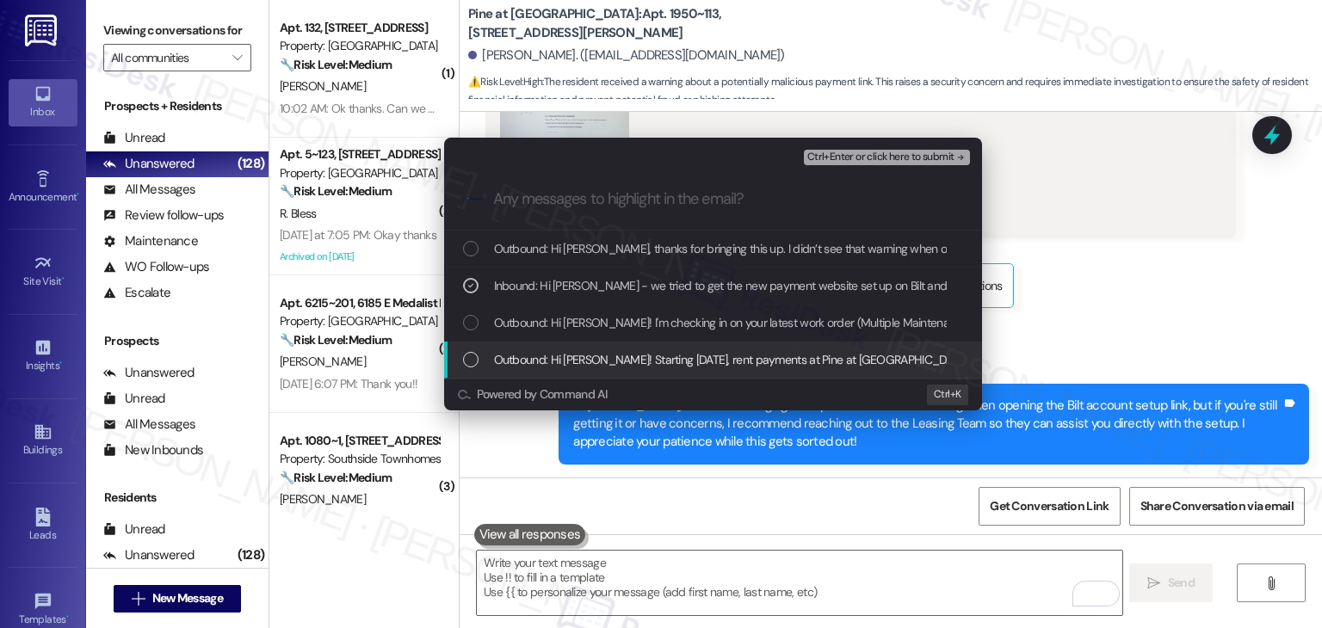
click at [472, 362] on div "List of options" at bounding box center [470, 359] width 15 height 15
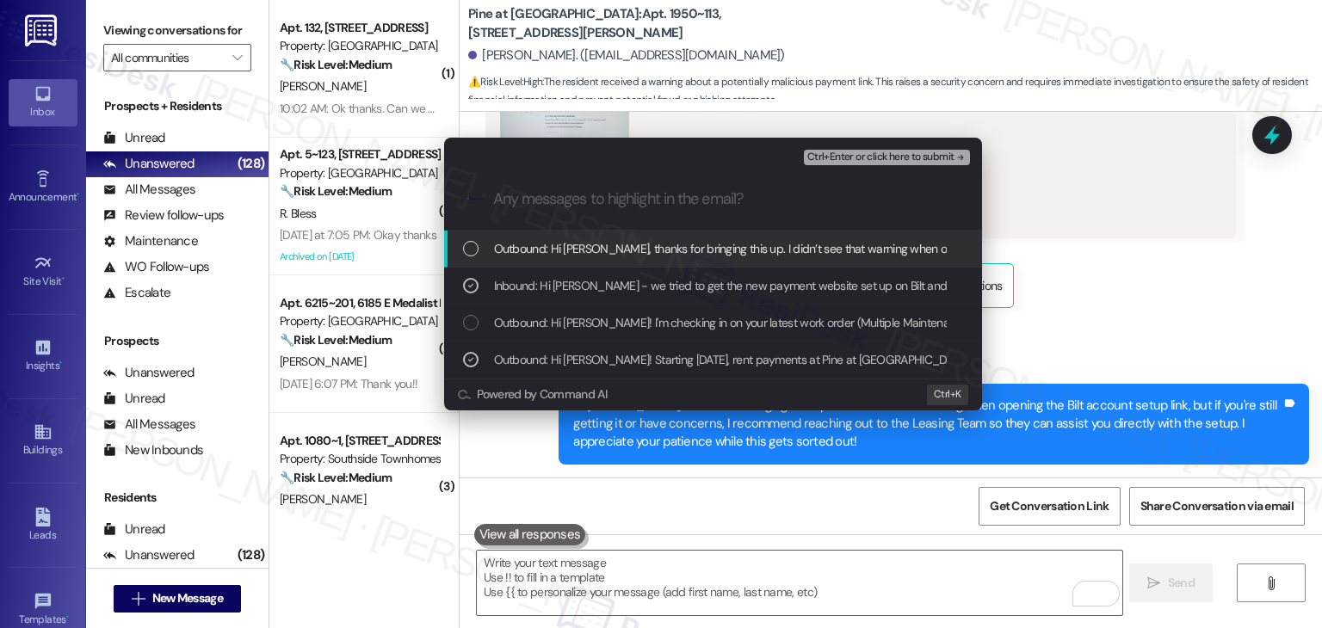
click at [896, 156] on span "Ctrl+Enter or click here to submit" at bounding box center [880, 157] width 147 height 12
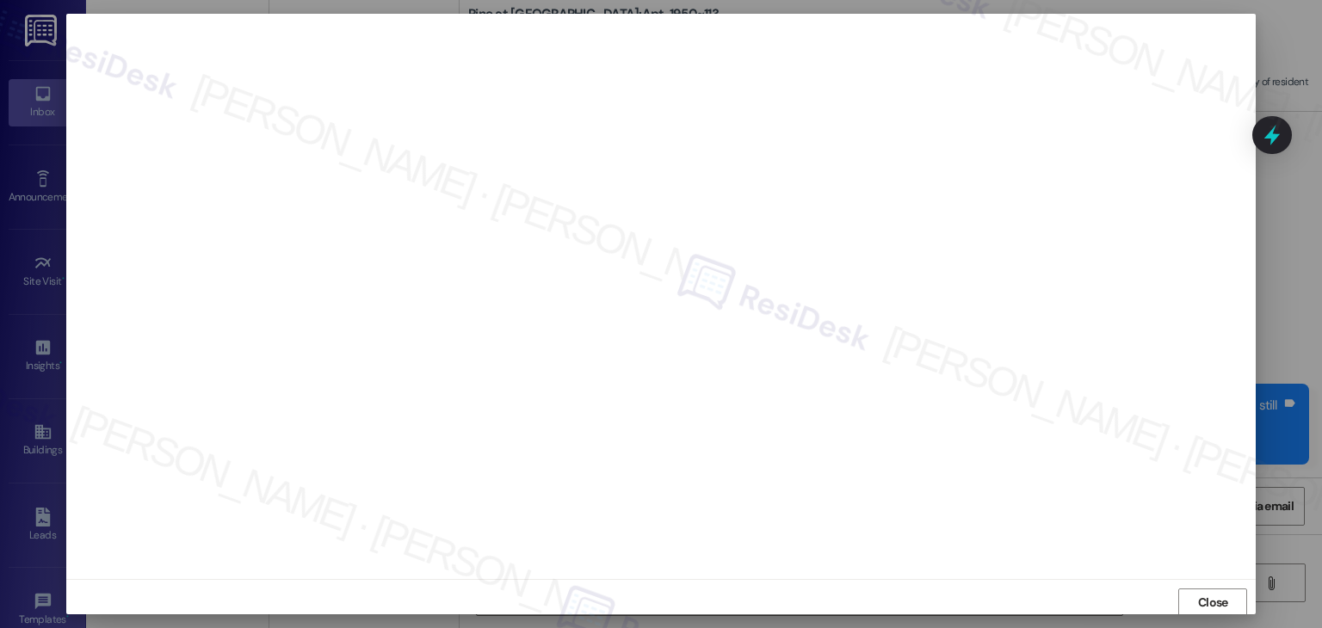
scroll to position [1, 0]
click at [1203, 599] on span "Close" at bounding box center [1213, 602] width 30 height 18
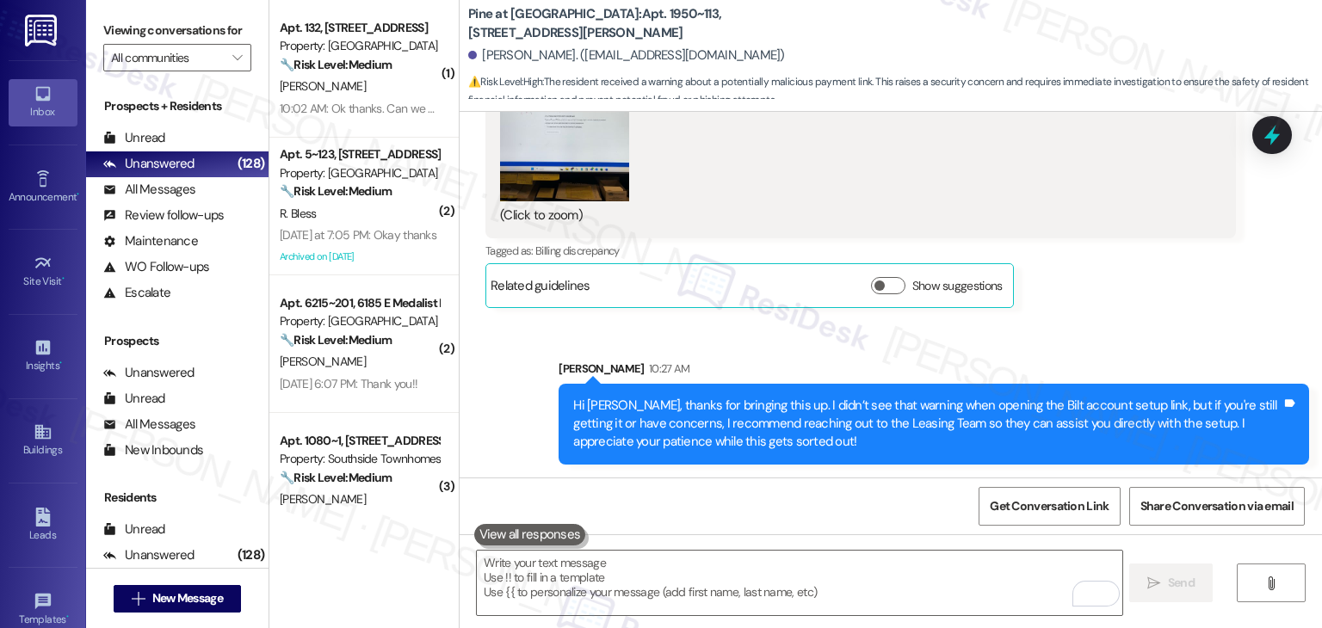
drag, startPoint x: 1266, startPoint y: 139, endPoint x: 1098, endPoint y: 255, distance: 204.1
click at [1266, 139] on icon at bounding box center [1271, 135] width 15 height 21
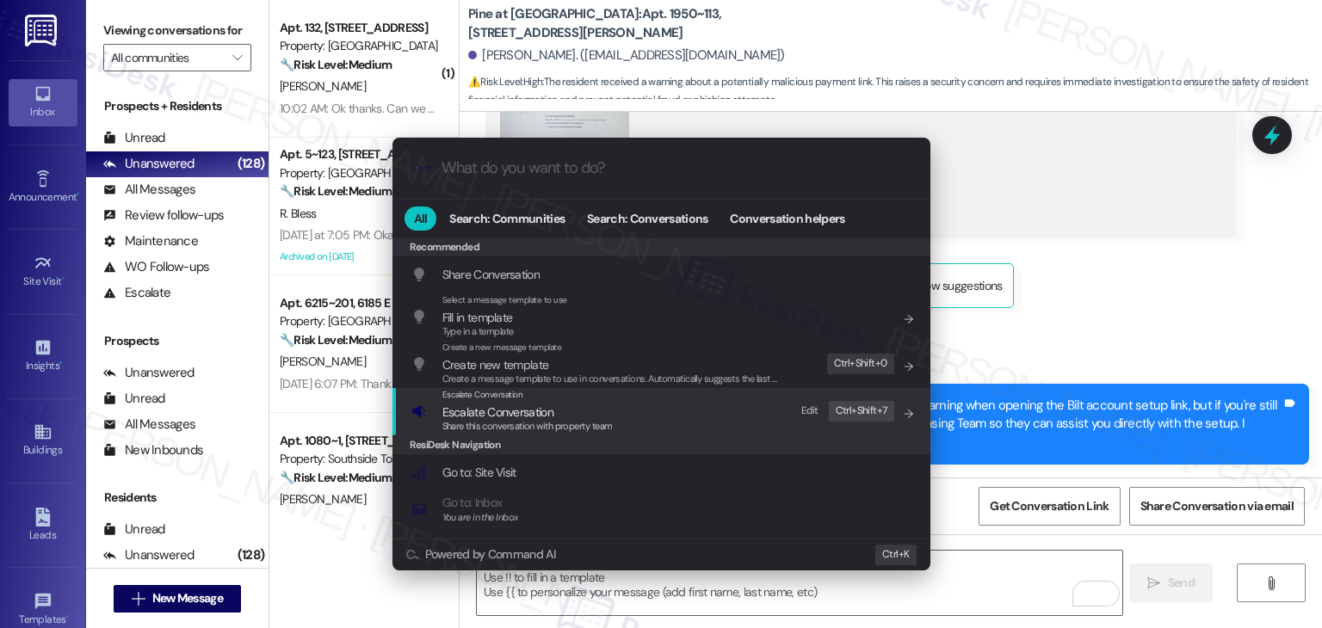
click at [545, 424] on span "Share this conversation with property team" at bounding box center [527, 426] width 170 height 12
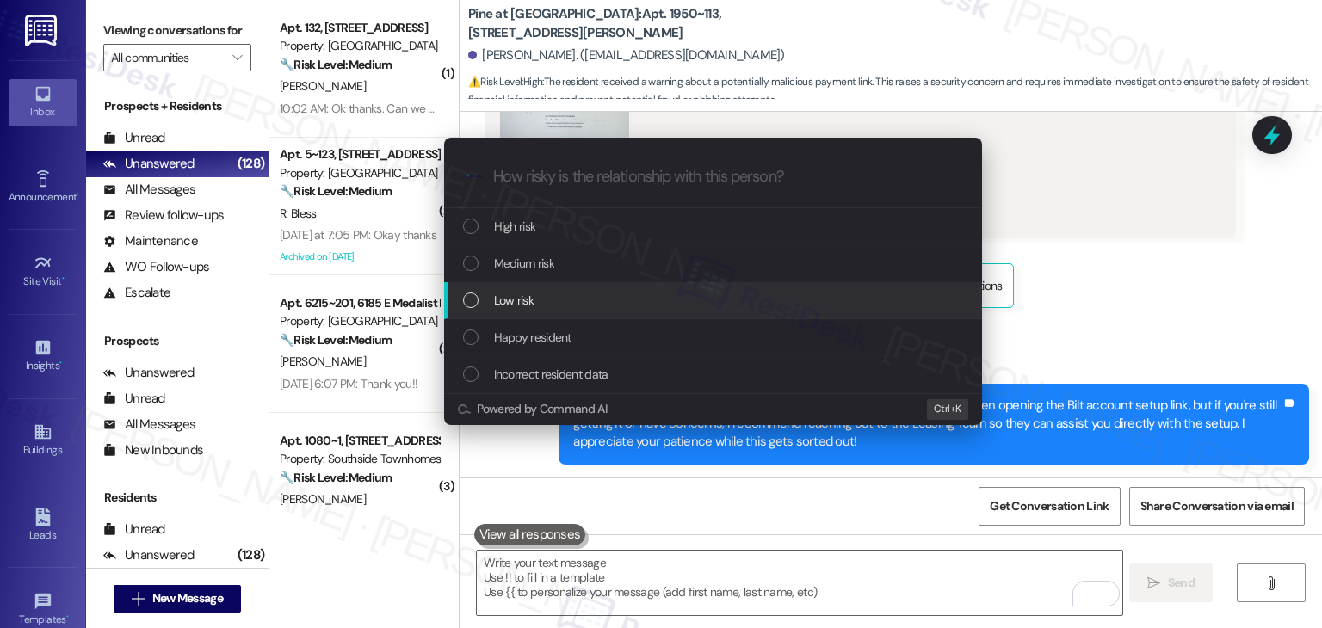
click at [475, 294] on div "List of options" at bounding box center [470, 300] width 15 height 15
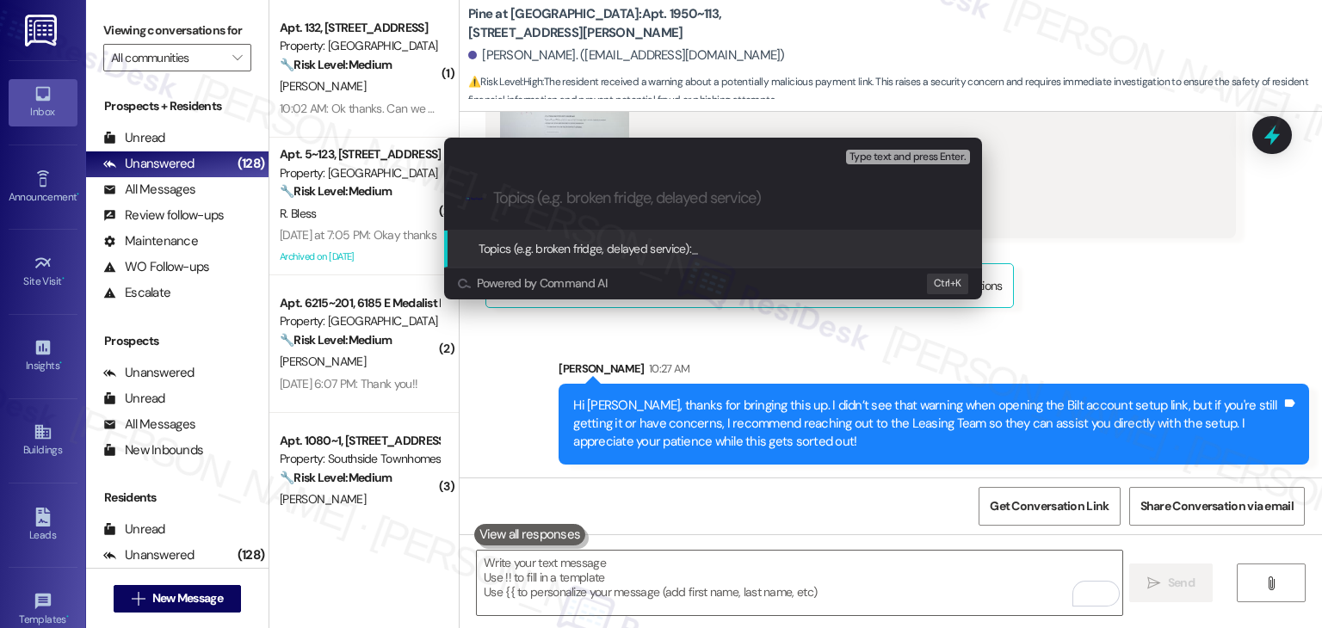
paste input "Concern About Security Warning on Bilt Account Setup Page"
type input "Concern About Security Warning on Bilt Account Setup Page"
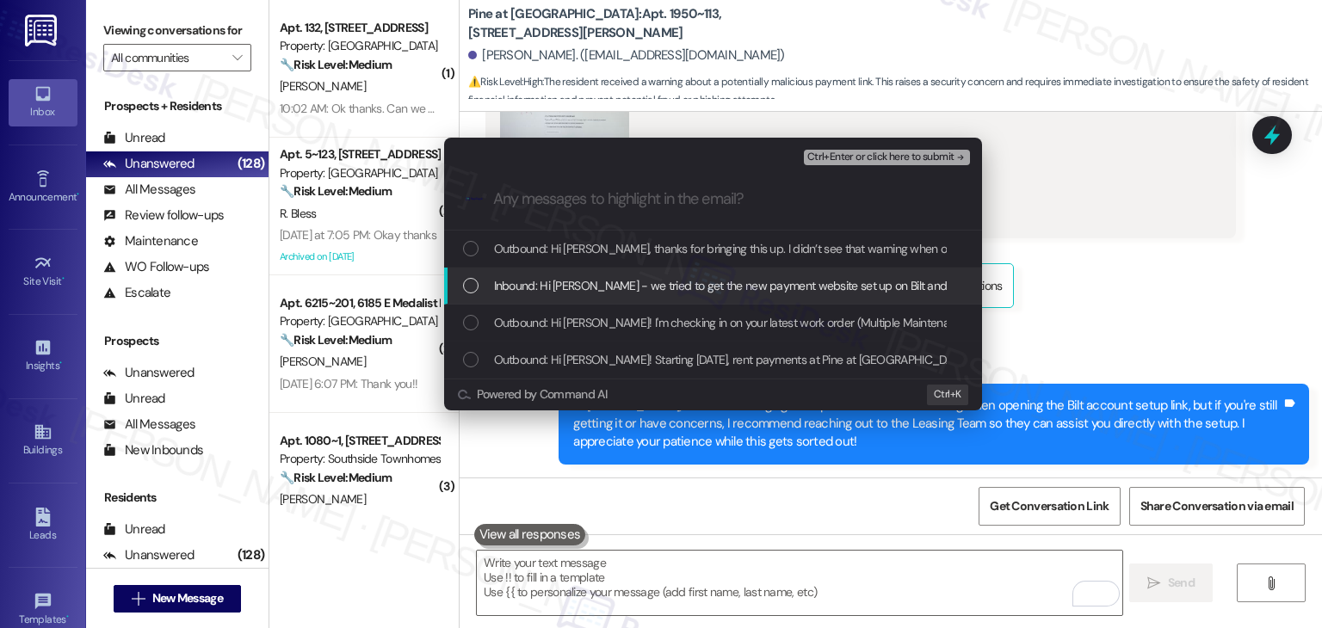
click at [469, 279] on div "List of options" at bounding box center [470, 285] width 15 height 15
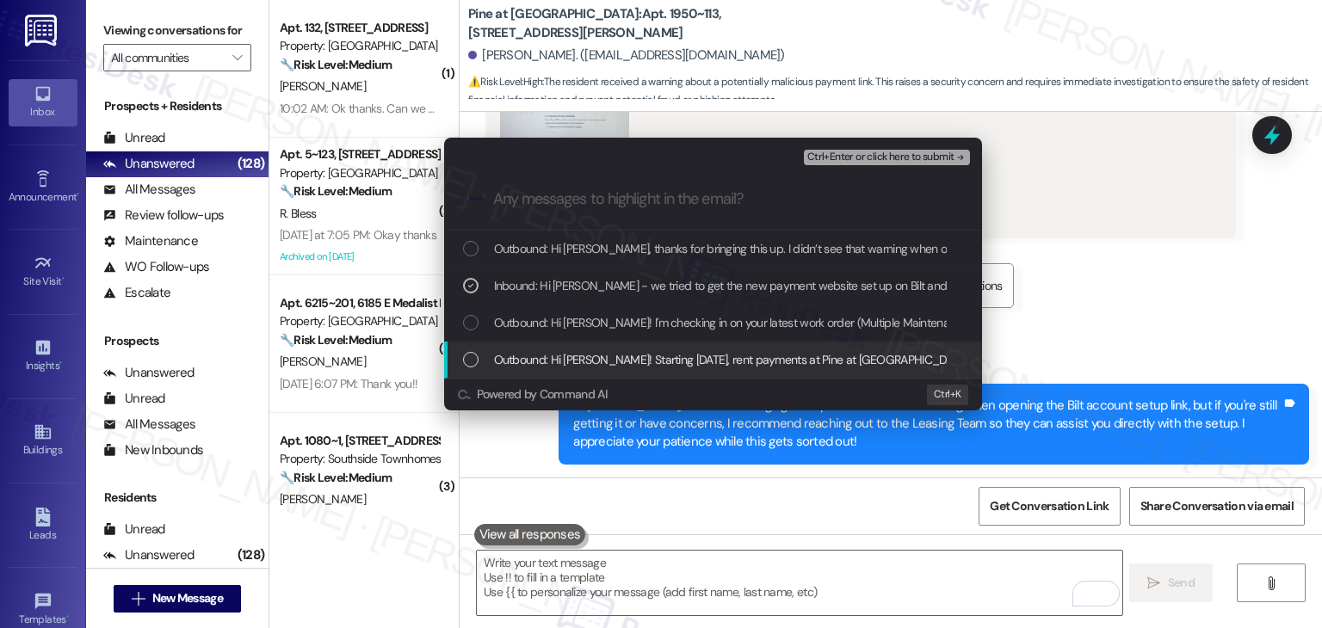
click at [472, 361] on div "List of options" at bounding box center [470, 359] width 15 height 15
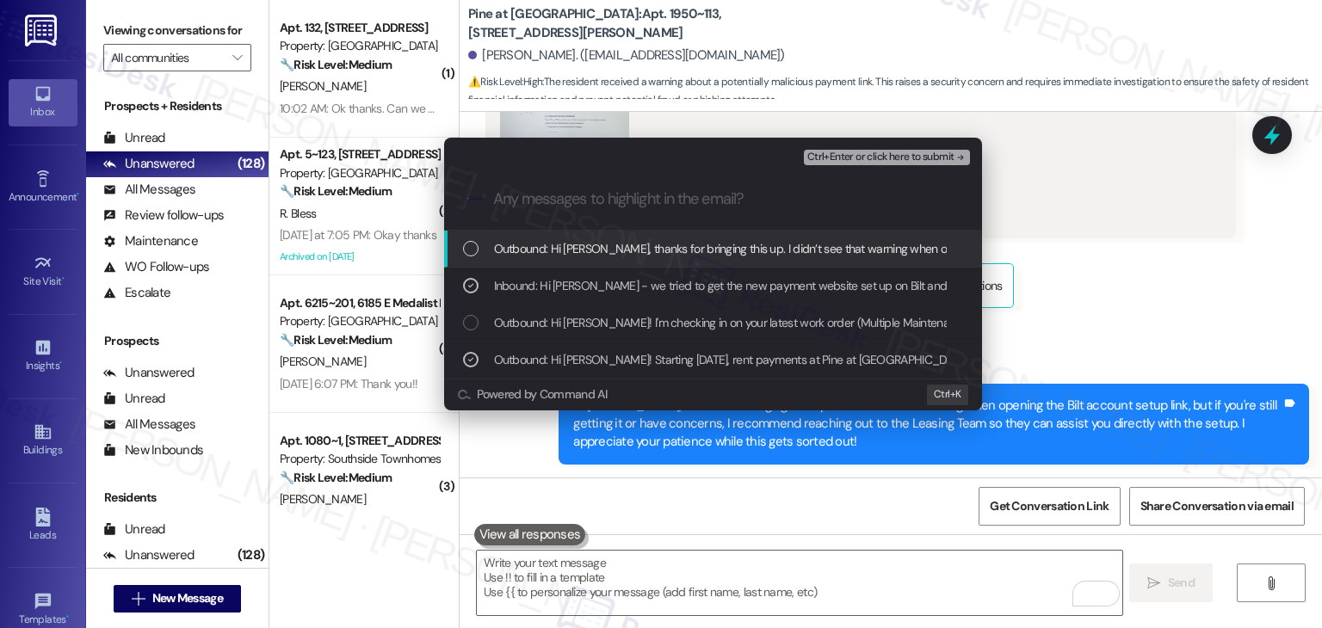
click at [904, 158] on span "Ctrl+Enter or click here to submit" at bounding box center [880, 157] width 147 height 12
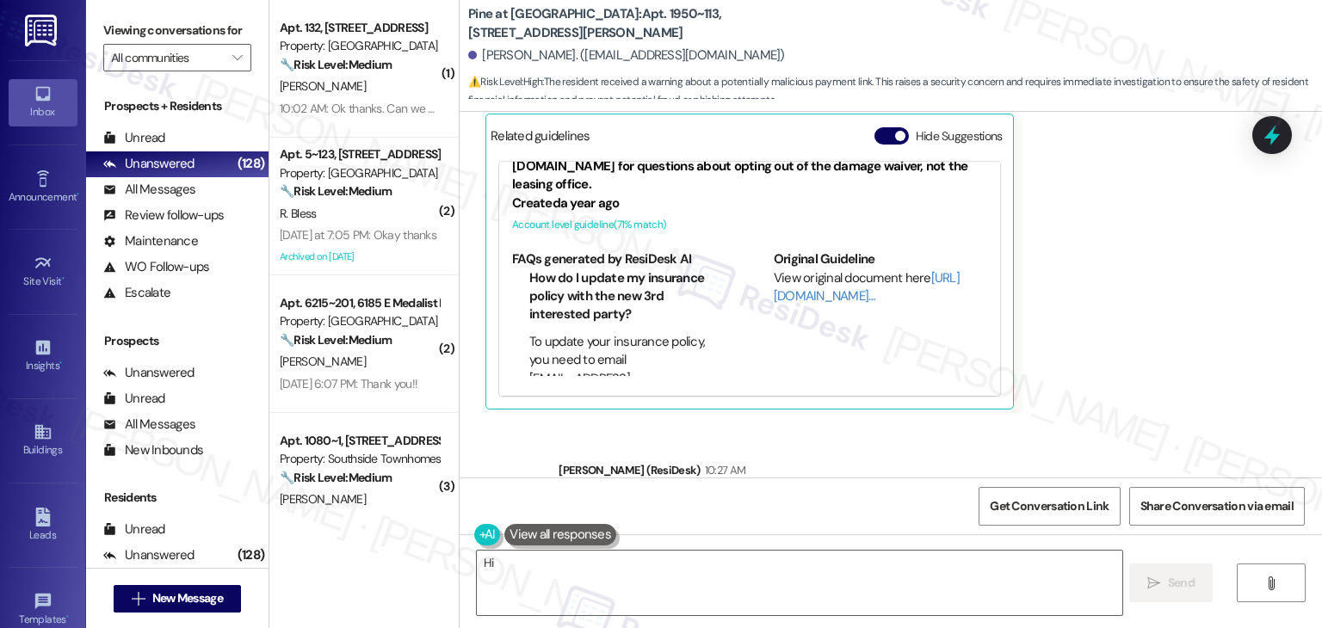
scroll to position [1138, 0]
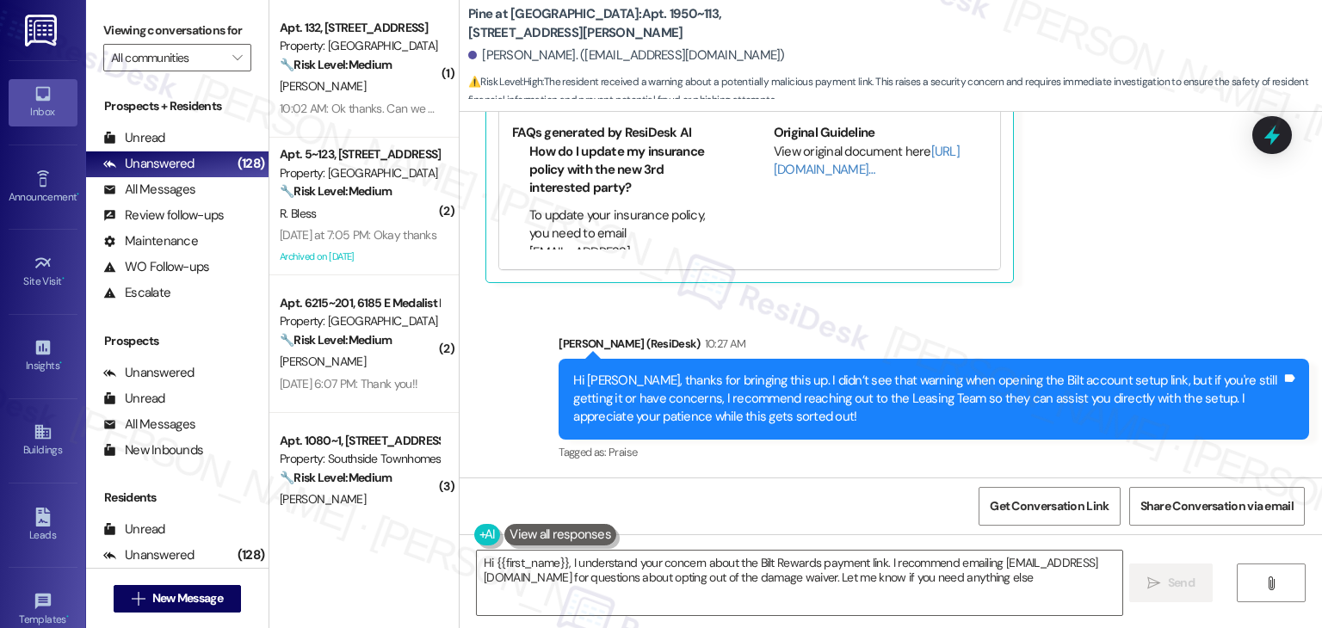
type textarea "Hi {{first_name}}, I understand your concern about the Bilt Rewards payment lin…"
